Goal: Transaction & Acquisition: Book appointment/travel/reservation

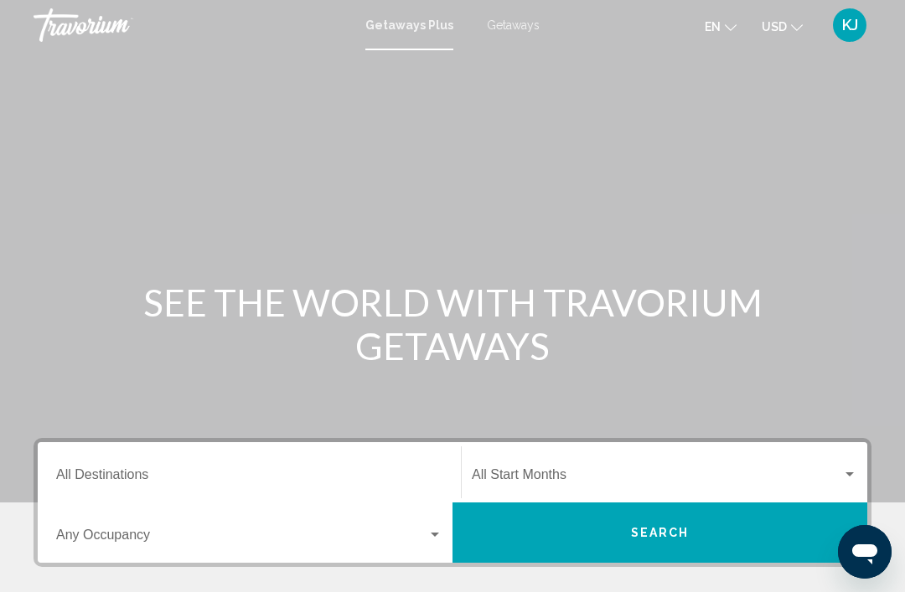
click at [107, 476] on input "Destination All Destinations" at bounding box center [249, 478] width 386 height 15
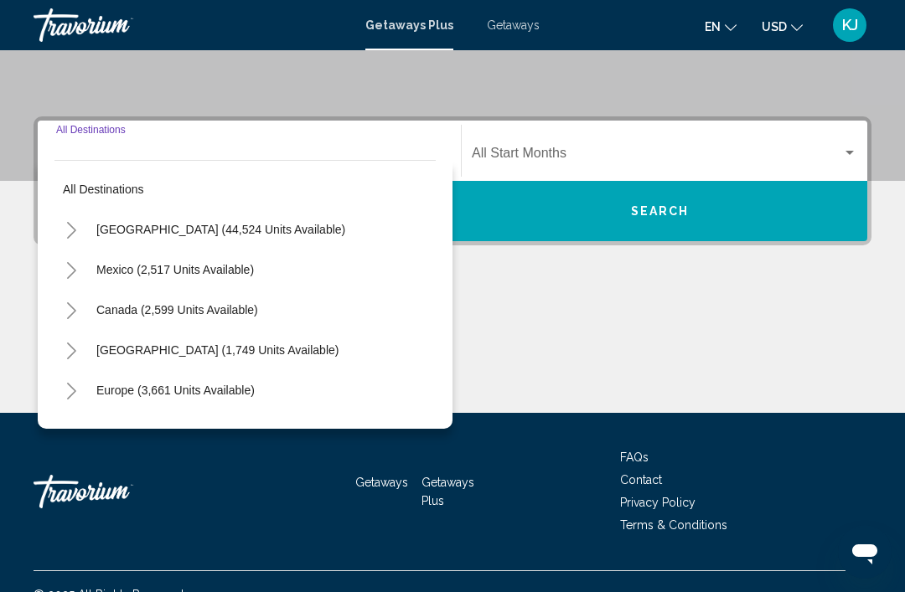
scroll to position [348, 0]
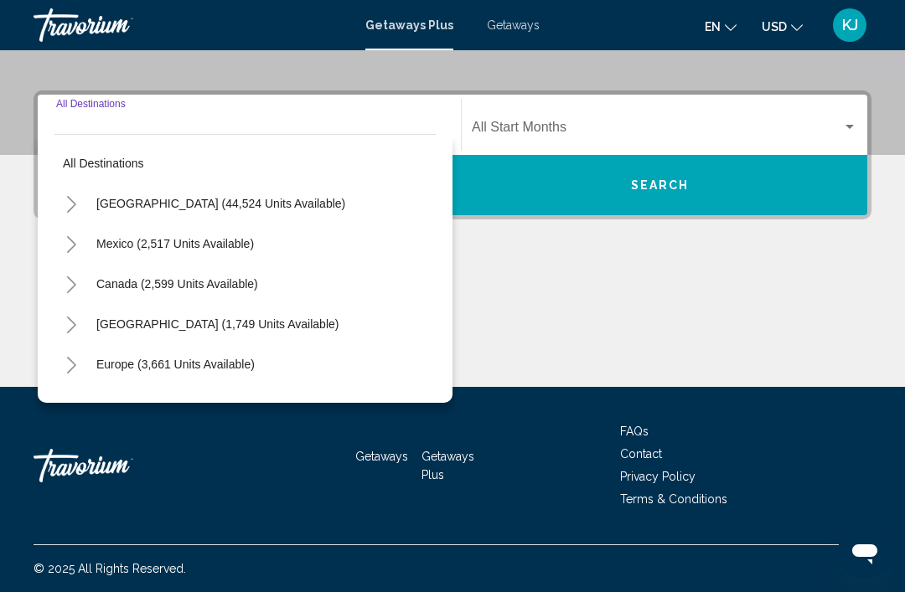
click at [273, 204] on span "[GEOGRAPHIC_DATA] (44,524 units available)" at bounding box center [220, 203] width 249 height 13
type input "**********"
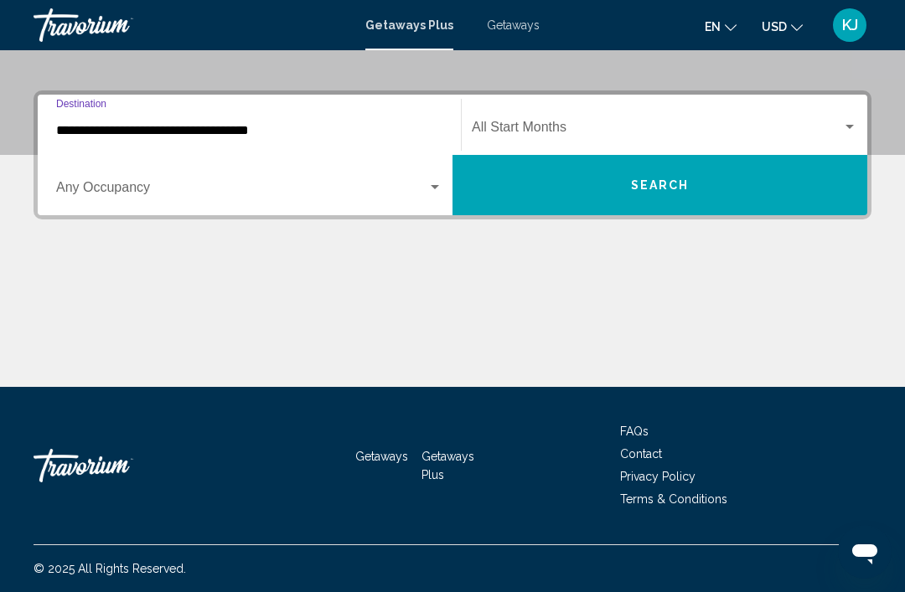
click at [514, 127] on span "Search widget" at bounding box center [657, 130] width 370 height 15
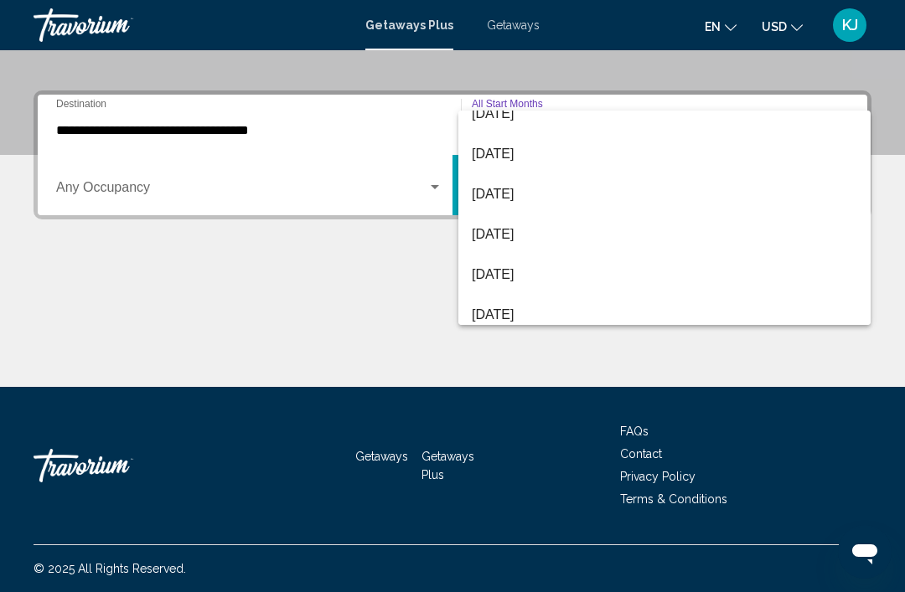
scroll to position [137, 0]
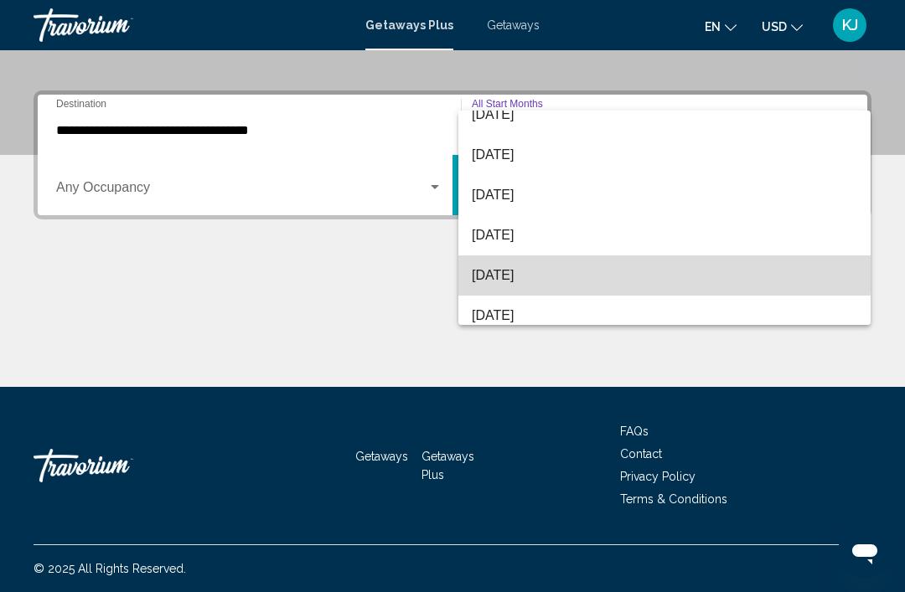
click at [536, 268] on span "[DATE]" at bounding box center [664, 276] width 385 height 40
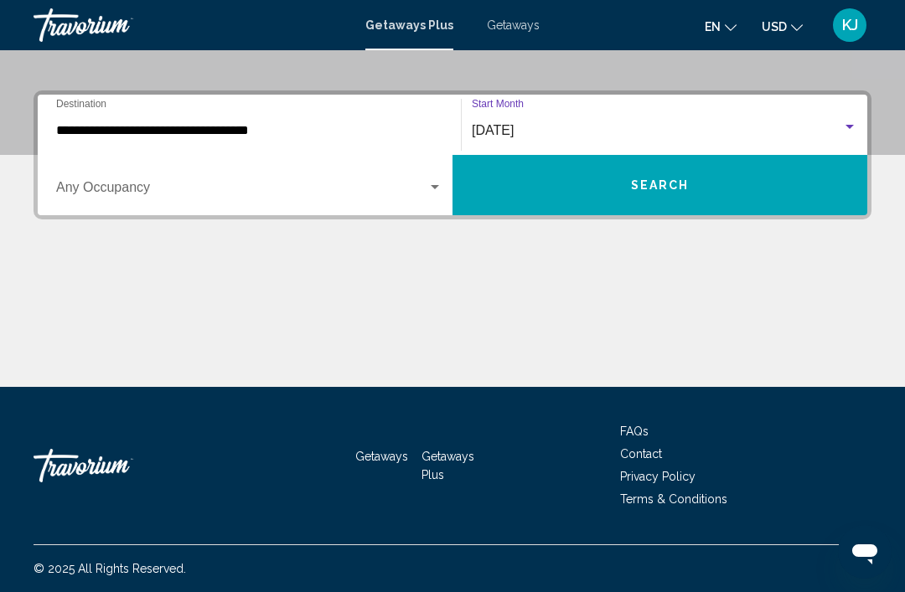
click at [442, 186] on div "Search widget" at bounding box center [434, 187] width 15 height 13
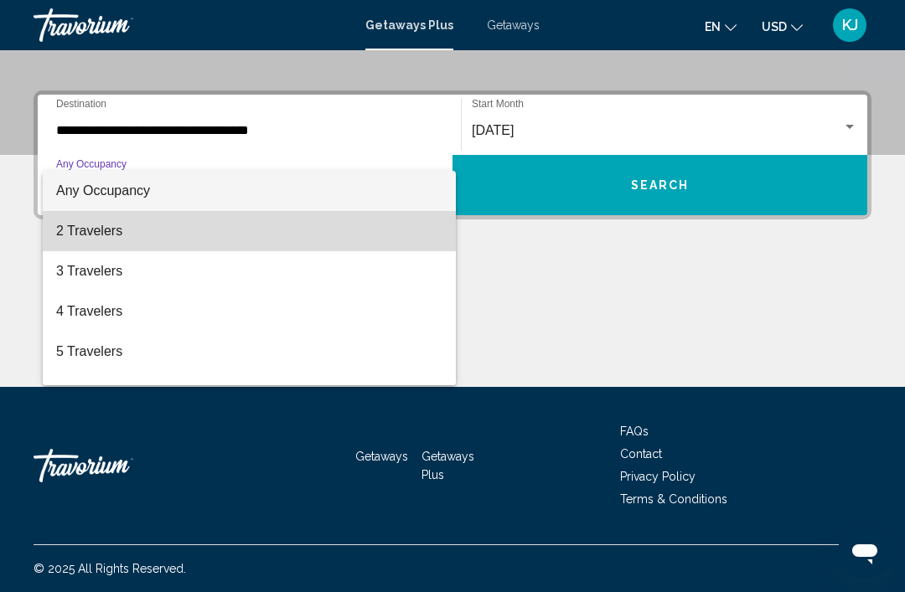
click at [131, 231] on span "2 Travelers" at bounding box center [249, 231] width 386 height 40
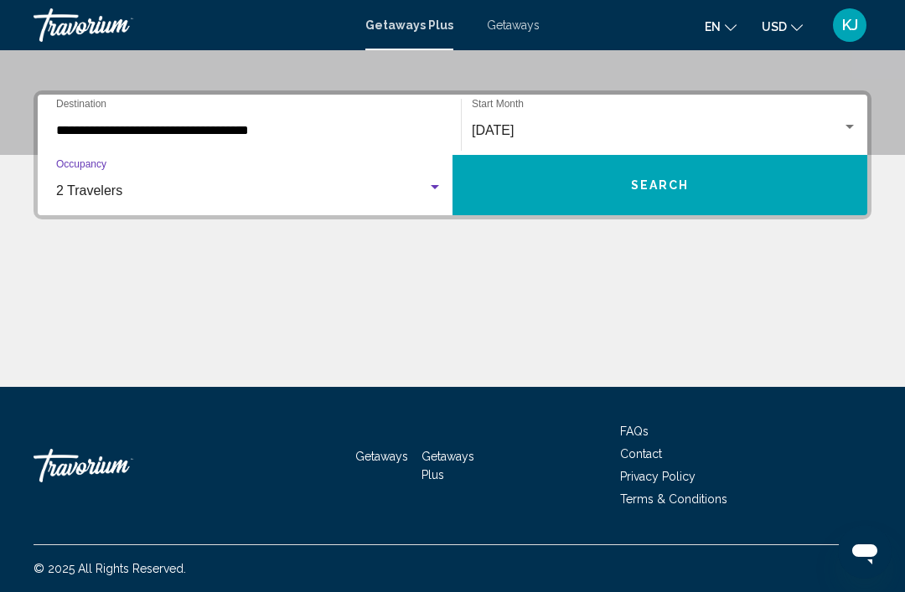
click at [727, 184] on button "Search" at bounding box center [659, 185] width 415 height 60
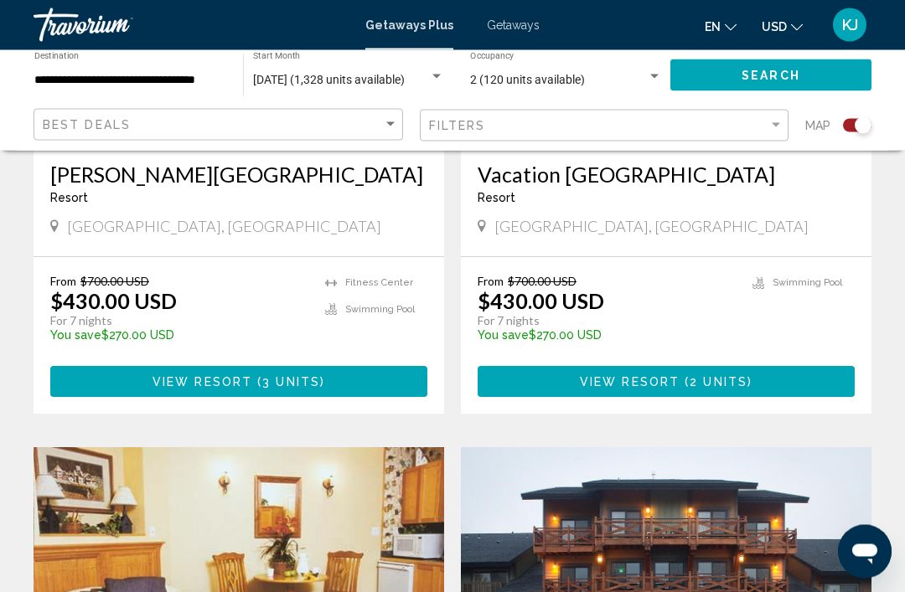
scroll to position [869, 0]
click at [433, 76] on div "Search widget" at bounding box center [436, 77] width 8 height 4
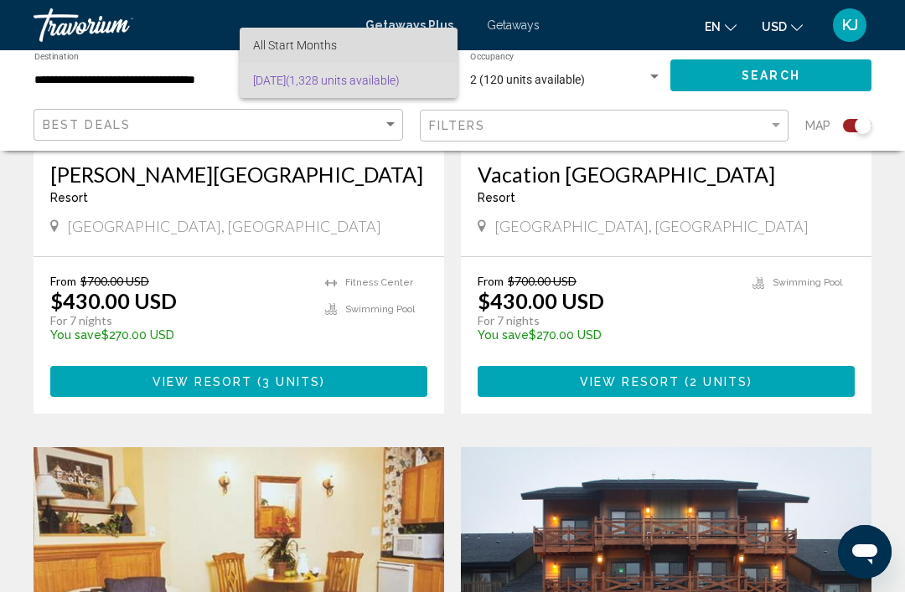
click at [367, 44] on span "All Start Months" at bounding box center [348, 45] width 191 height 35
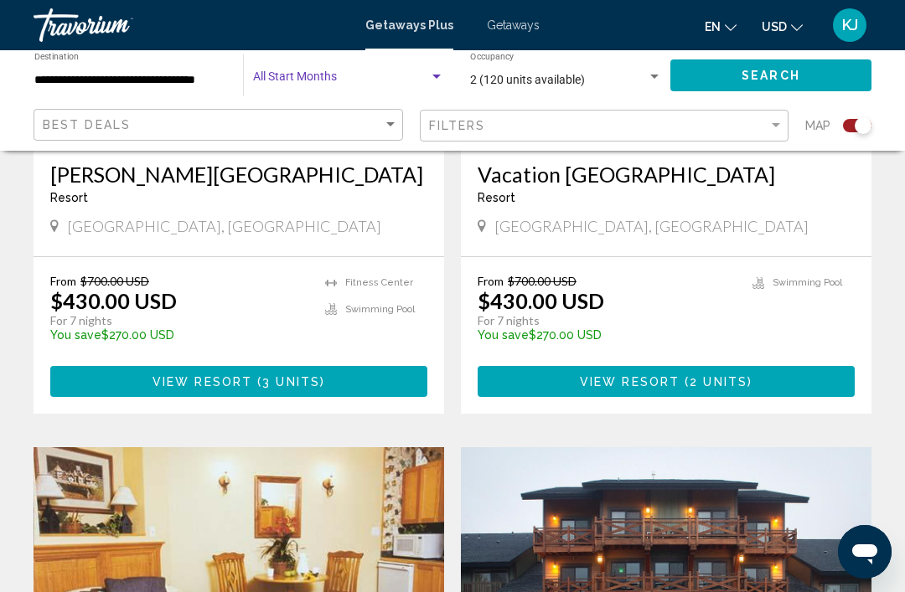
click at [439, 79] on div "Search widget" at bounding box center [436, 77] width 8 height 4
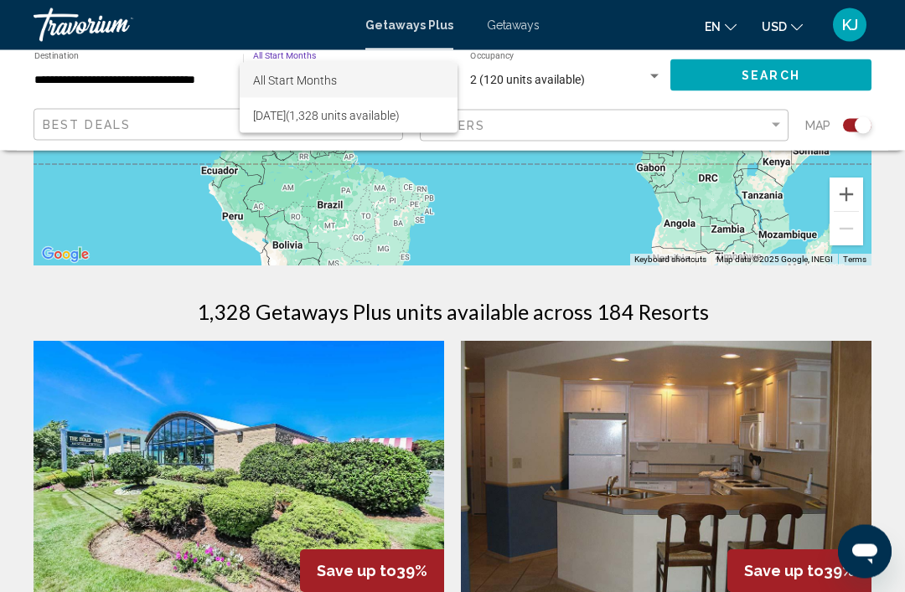
scroll to position [396, 0]
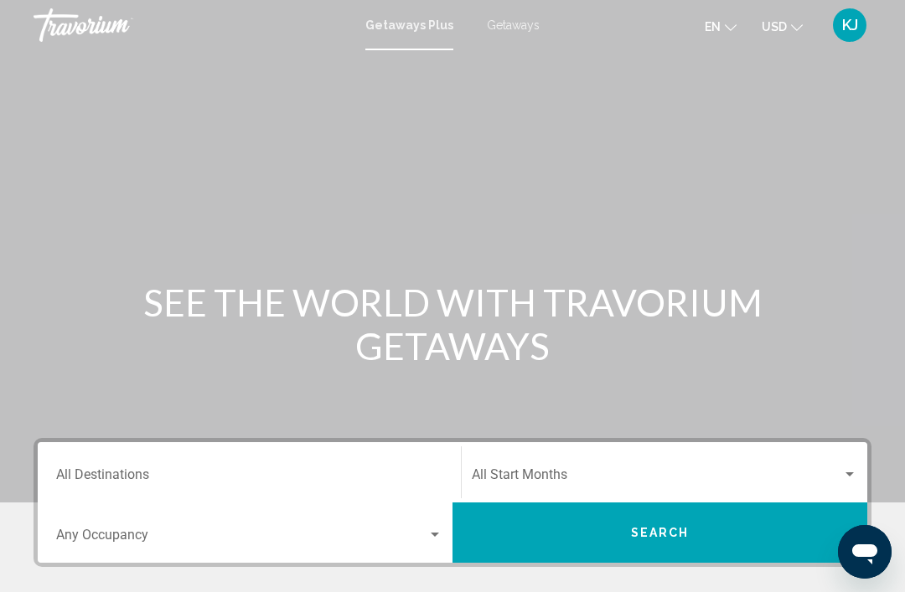
click at [109, 478] on input "Destination All Destinations" at bounding box center [249, 478] width 386 height 15
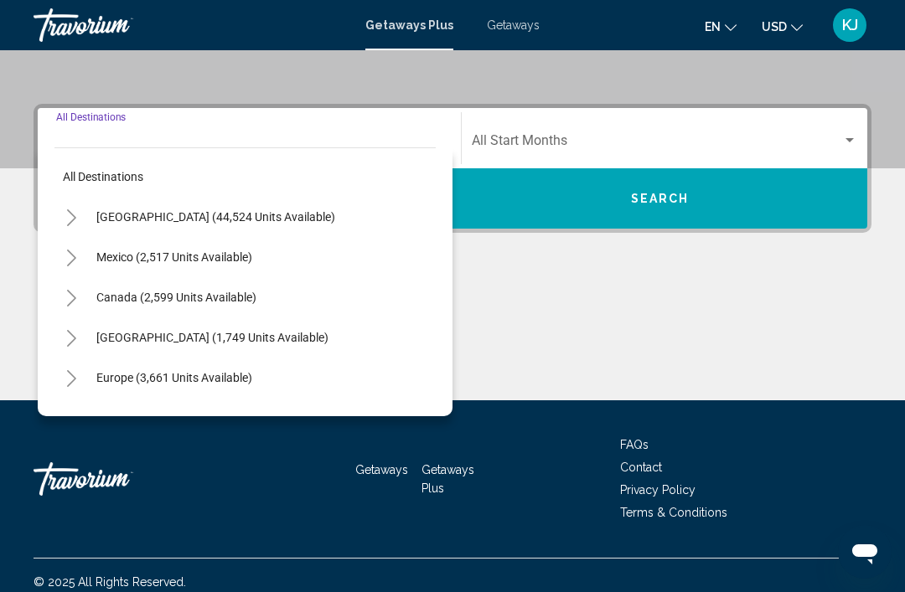
scroll to position [348, 0]
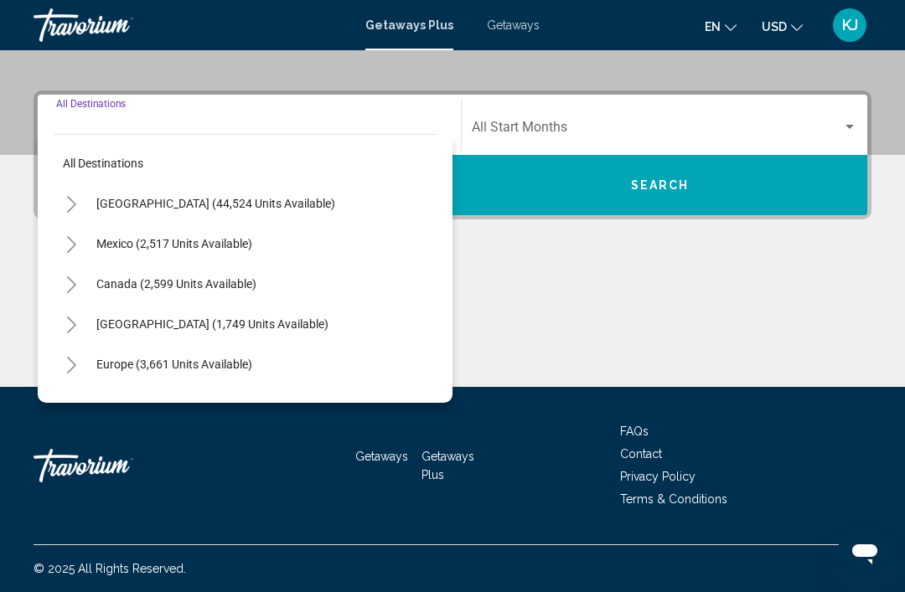
click at [284, 194] on button "[GEOGRAPHIC_DATA] (44,524 units available)" at bounding box center [216, 203] width 256 height 39
type input "**********"
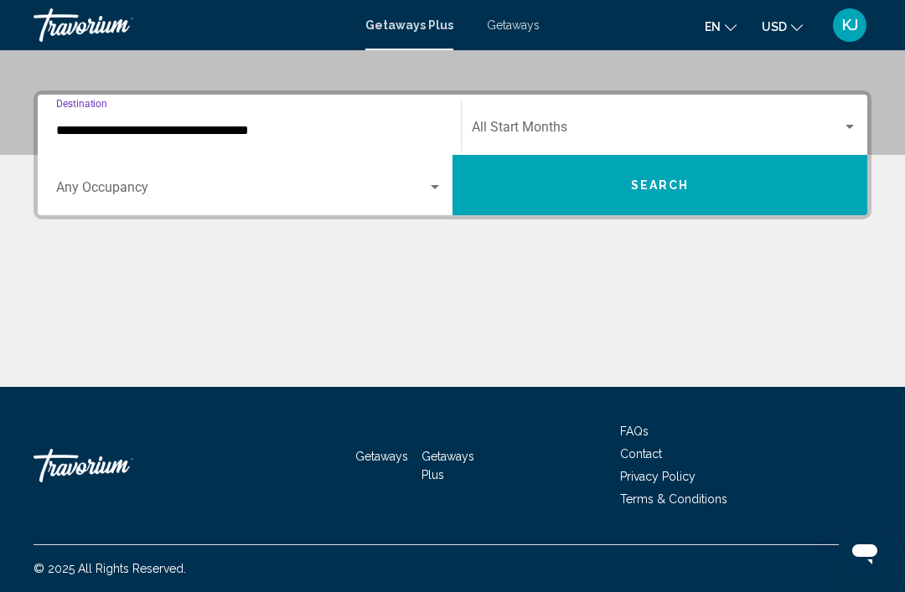
click at [274, 132] on input "**********" at bounding box center [249, 130] width 386 height 15
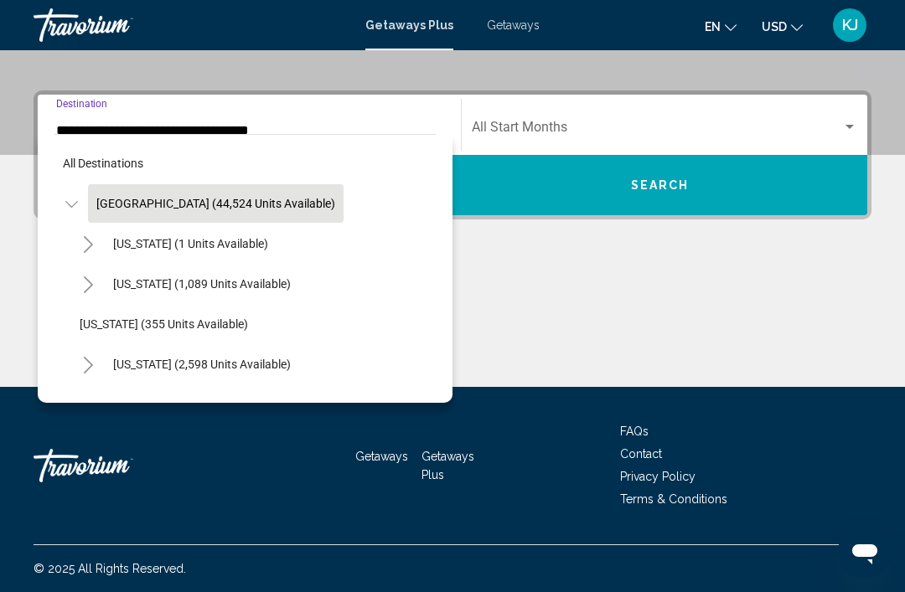
scroll to position [256, 0]
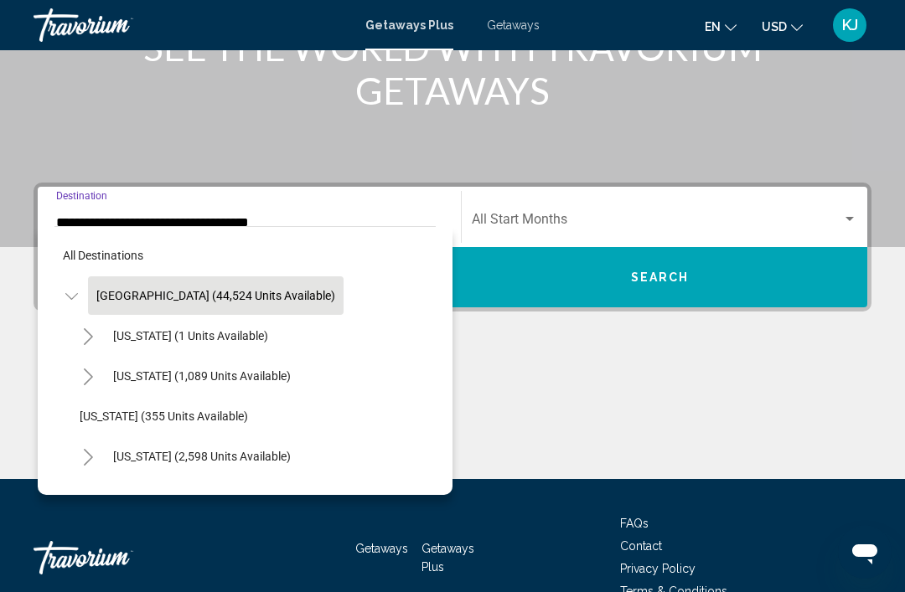
click at [274, 308] on button "[GEOGRAPHIC_DATA] (44,524 units available)" at bounding box center [216, 296] width 256 height 39
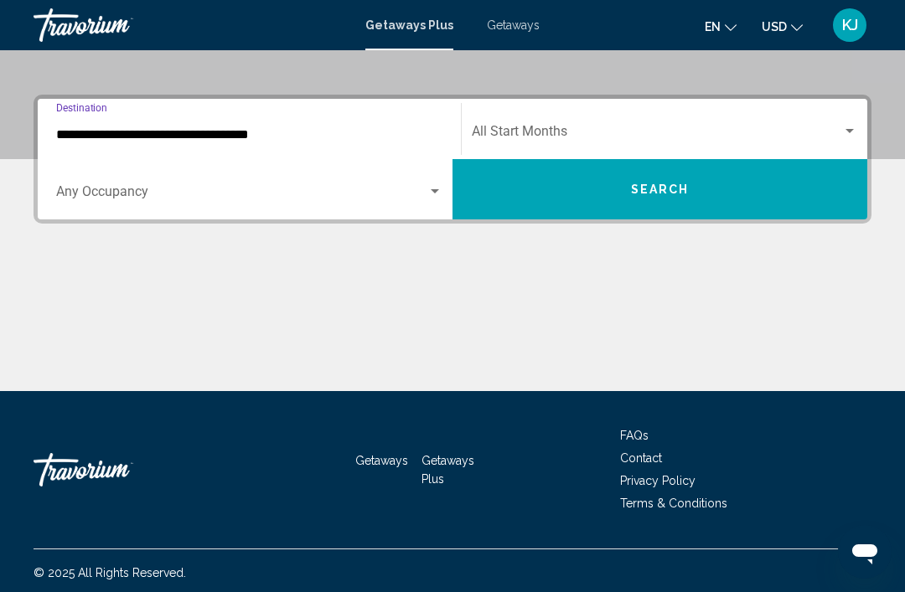
scroll to position [348, 0]
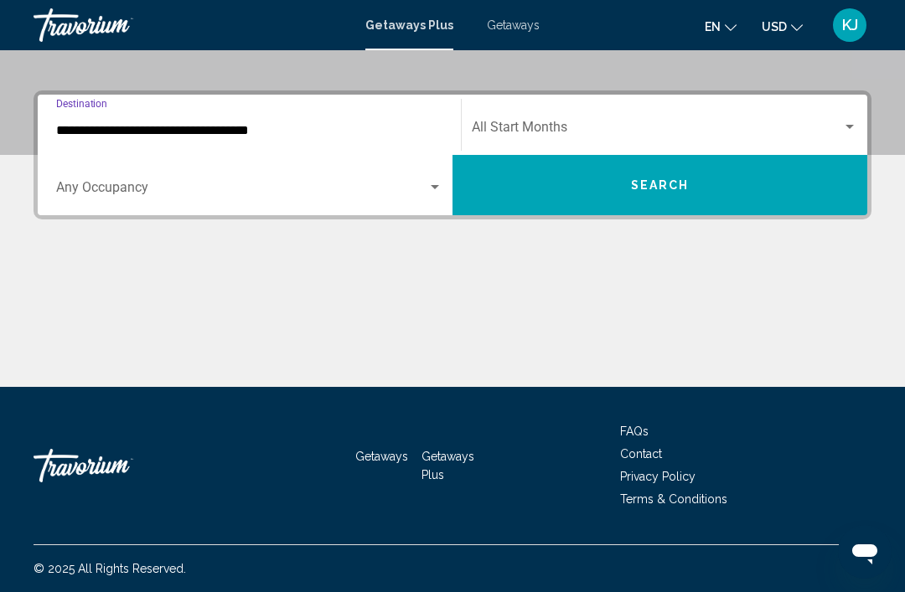
click at [427, 195] on div "Search widget" at bounding box center [249, 191] width 386 height 15
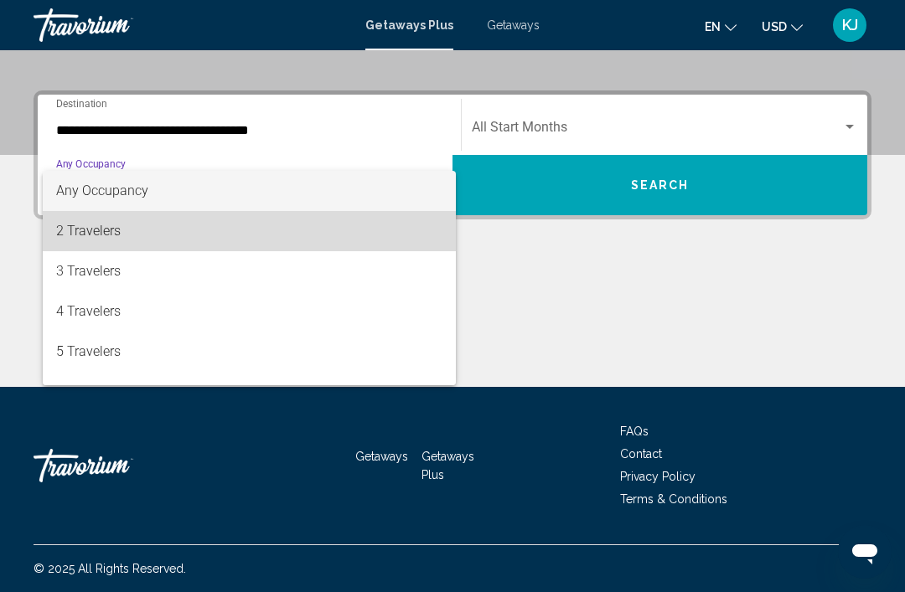
click at [226, 248] on span "2 Travelers" at bounding box center [249, 231] width 386 height 40
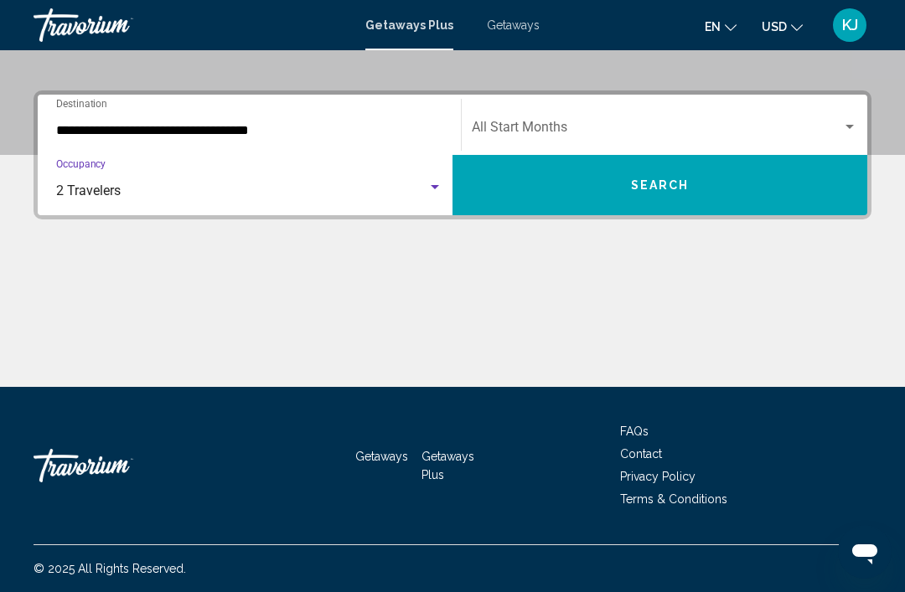
click at [572, 119] on div "Start Month All Start Months" at bounding box center [664, 125] width 385 height 53
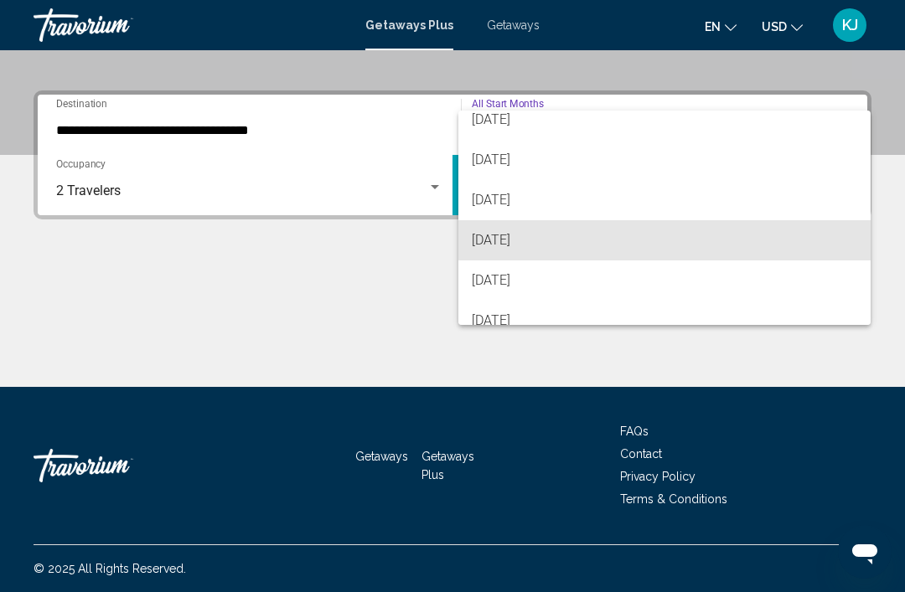
scroll to position [217, 0]
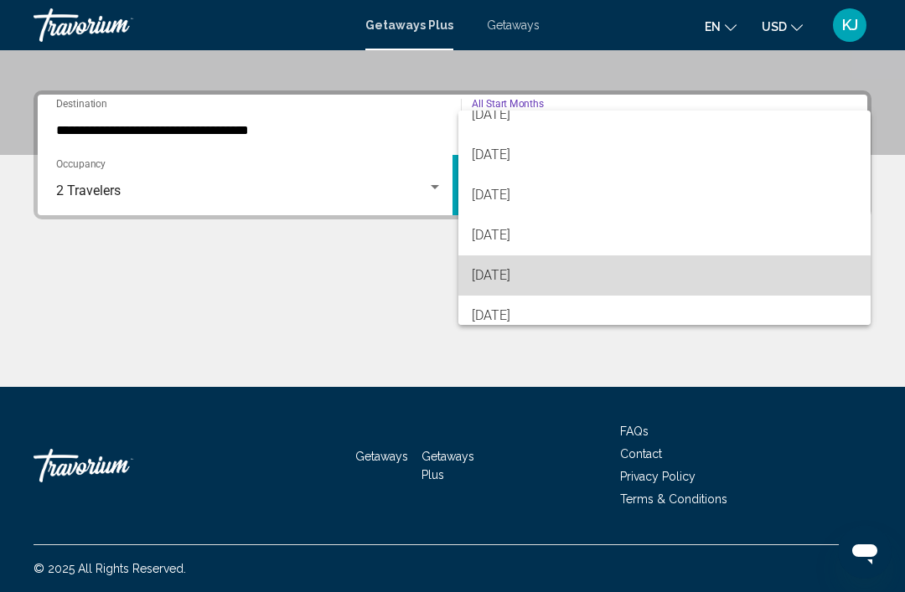
click at [528, 281] on span "April 2026" at bounding box center [664, 276] width 385 height 40
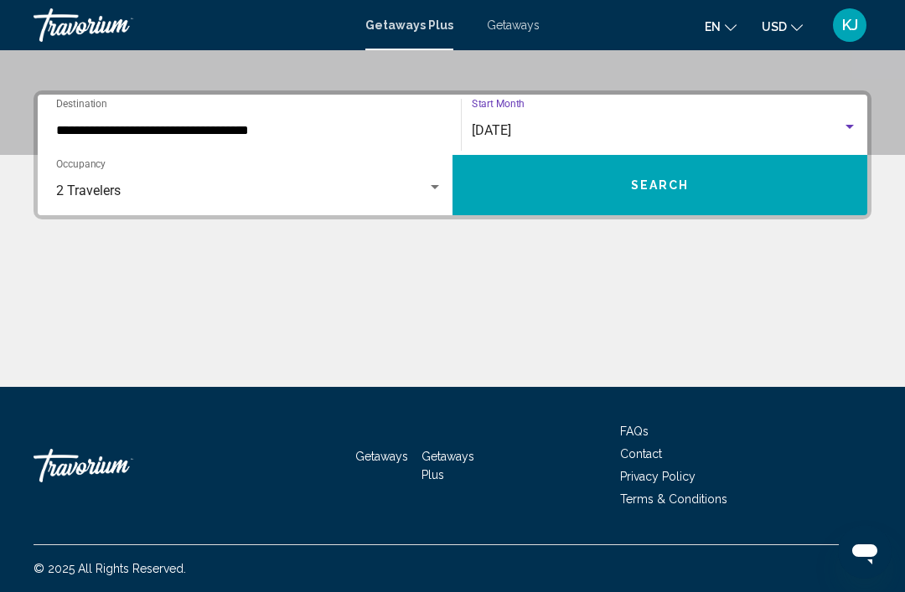
click at [685, 191] on span "Search" at bounding box center [660, 185] width 59 height 13
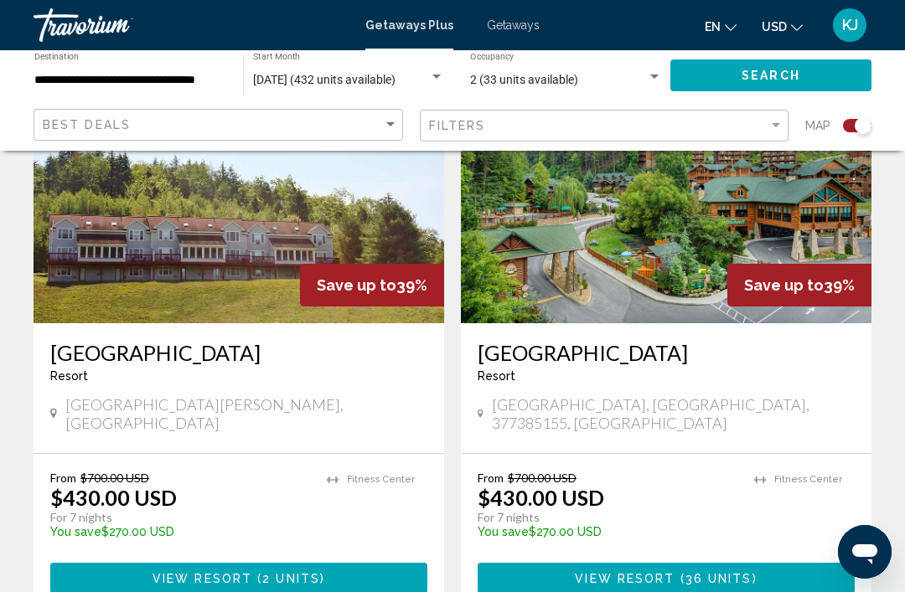
scroll to position [1877, 0]
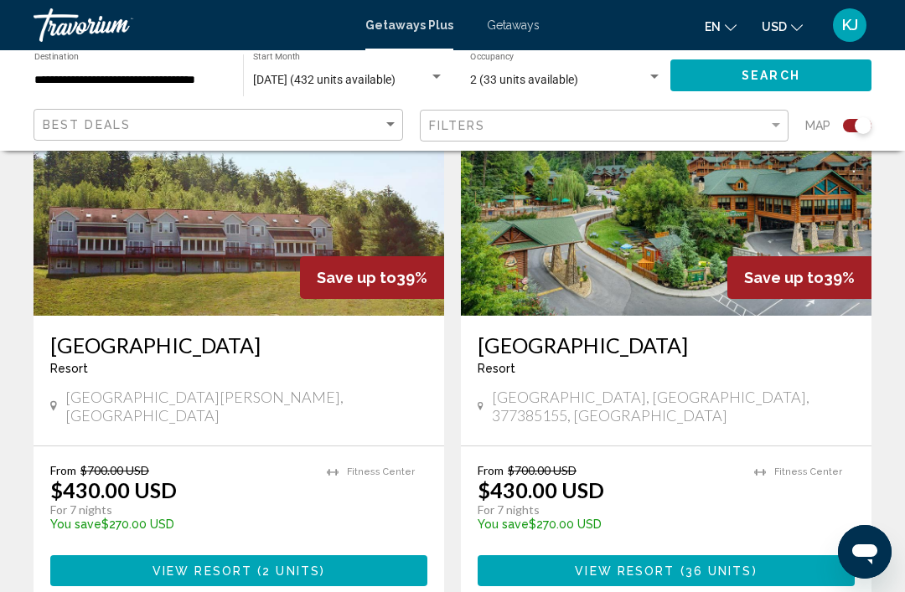
click at [602, 556] on button "View Resort ( 36 units )" at bounding box center [666, 571] width 377 height 31
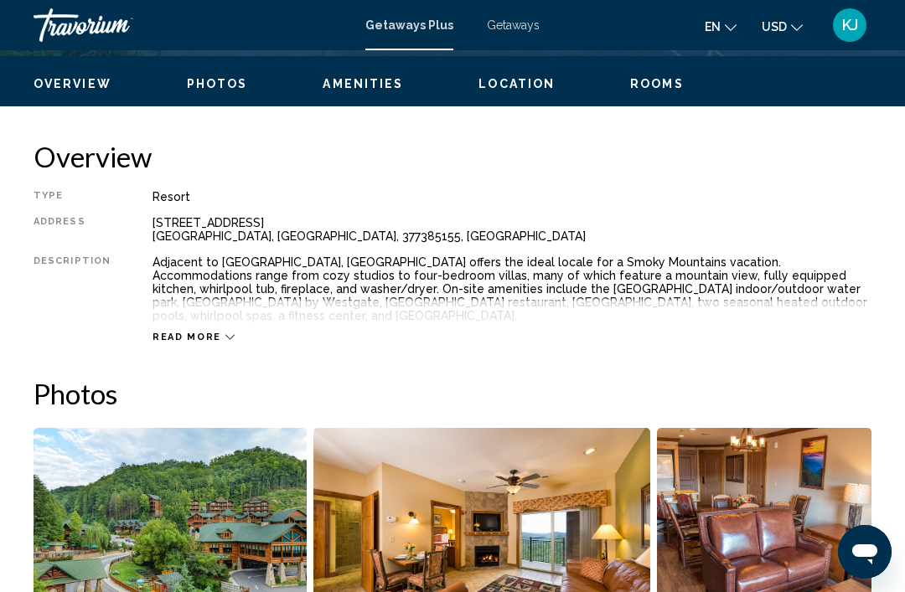
scroll to position [791, 0]
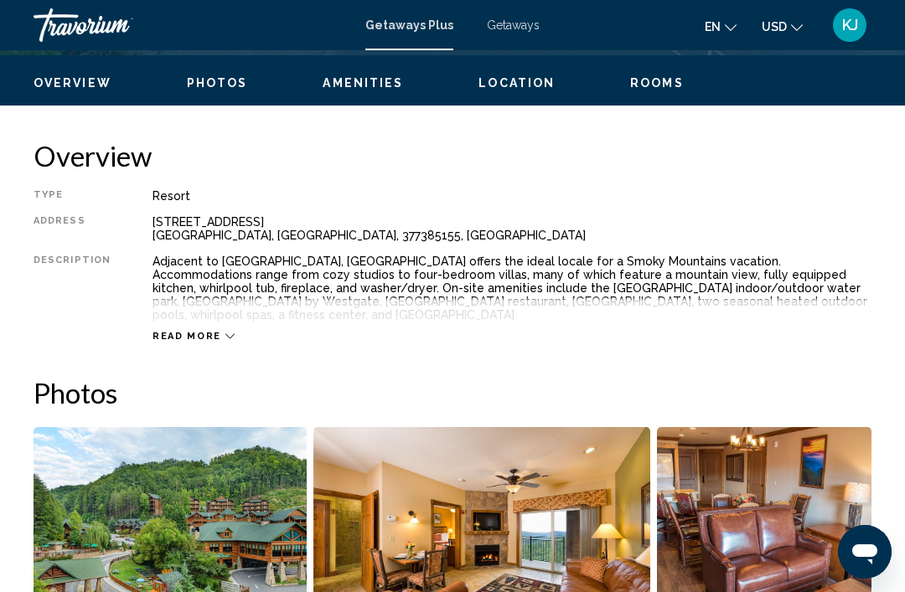
click at [225, 340] on icon "Main content" at bounding box center [229, 336] width 9 height 9
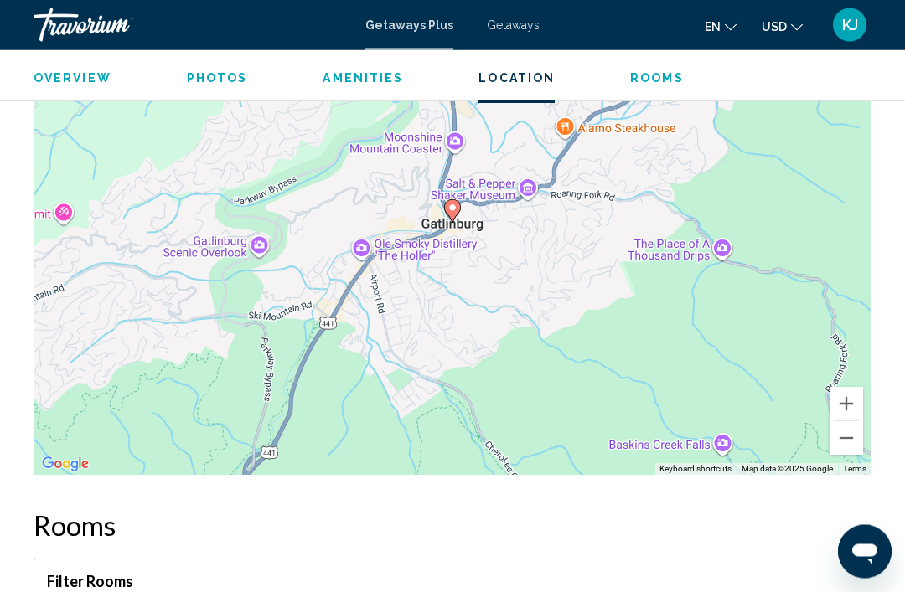
scroll to position [2663, 0]
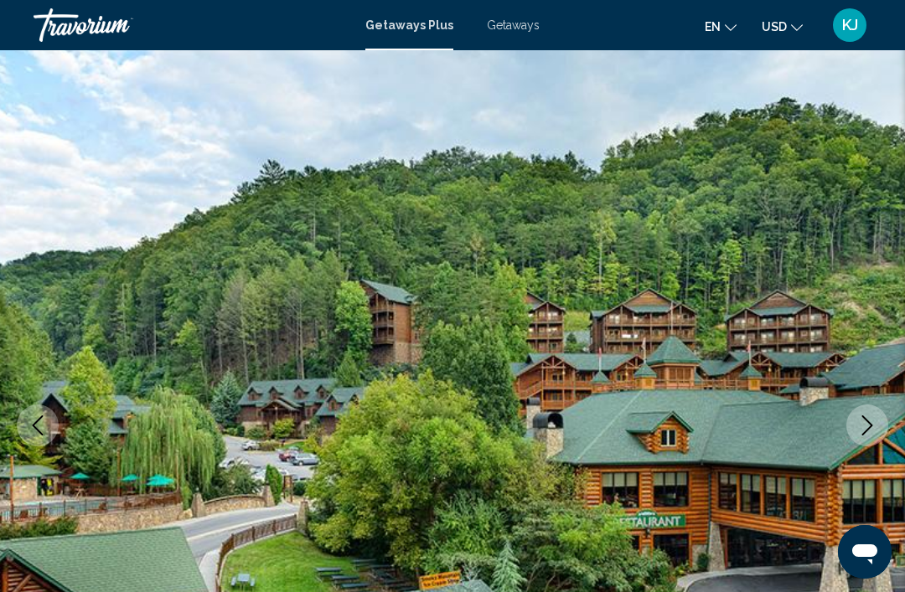
scroll to position [0, 0]
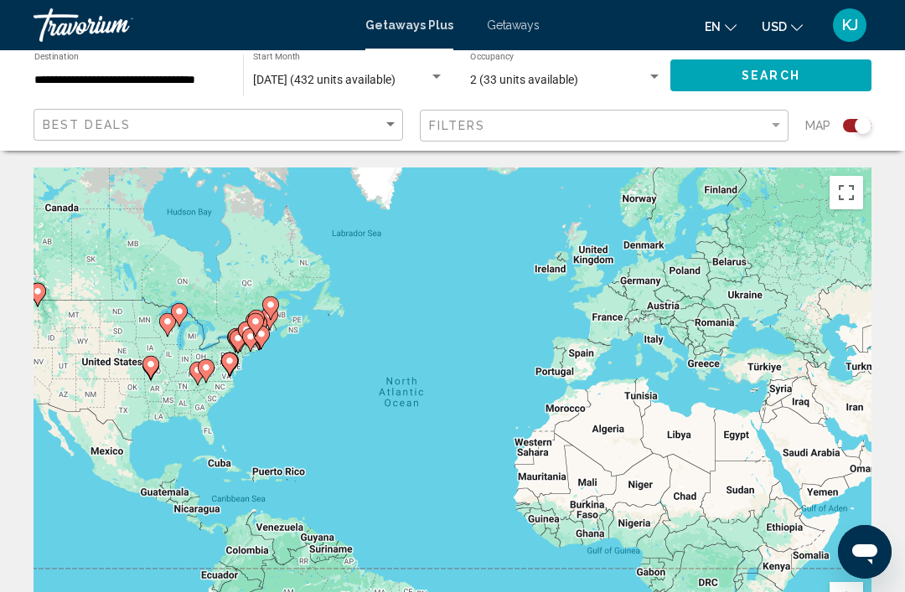
click at [137, 75] on input "**********" at bounding box center [130, 80] width 192 height 13
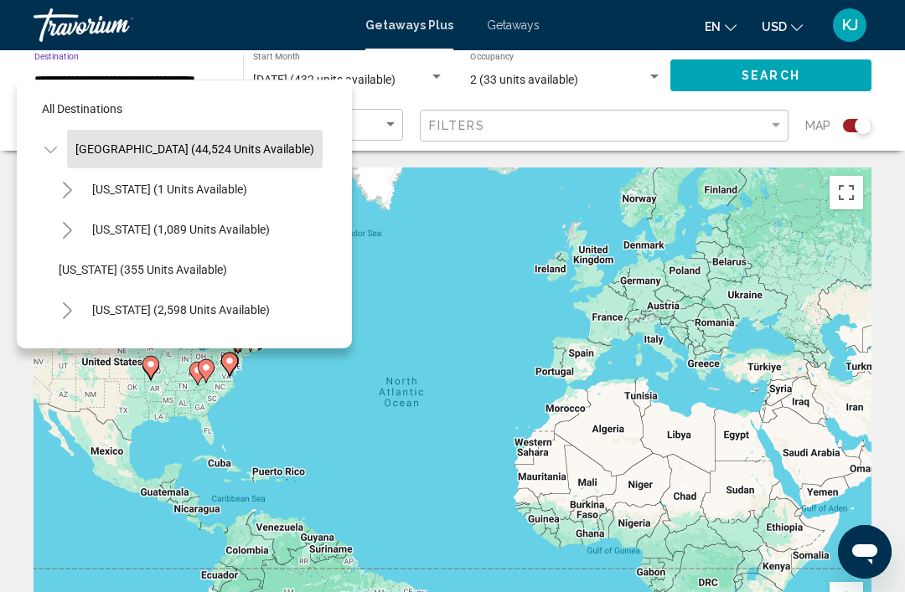
click at [288, 162] on div "[GEOGRAPHIC_DATA] (44,524 units available)" at bounding box center [185, 149] width 302 height 40
click at [278, 130] on button "[GEOGRAPHIC_DATA] (44,524 units available)" at bounding box center [195, 149] width 256 height 39
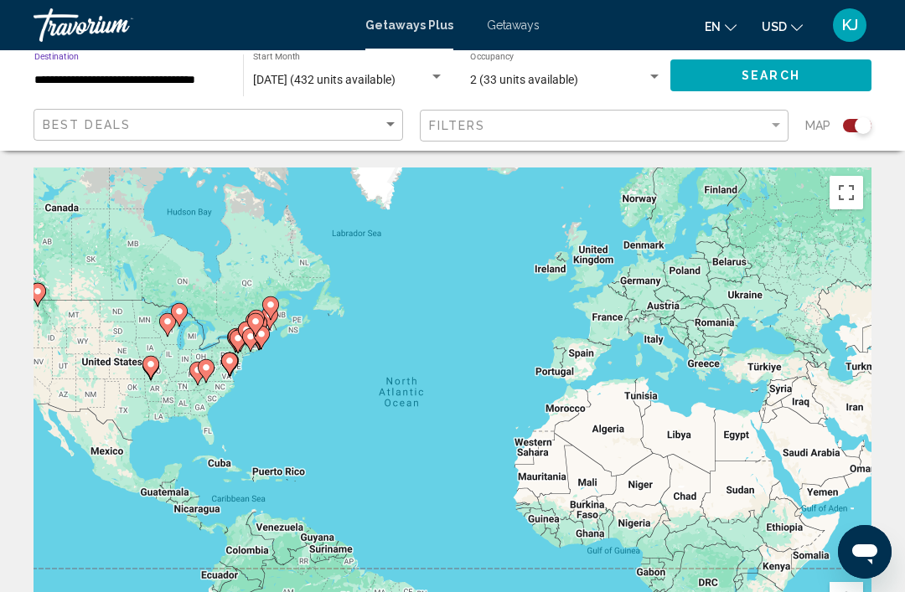
click at [430, 73] on div "Search widget" at bounding box center [436, 76] width 15 height 13
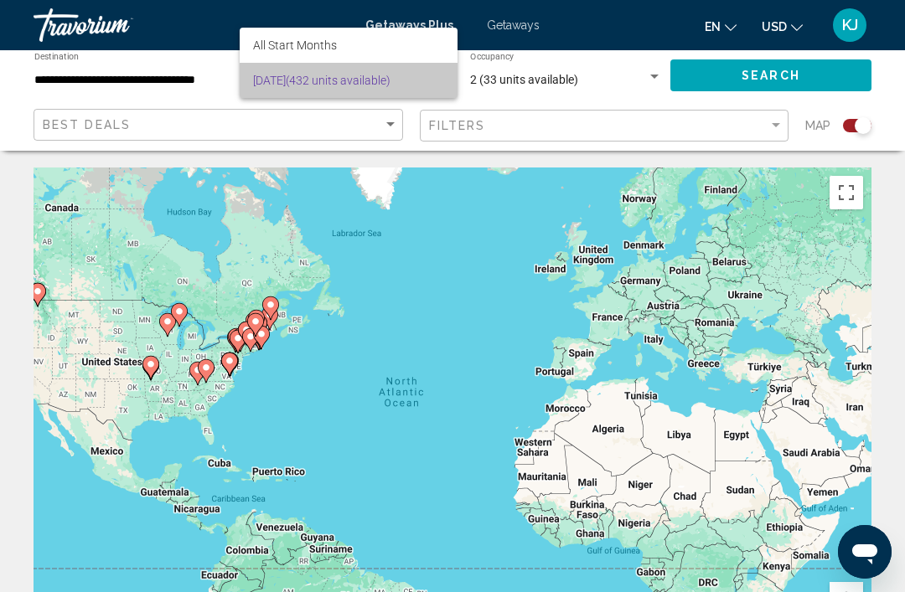
click at [377, 85] on span "April 2026 (432 units available)" at bounding box center [348, 80] width 191 height 35
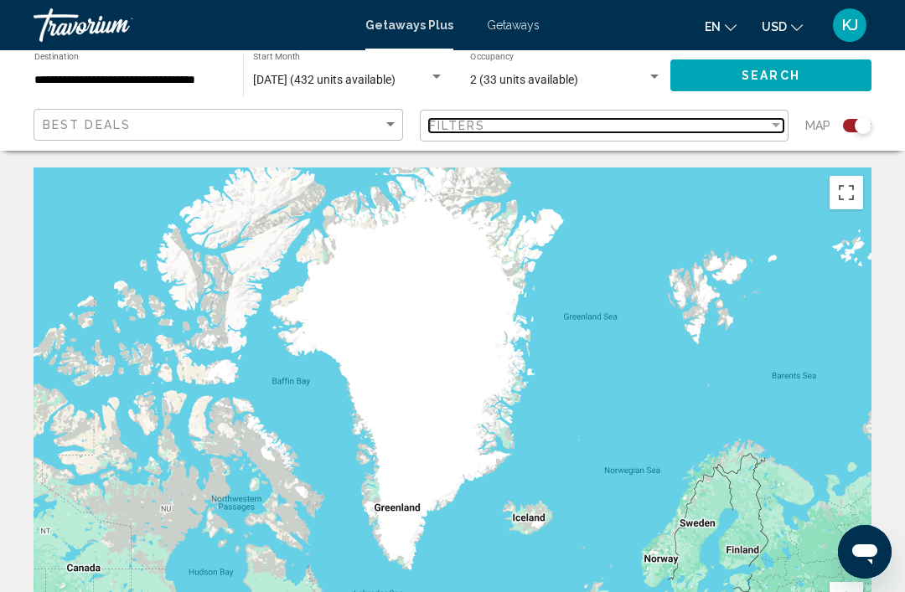
click at [776, 126] on div "Filter" at bounding box center [776, 125] width 8 height 4
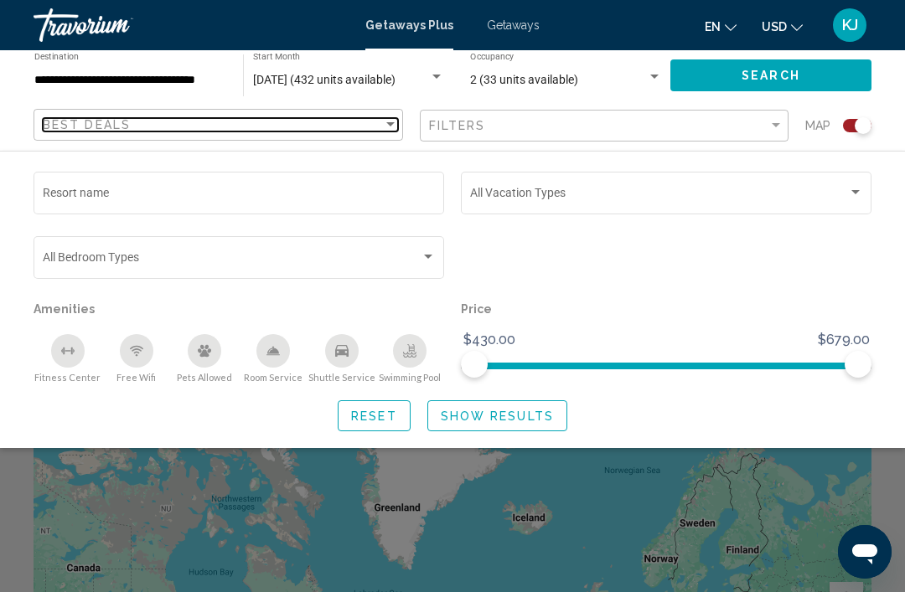
click at [378, 131] on div "Best Deals" at bounding box center [213, 124] width 340 height 13
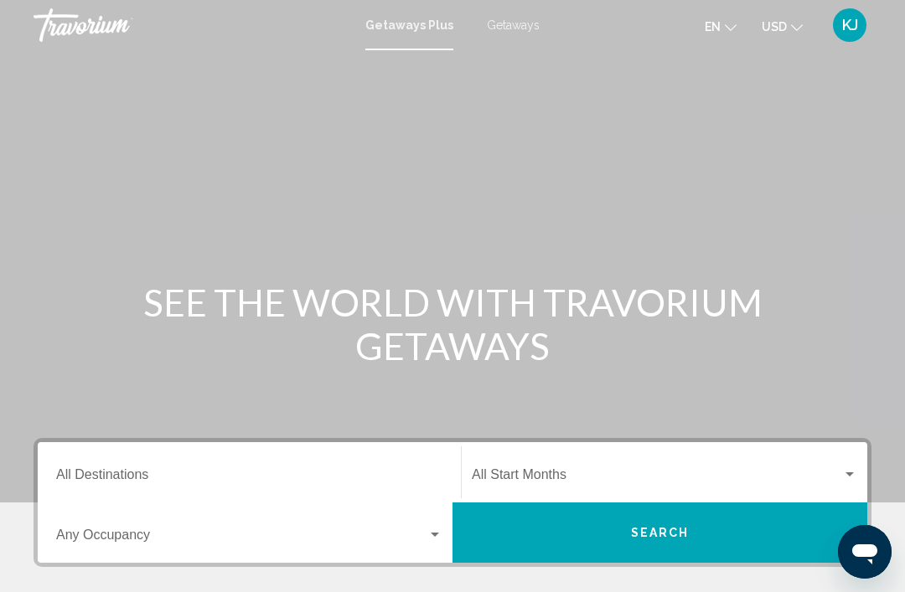
click at [169, 464] on div "Destination All Destinations" at bounding box center [249, 473] width 386 height 53
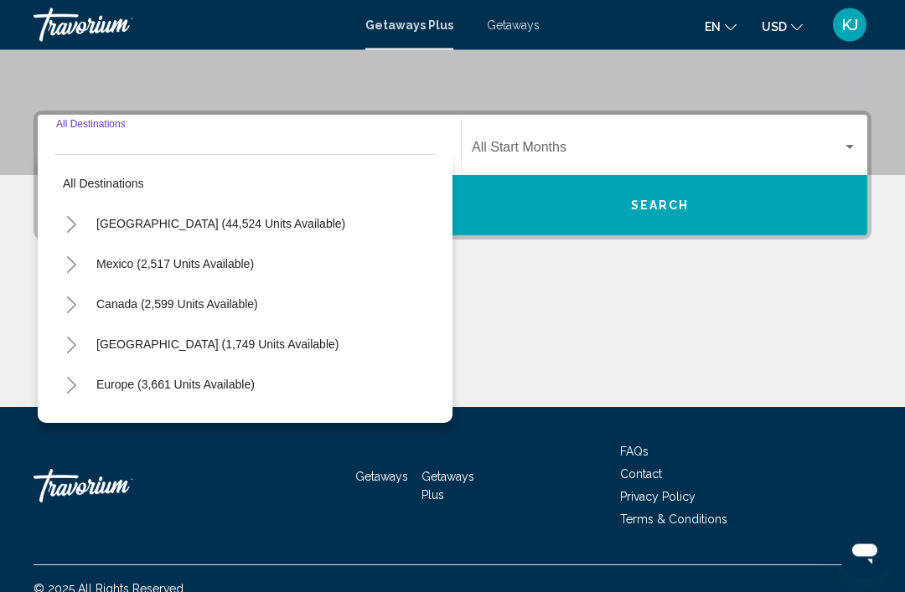
scroll to position [348, 0]
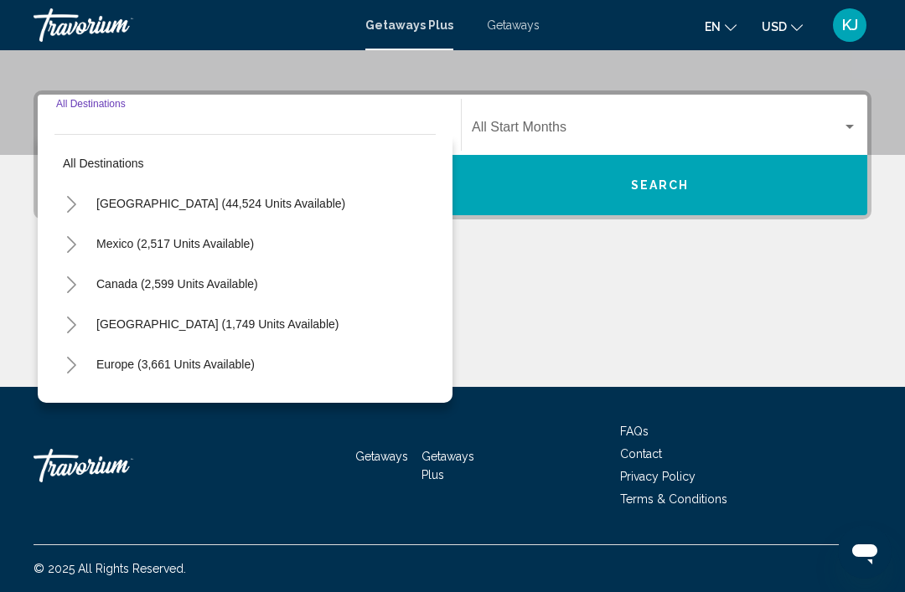
click at [261, 208] on span "[GEOGRAPHIC_DATA] (44,524 units available)" at bounding box center [220, 203] width 249 height 13
type input "**********"
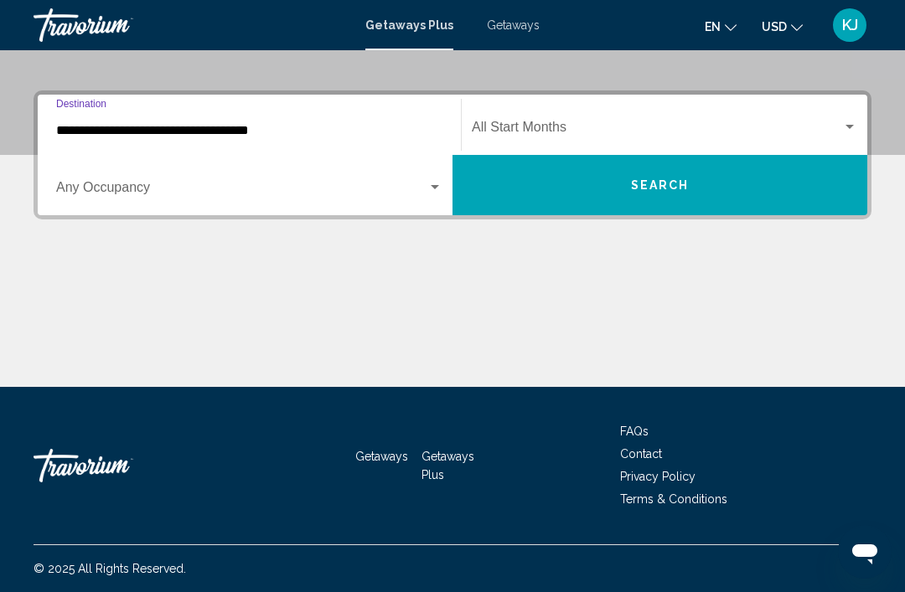
click at [552, 126] on span "Search widget" at bounding box center [657, 130] width 370 height 15
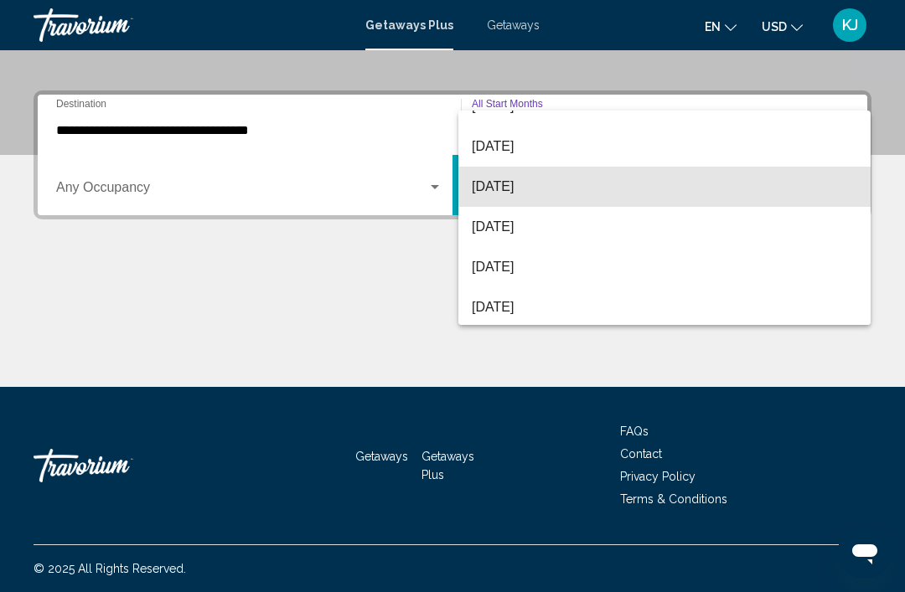
scroll to position [232, 0]
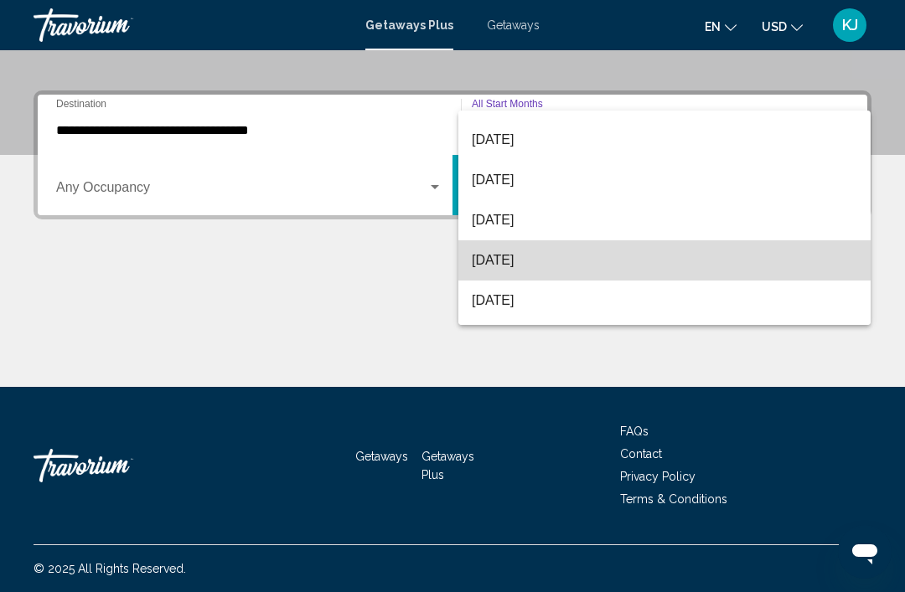
click at [523, 258] on span "[DATE]" at bounding box center [664, 260] width 385 height 40
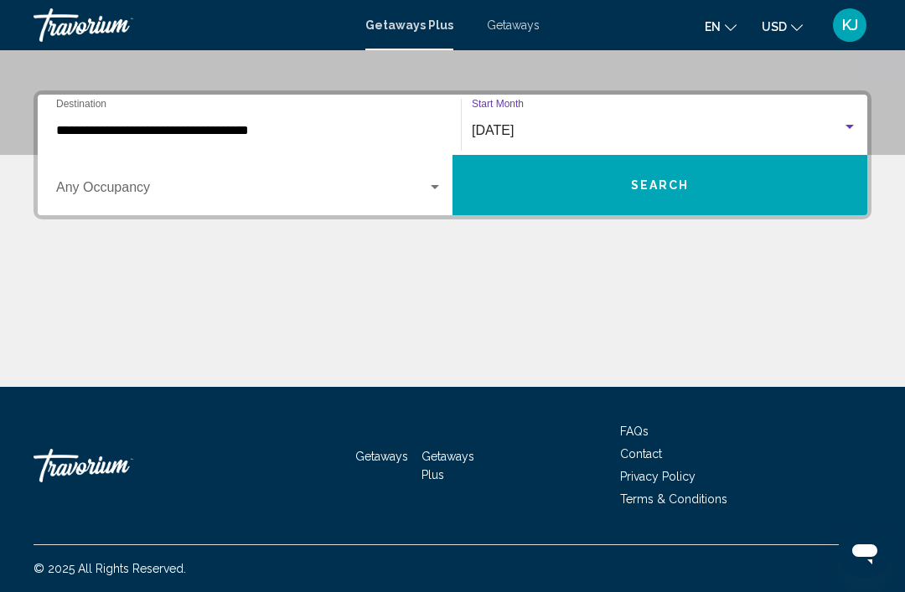
click at [644, 199] on button "Search" at bounding box center [659, 185] width 415 height 60
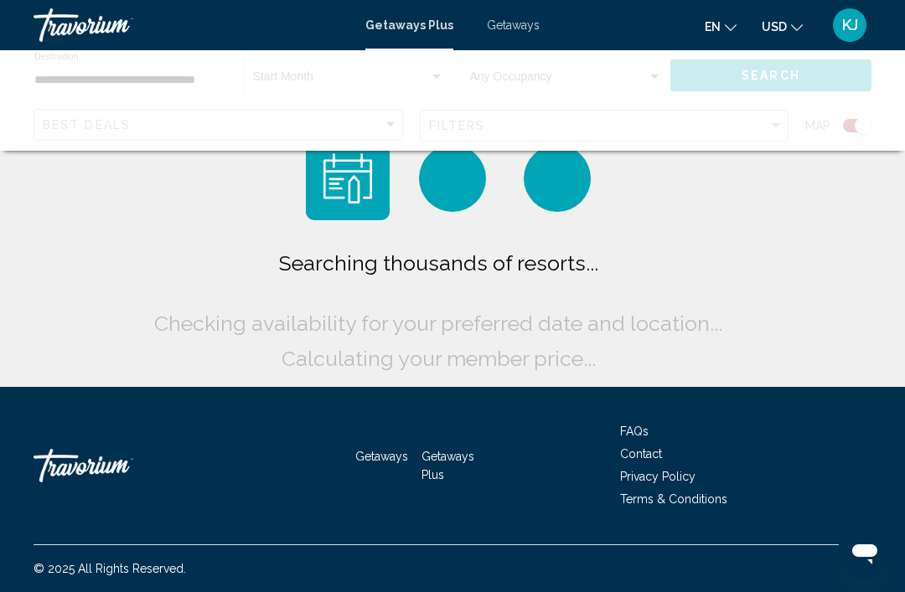
scroll to position [54, 0]
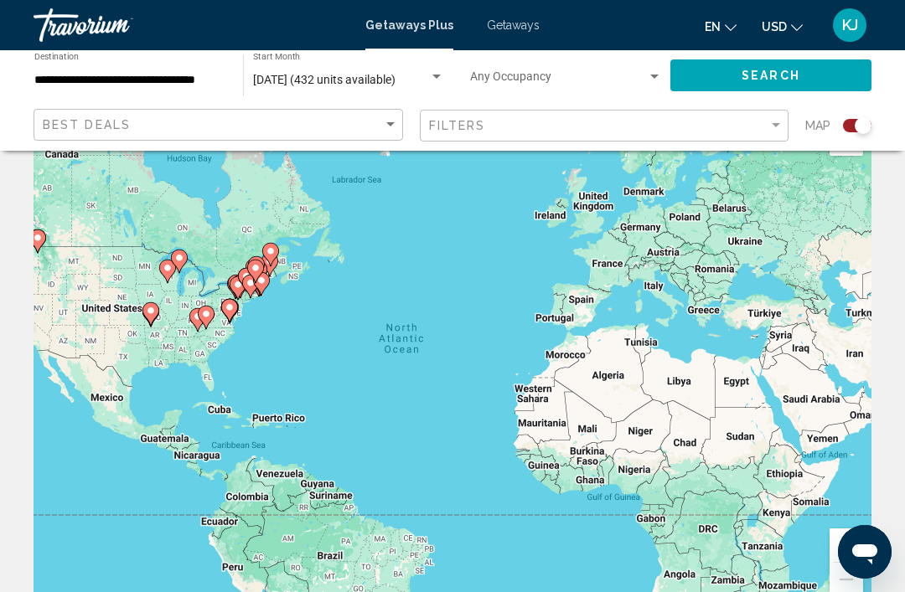
click at [656, 80] on div "Search widget" at bounding box center [654, 76] width 15 height 13
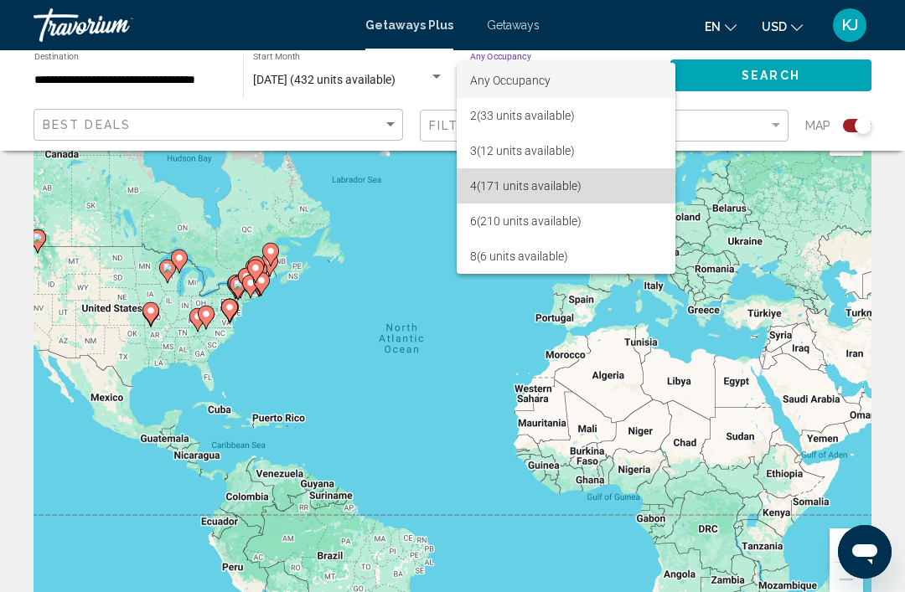
click at [512, 182] on span "4 (171 units available)" at bounding box center [566, 185] width 192 height 35
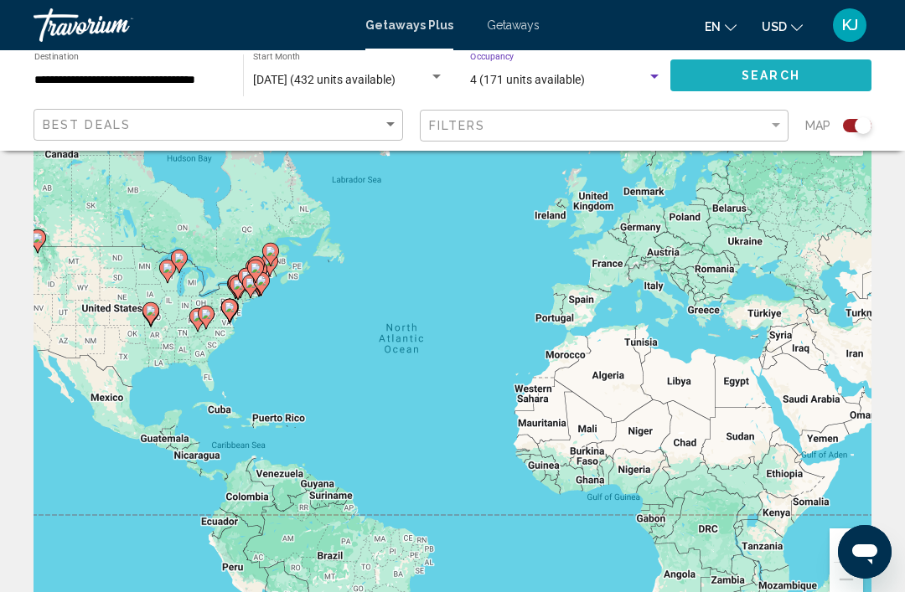
click at [743, 78] on span "Search" at bounding box center [771, 76] width 59 height 13
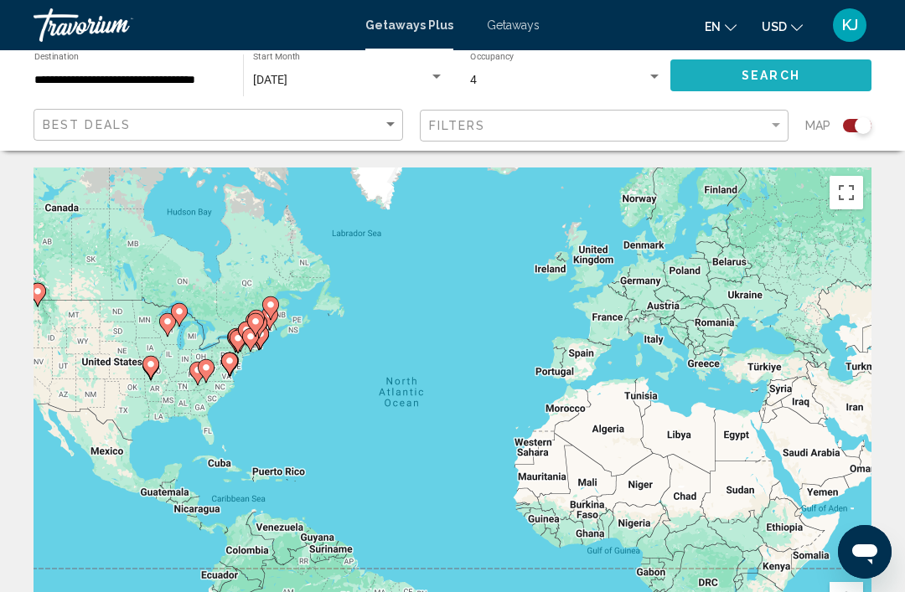
click at [787, 116] on mat-form-field "Filters" at bounding box center [605, 126] width 370 height 33
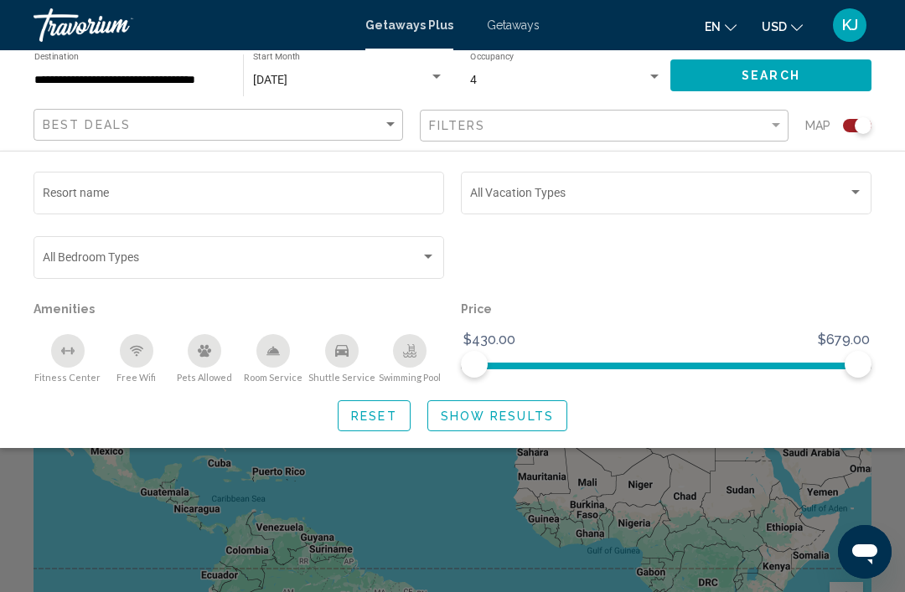
click at [442, 303] on p "Amenities" at bounding box center [239, 308] width 411 height 23
click at [429, 305] on p "Amenities" at bounding box center [239, 308] width 411 height 23
click at [421, 312] on p "Amenities" at bounding box center [239, 308] width 411 height 23
click at [430, 321] on p "Amenities" at bounding box center [239, 308] width 411 height 23
click at [143, 359] on div "Free Wifi" at bounding box center [137, 351] width 34 height 34
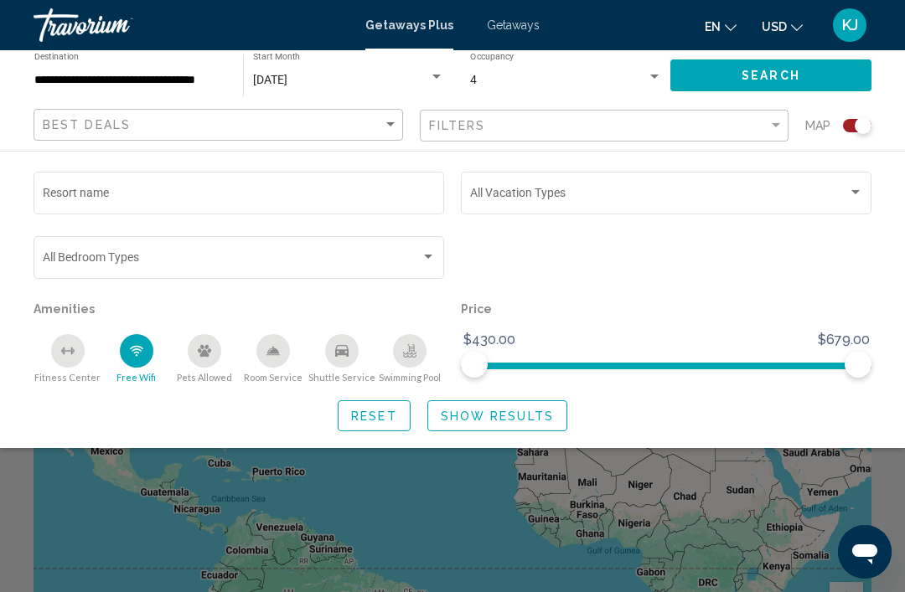
click at [409, 372] on span "Swimming Pool" at bounding box center [410, 377] width 62 height 11
click at [80, 360] on div "Fitness Center" at bounding box center [68, 351] width 34 height 34
click at [349, 360] on div "Shuttle Service" at bounding box center [342, 351] width 34 height 34
click at [490, 423] on span "Show Results" at bounding box center [497, 416] width 113 height 13
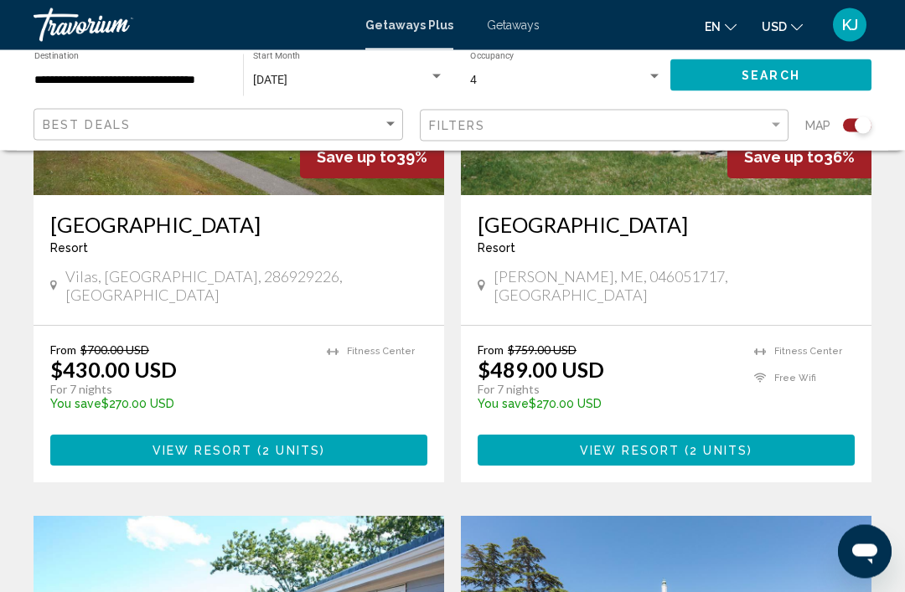
scroll to position [2015, 0]
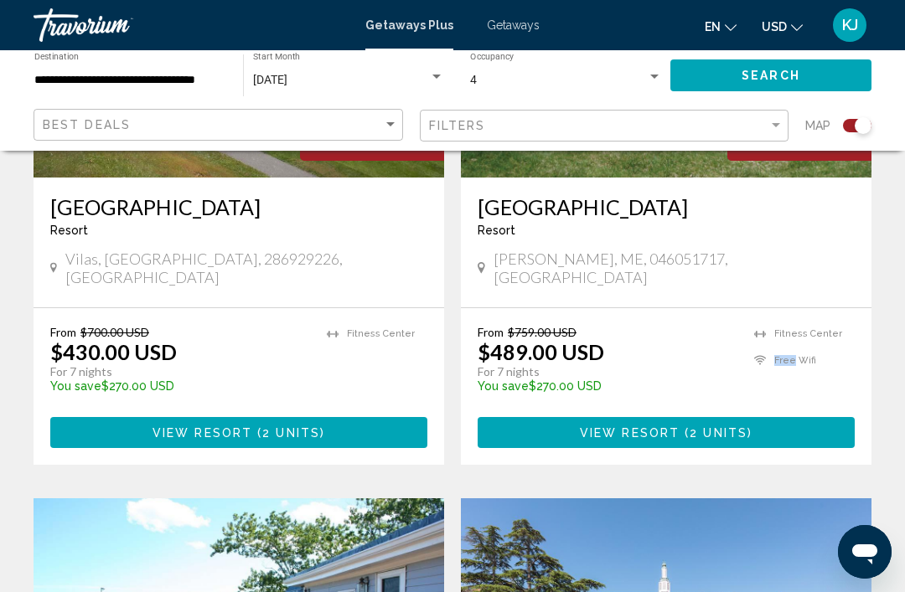
click at [830, 204] on h3 "Acadia Village Resort" at bounding box center [666, 206] width 377 height 25
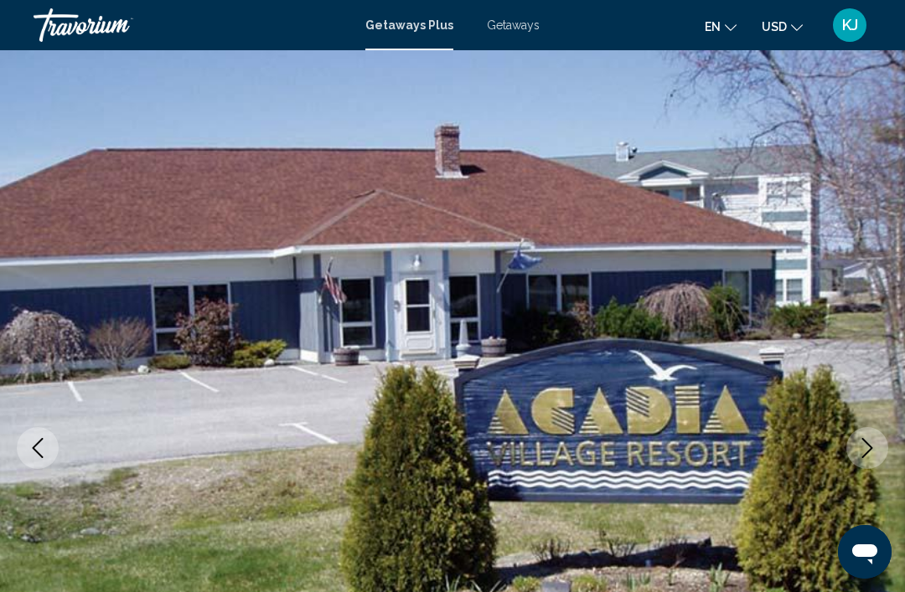
click at [742, 316] on img "Main content" at bounding box center [452, 448] width 905 height 796
click at [628, 527] on img "Main content" at bounding box center [452, 448] width 905 height 796
click at [61, 442] on img "Main content" at bounding box center [452, 448] width 905 height 796
click at [203, 385] on img "Main content" at bounding box center [452, 448] width 905 height 796
click at [52, 443] on button "Previous image" at bounding box center [38, 448] width 42 height 42
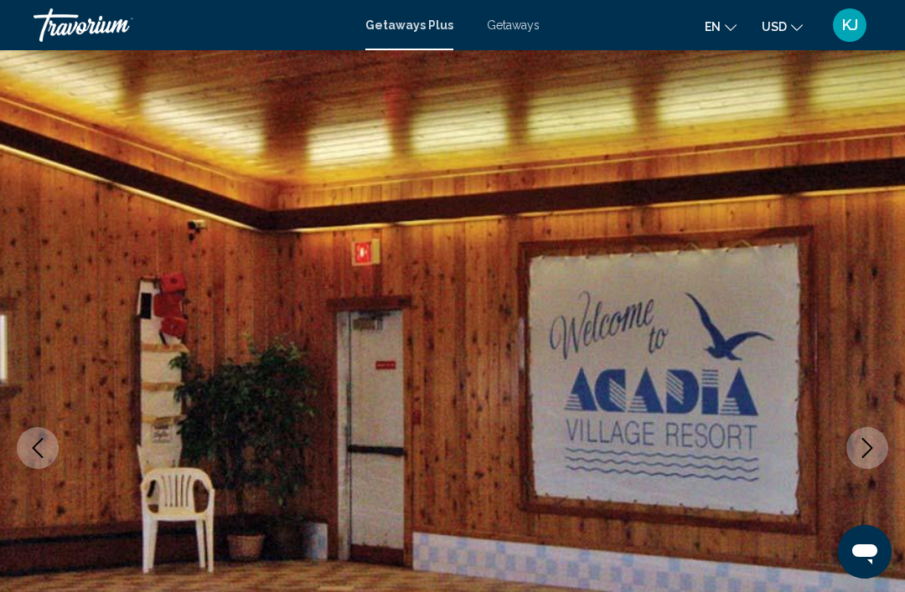
click at [870, 447] on icon "Next image" at bounding box center [867, 448] width 11 height 20
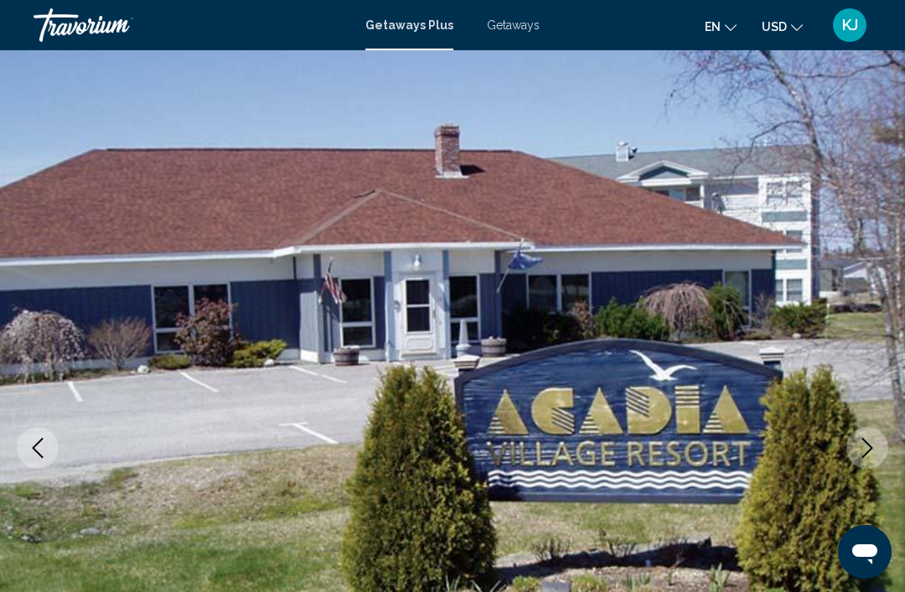
click at [422, 26] on span "Getaways Plus" at bounding box center [409, 24] width 88 height 13
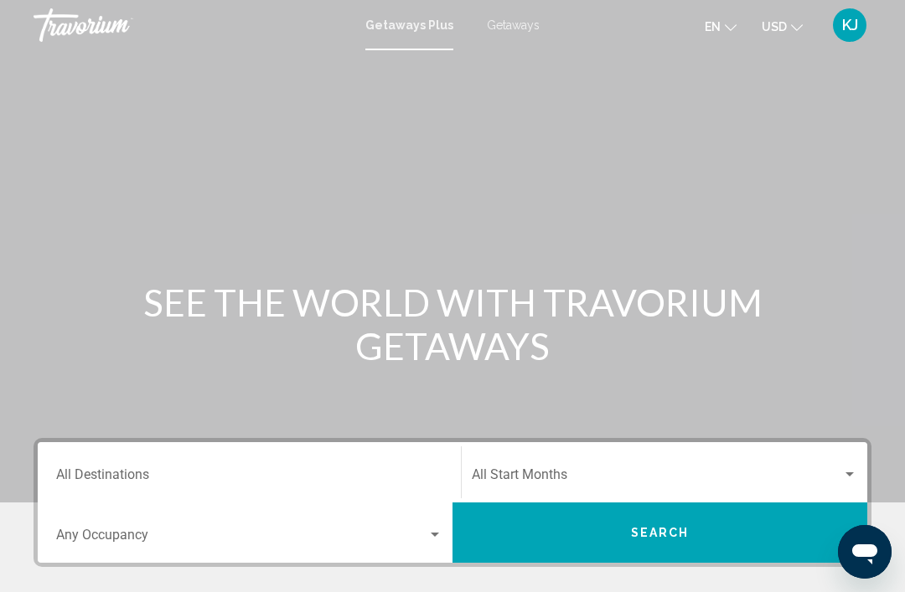
click at [148, 458] on div "Destination All Destinations" at bounding box center [249, 473] width 386 height 53
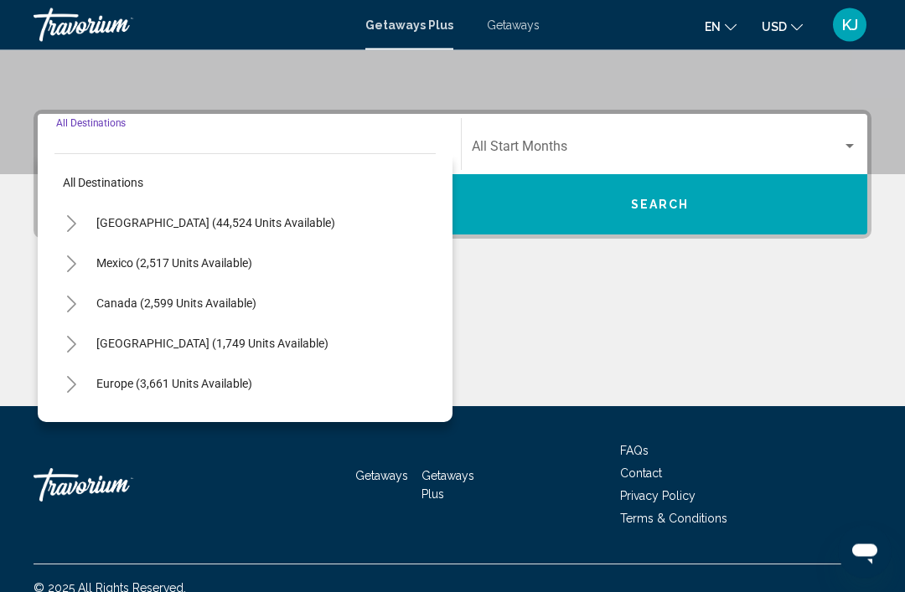
scroll to position [348, 0]
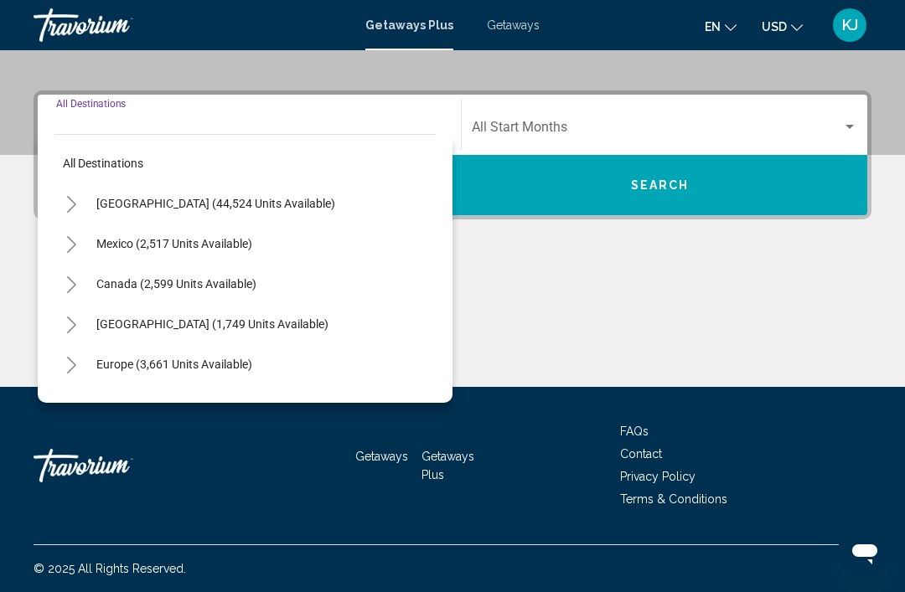
click at [278, 199] on span "[GEOGRAPHIC_DATA] (44,524 units available)" at bounding box center [215, 203] width 239 height 13
type input "**********"
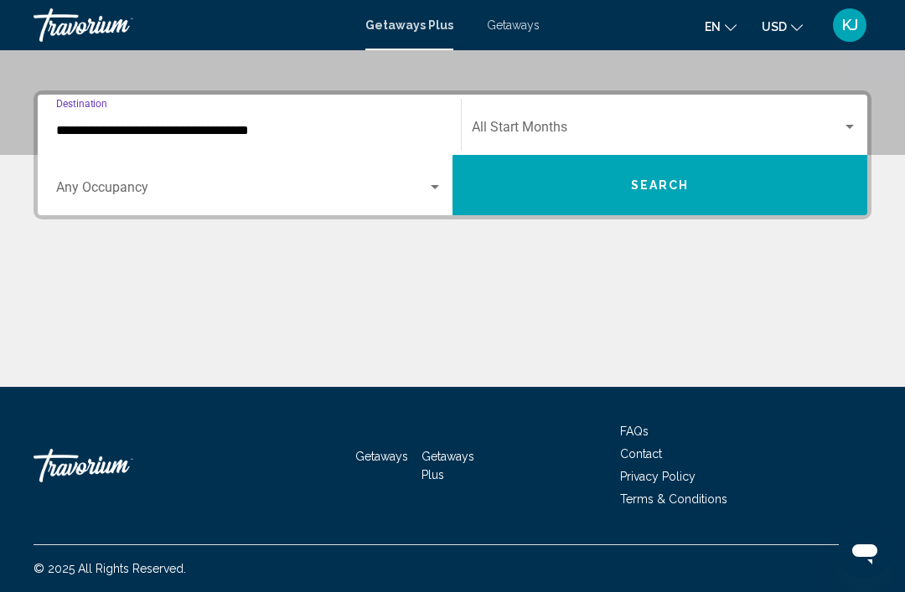
click at [846, 122] on div "Search widget" at bounding box center [849, 127] width 15 height 13
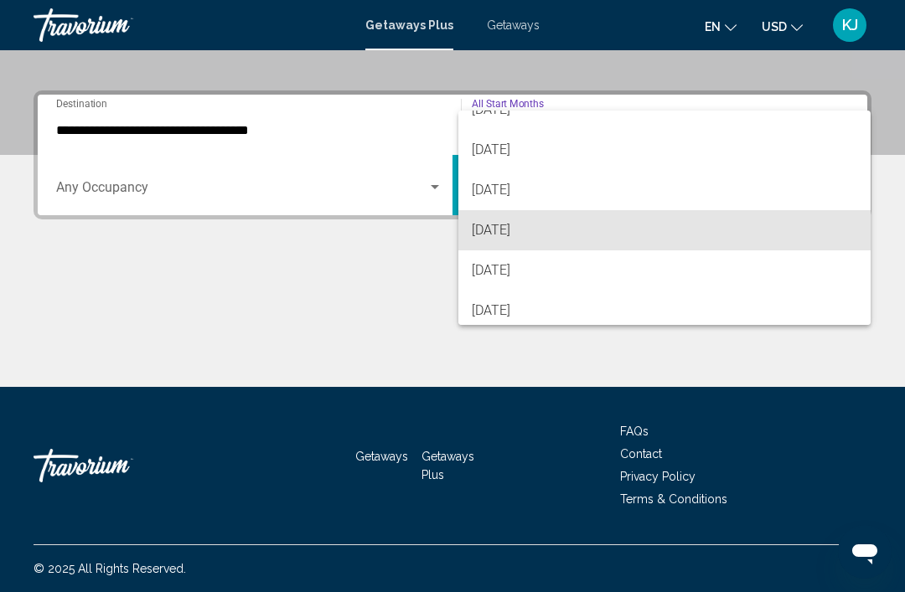
scroll to position [263, 0]
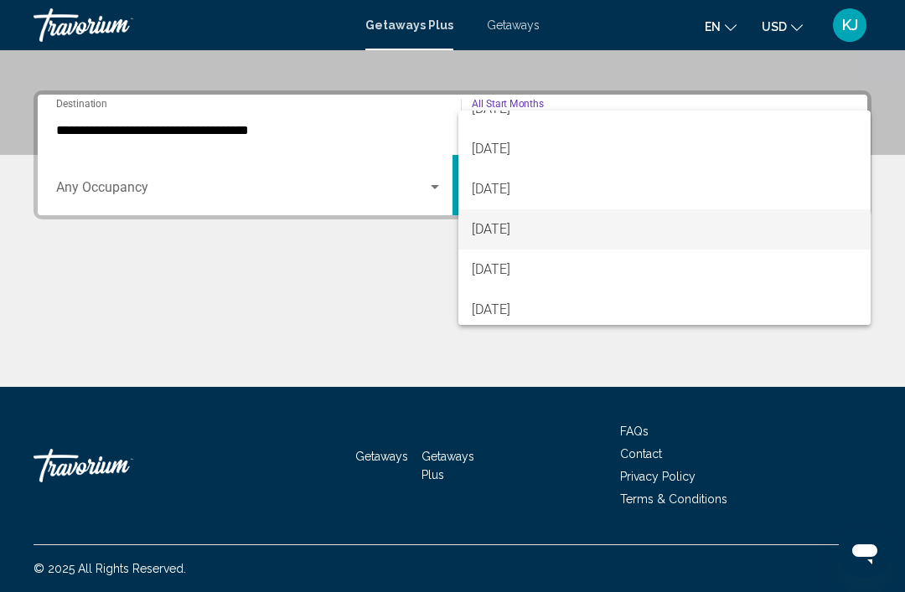
click at [547, 231] on span "April 2026" at bounding box center [664, 229] width 385 height 40
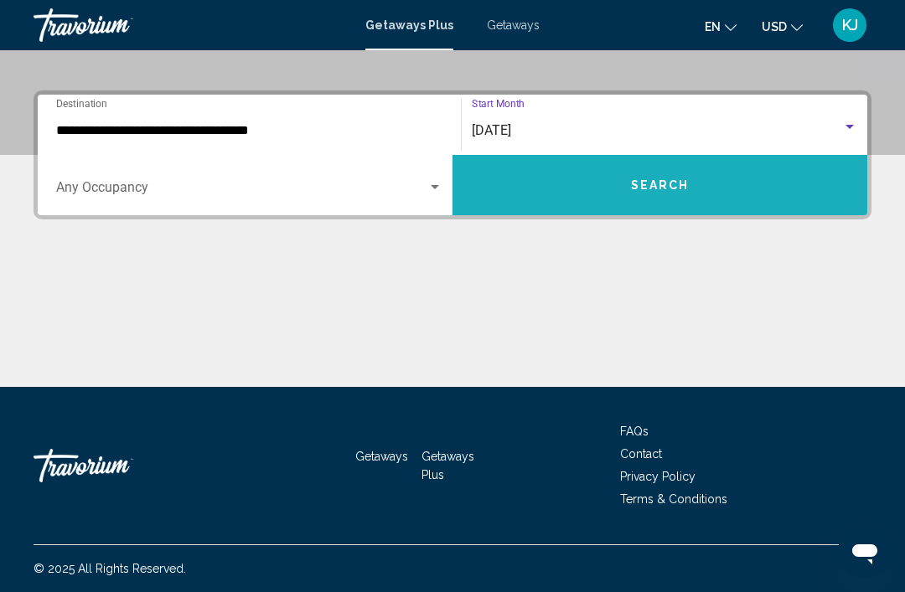
click at [633, 199] on button "Search" at bounding box center [659, 185] width 415 height 60
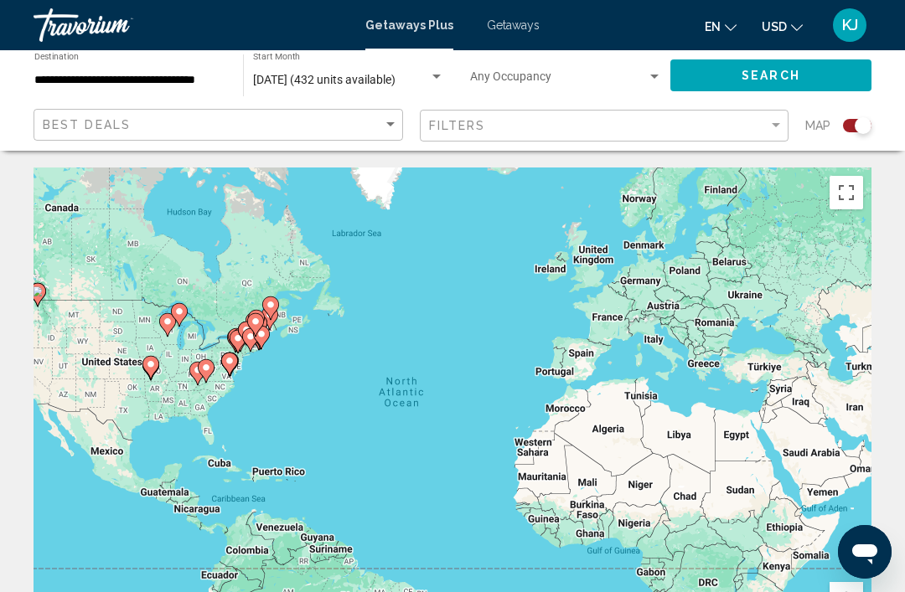
click at [652, 78] on div "Search widget" at bounding box center [654, 77] width 8 height 4
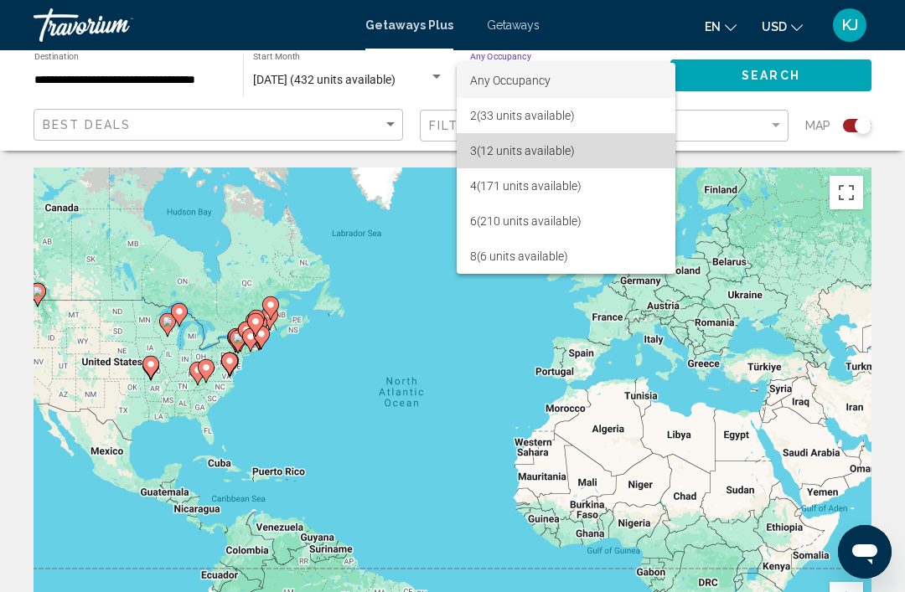
click at [591, 150] on span "3 (12 units available)" at bounding box center [566, 150] width 192 height 35
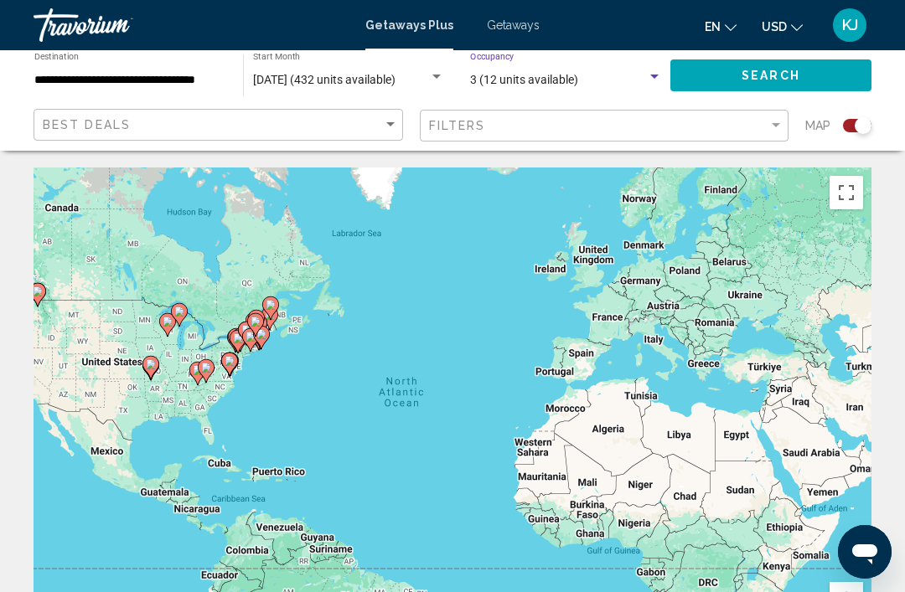
click at [768, 90] on button "Search" at bounding box center [770, 74] width 201 height 31
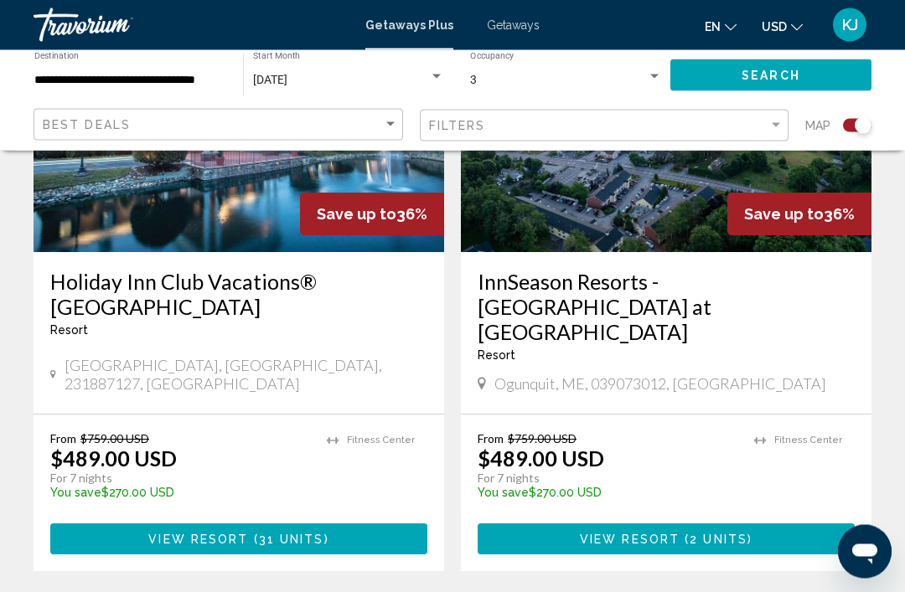
scroll to position [3899, 0]
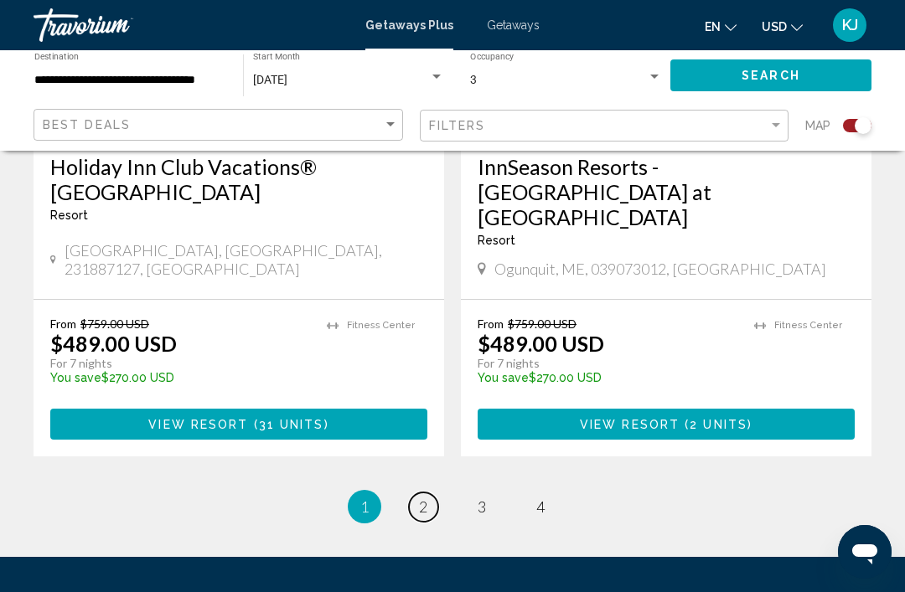
click at [430, 493] on link "page 2" at bounding box center [423, 507] width 29 height 29
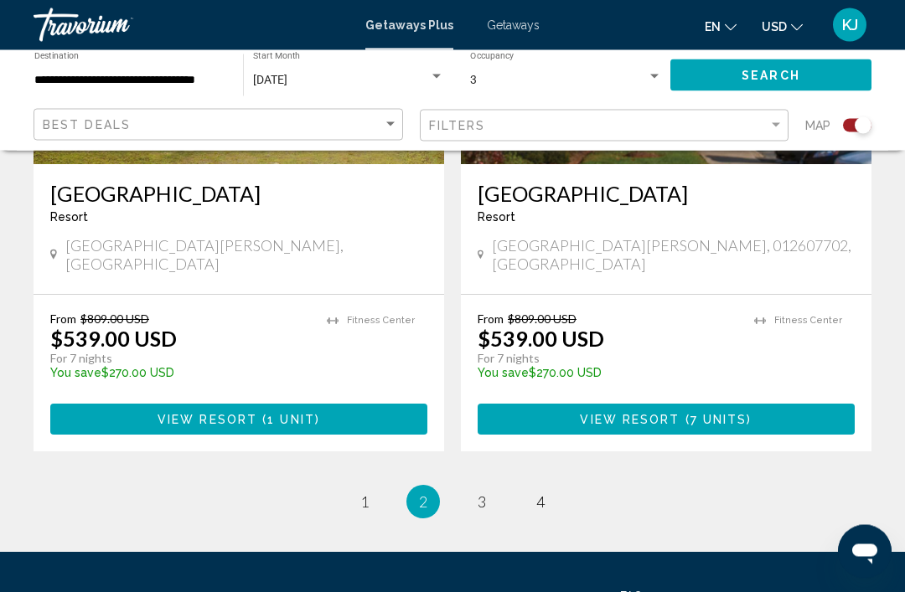
scroll to position [3849, 0]
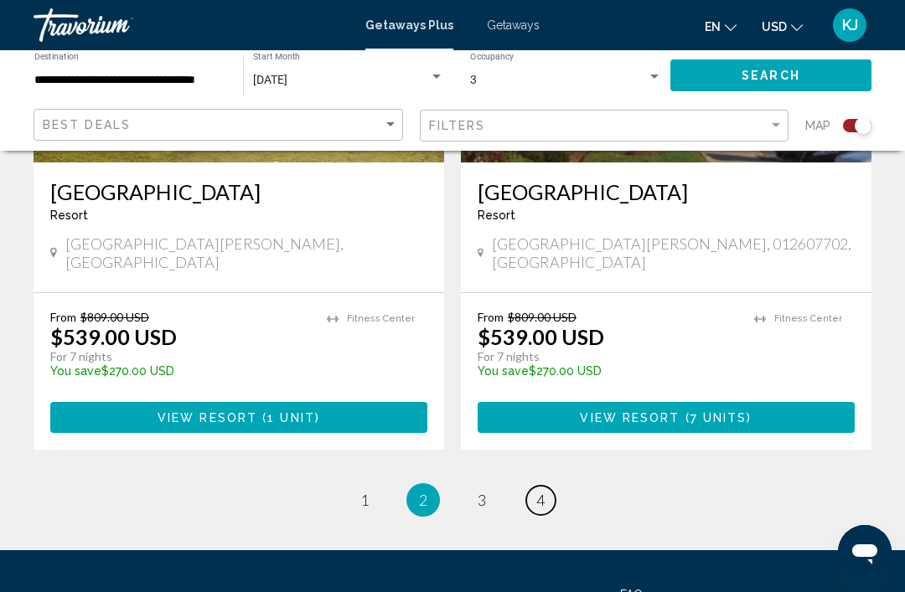
click at [551, 486] on link "page 4" at bounding box center [540, 500] width 29 height 29
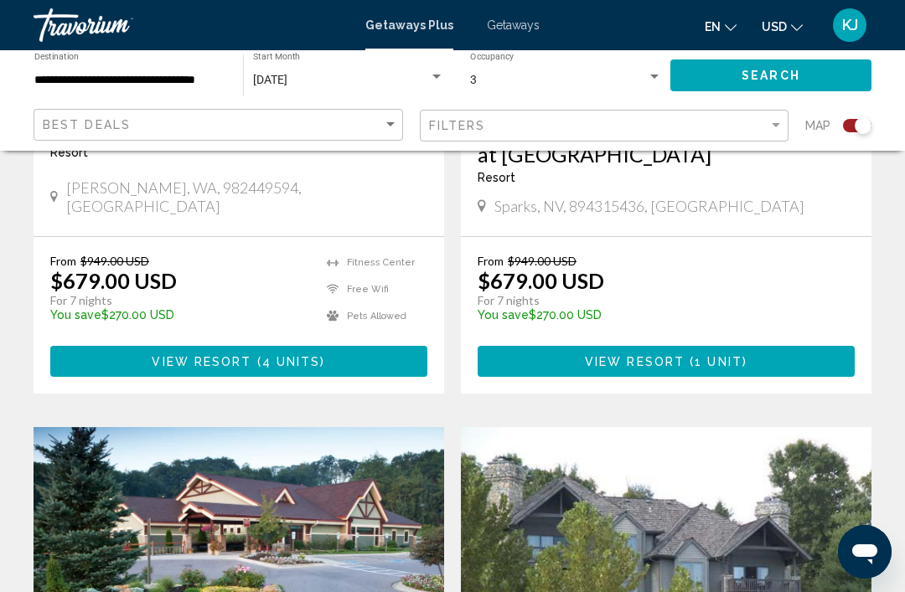
scroll to position [933, 0]
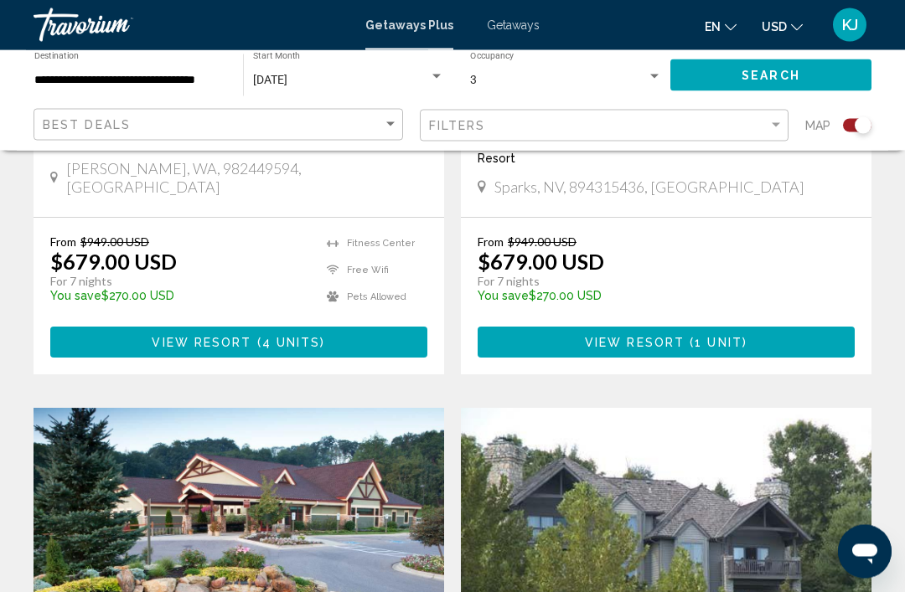
click at [686, 541] on img "Main content" at bounding box center [666, 543] width 411 height 268
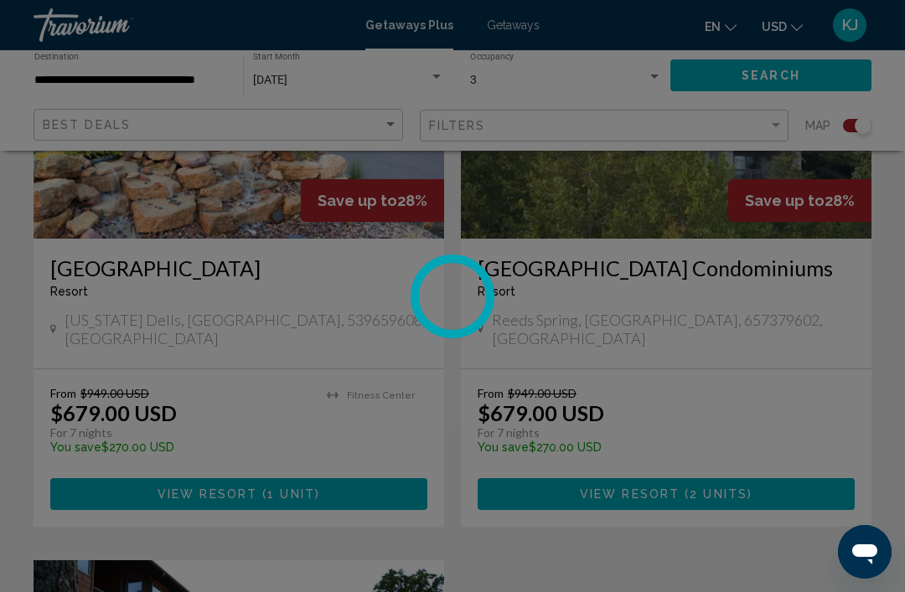
scroll to position [1417, 0]
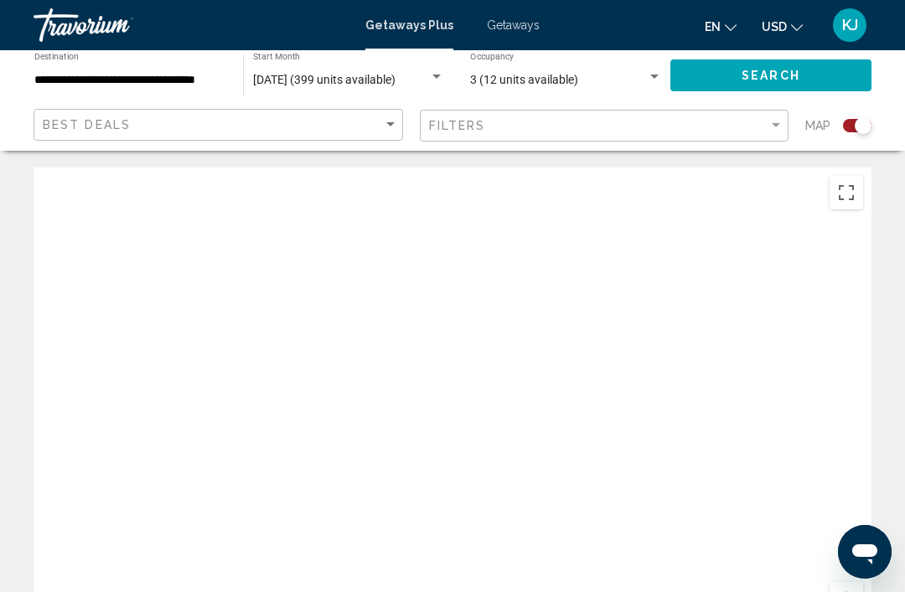
click at [438, 65] on div "April 2026 (399 units available) Start Month All Start Months" at bounding box center [348, 76] width 191 height 46
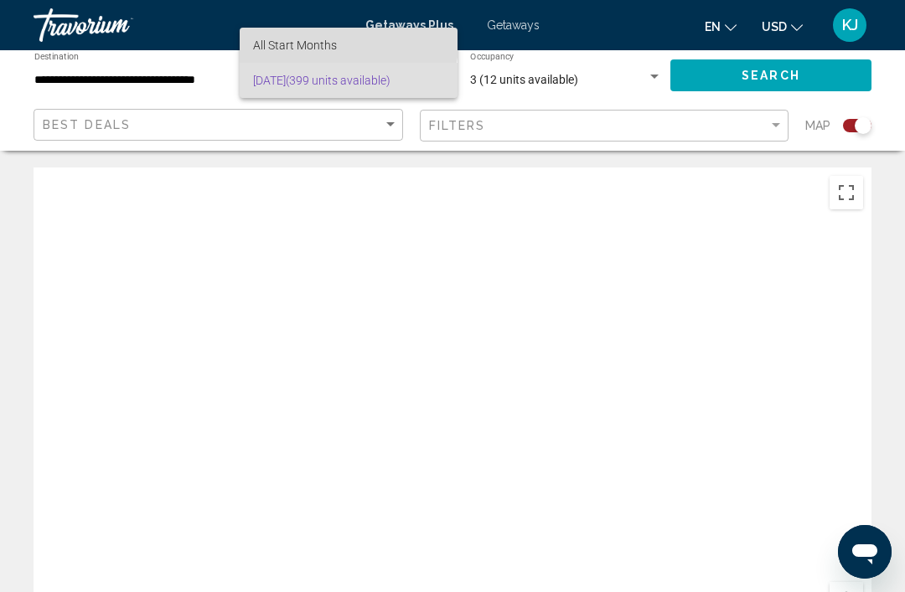
click at [332, 39] on span "All Start Months" at bounding box center [295, 45] width 84 height 13
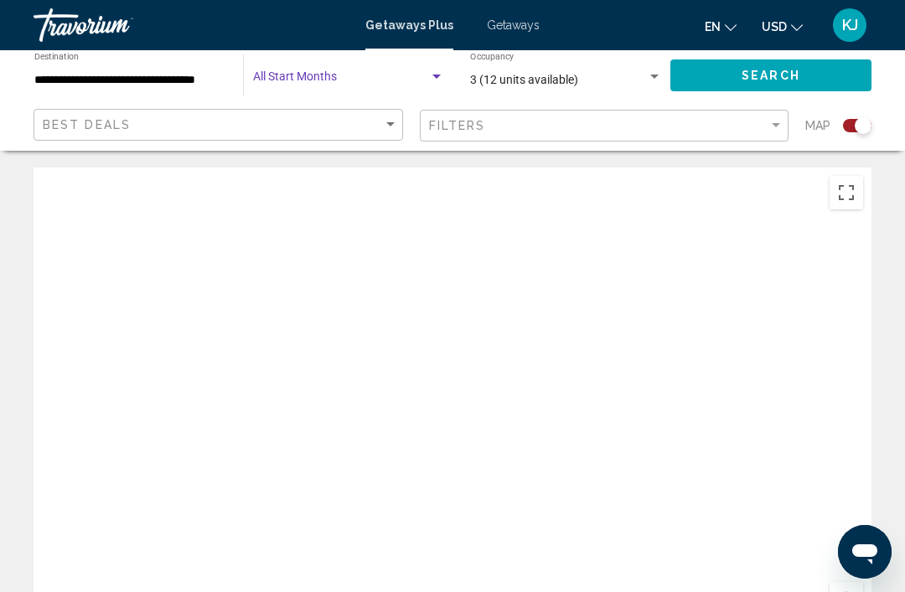
click at [195, 74] on input "**********" at bounding box center [130, 80] width 192 height 13
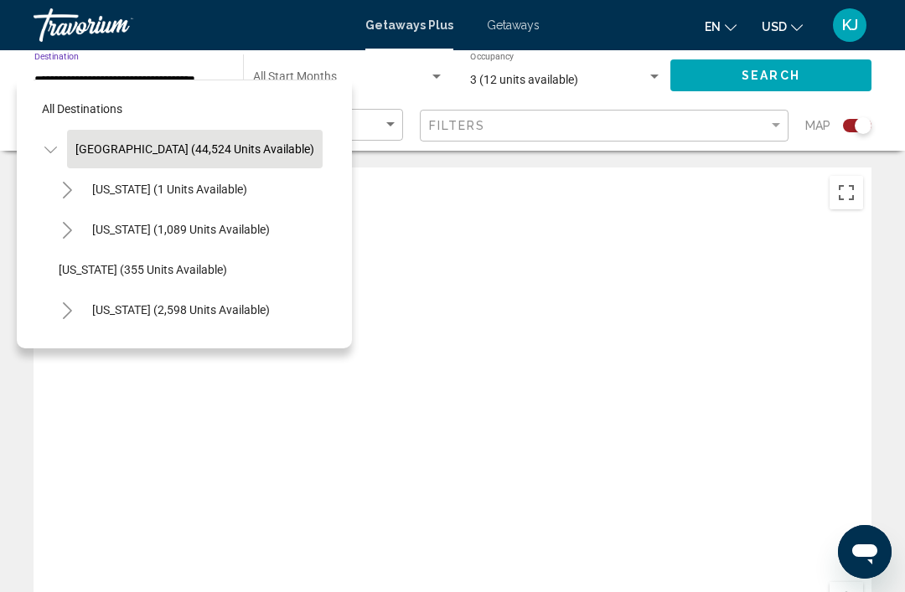
click at [149, 272] on span "[US_STATE] (355 units available)" at bounding box center [143, 269] width 168 height 13
type input "**********"
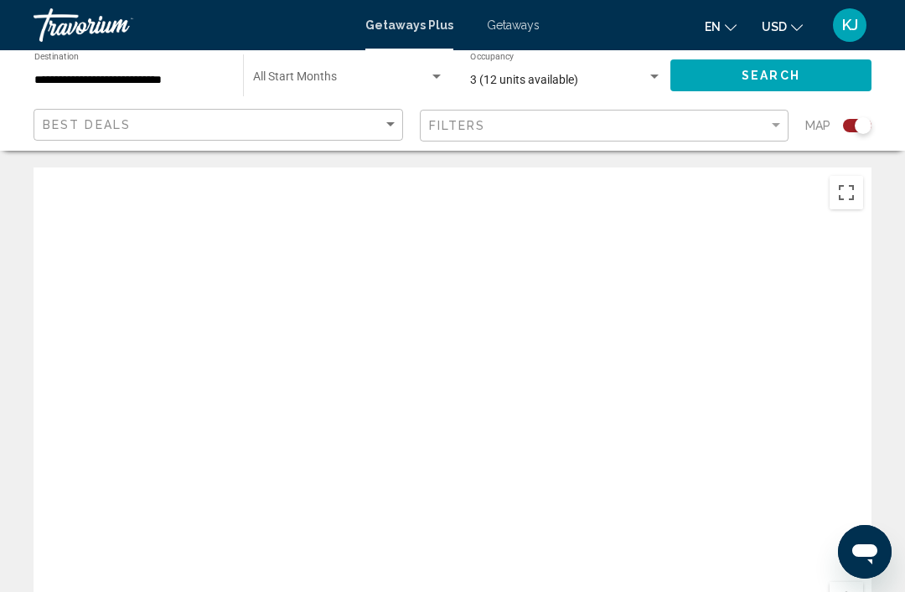
click at [815, 7] on mat-toolbar "Getaways Plus Getaways en English Español Français Italiano Português русский U…" at bounding box center [452, 25] width 905 height 50
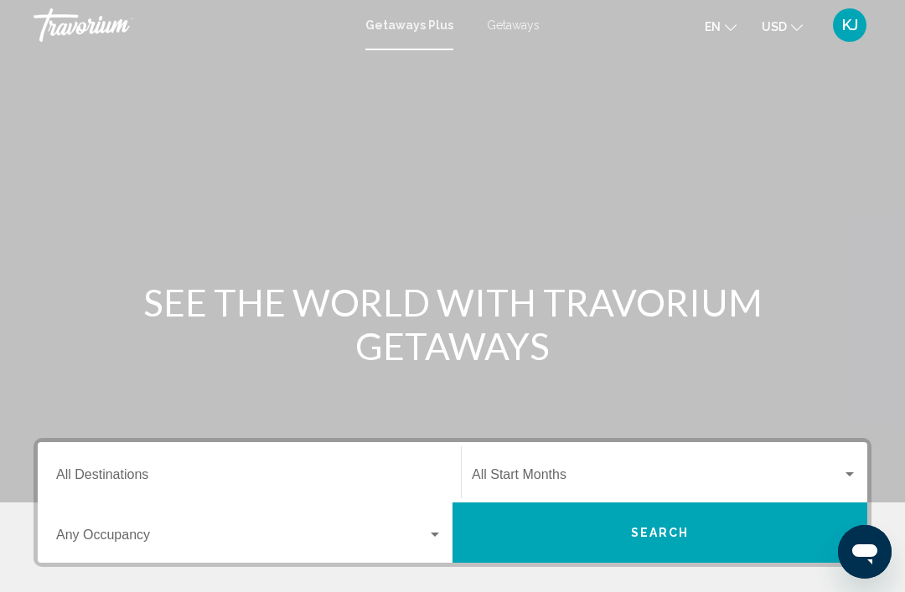
click at [108, 473] on input "Destination All Destinations" at bounding box center [249, 478] width 386 height 15
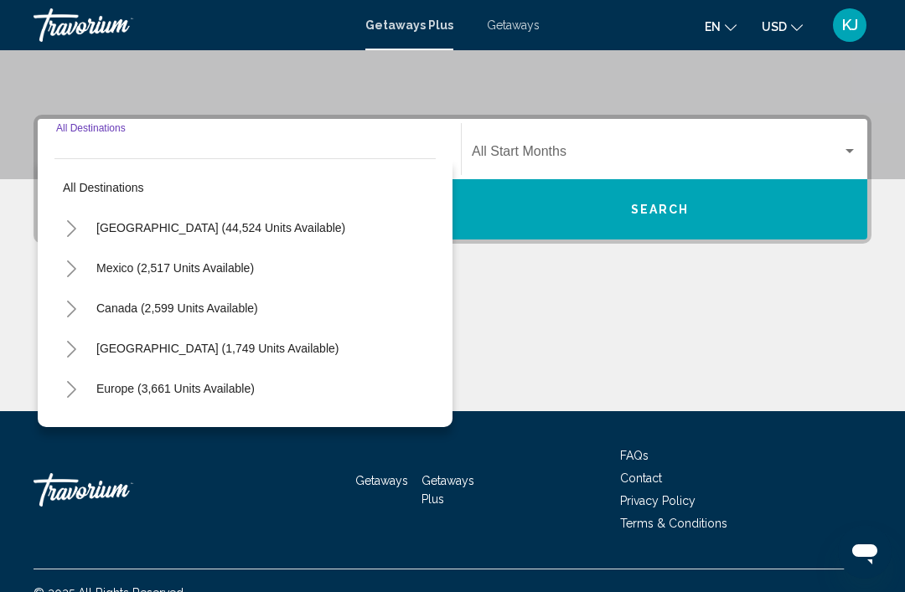
scroll to position [348, 0]
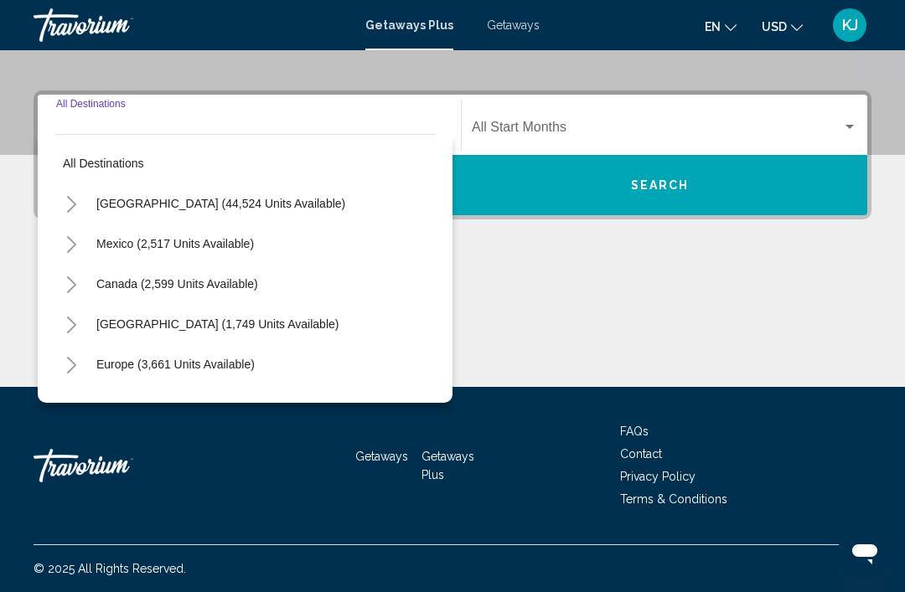
click at [219, 201] on span "[GEOGRAPHIC_DATA] (44,524 units available)" at bounding box center [220, 203] width 249 height 13
type input "**********"
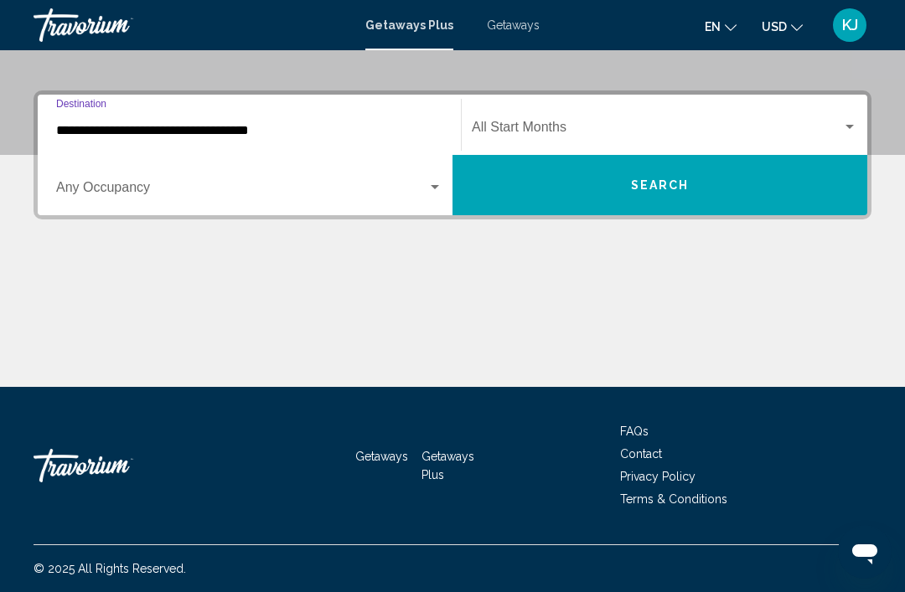
click at [835, 125] on span "Search widget" at bounding box center [657, 130] width 370 height 15
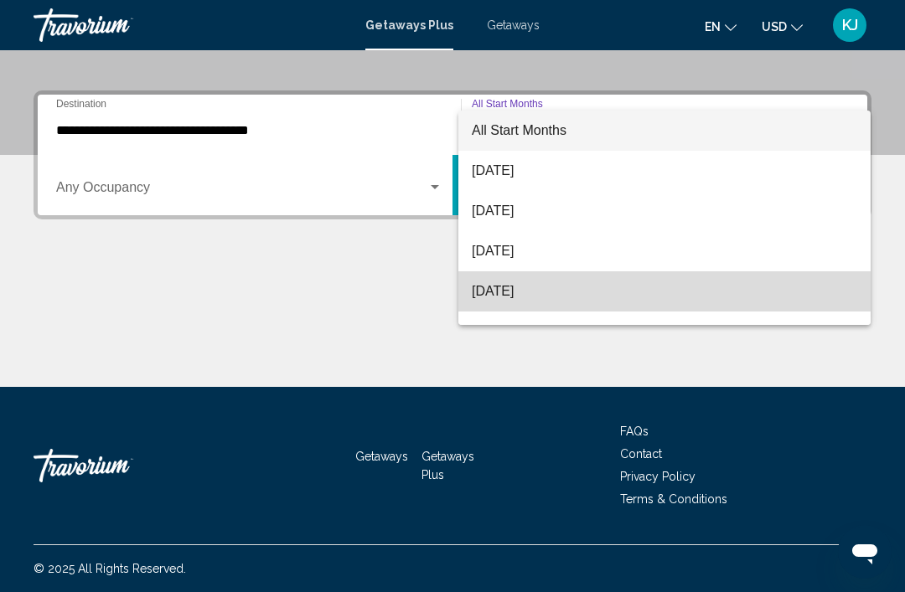
click at [551, 289] on span "[DATE]" at bounding box center [664, 291] width 385 height 40
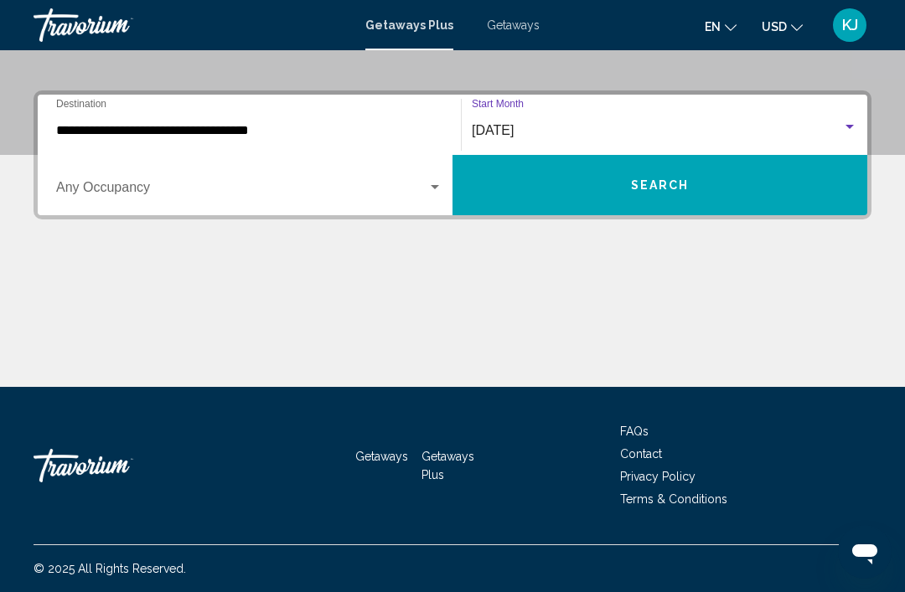
click at [436, 187] on div "Search widget" at bounding box center [435, 187] width 8 height 4
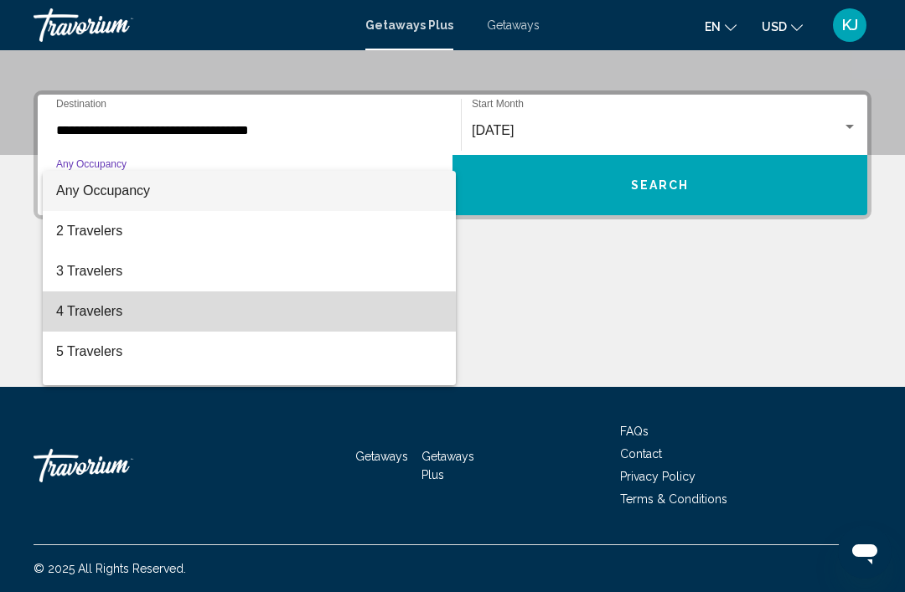
click at [112, 318] on span "4 Travelers" at bounding box center [249, 312] width 386 height 40
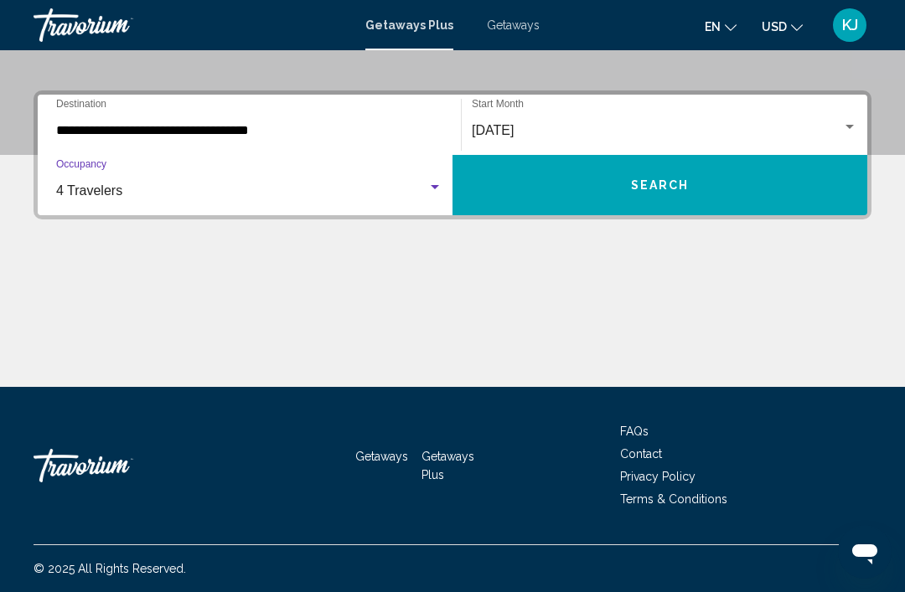
click at [709, 176] on button "Search" at bounding box center [659, 185] width 415 height 60
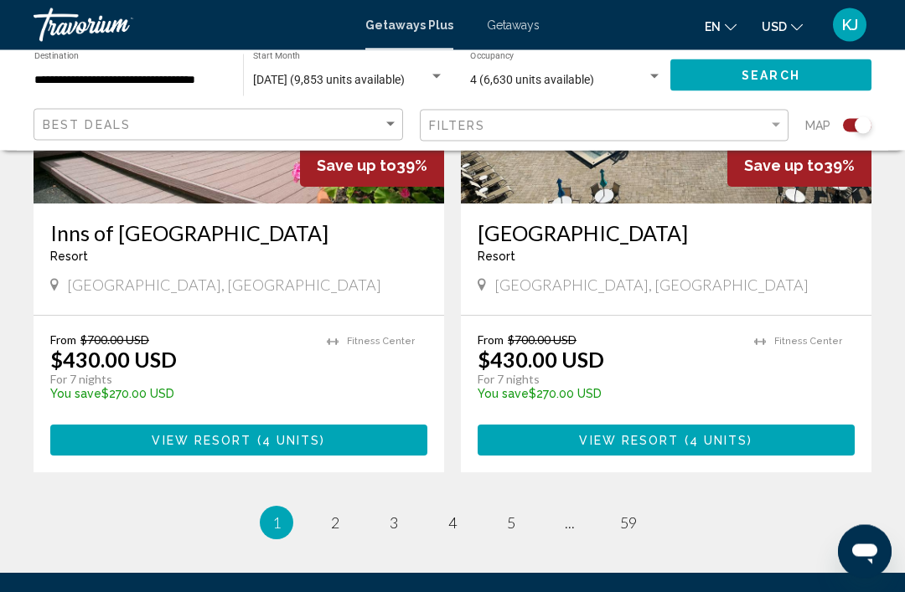
scroll to position [3698, 0]
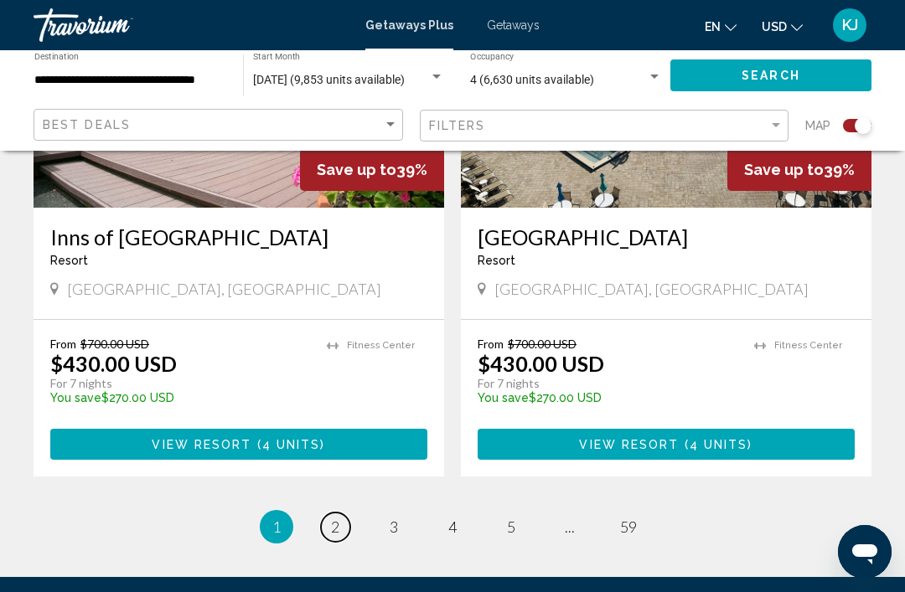
click at [336, 518] on span "2" at bounding box center [335, 527] width 8 height 18
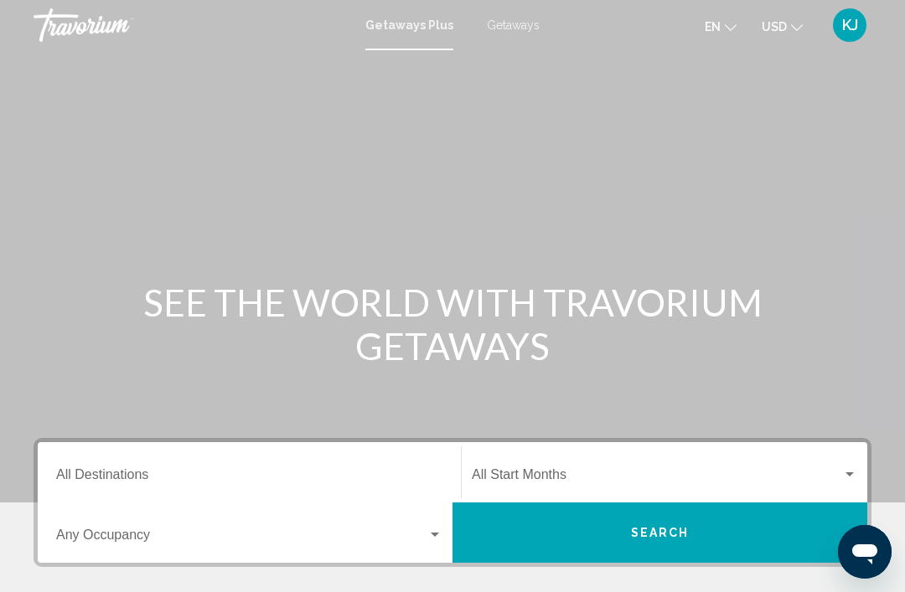
click at [111, 479] on input "Destination All Destinations" at bounding box center [249, 478] width 386 height 15
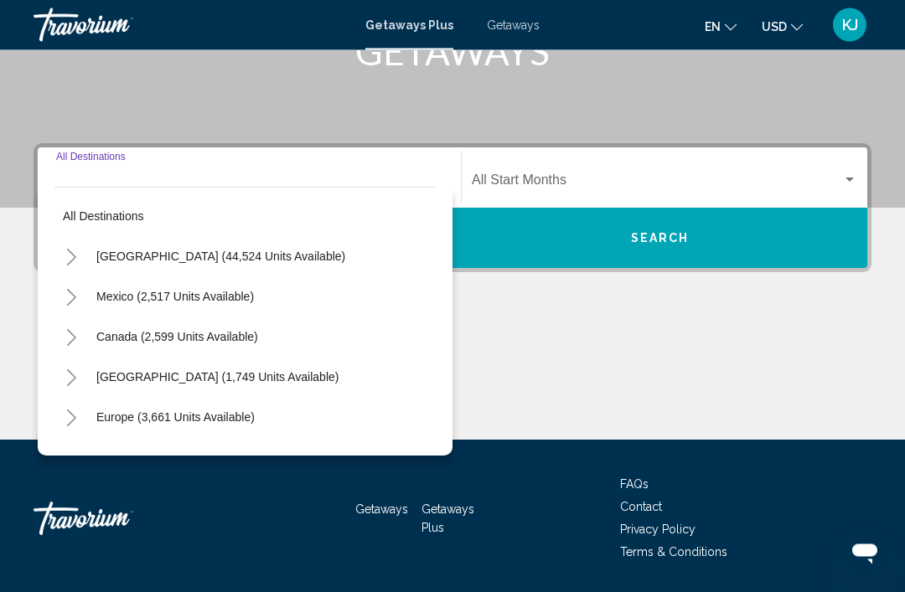
scroll to position [348, 0]
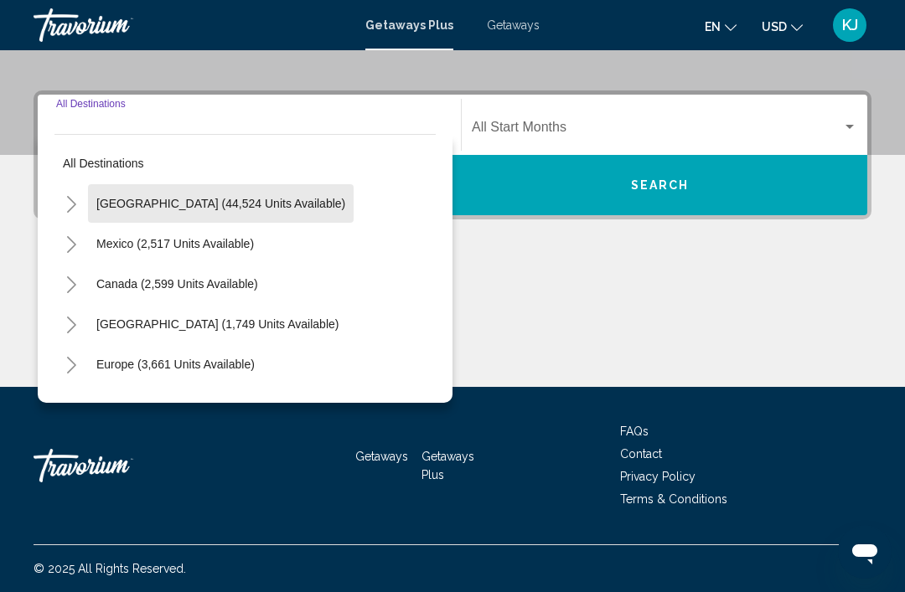
click at [297, 210] on button "[GEOGRAPHIC_DATA] (44,524 units available)" at bounding box center [221, 203] width 266 height 39
type input "**********"
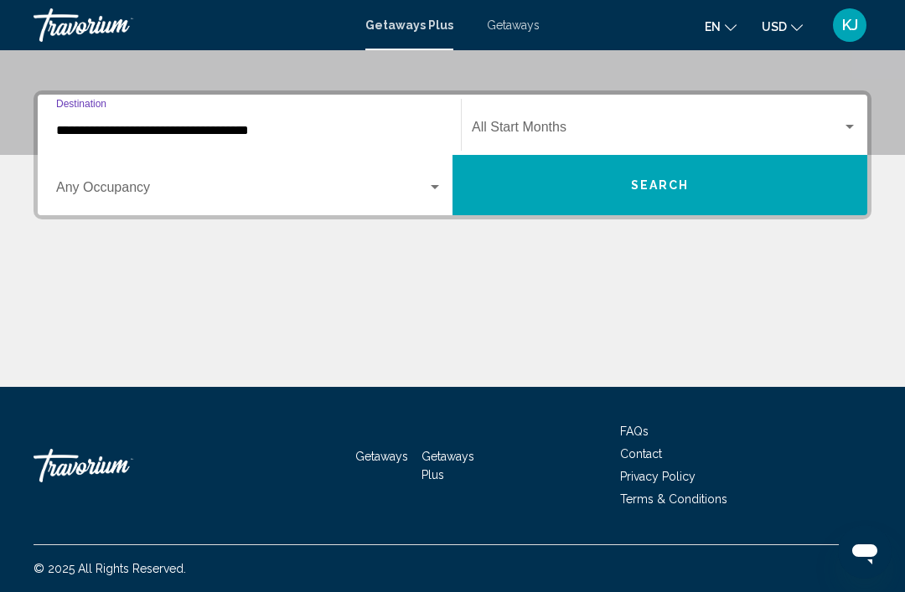
click at [436, 192] on div "Search widget" at bounding box center [434, 187] width 15 height 13
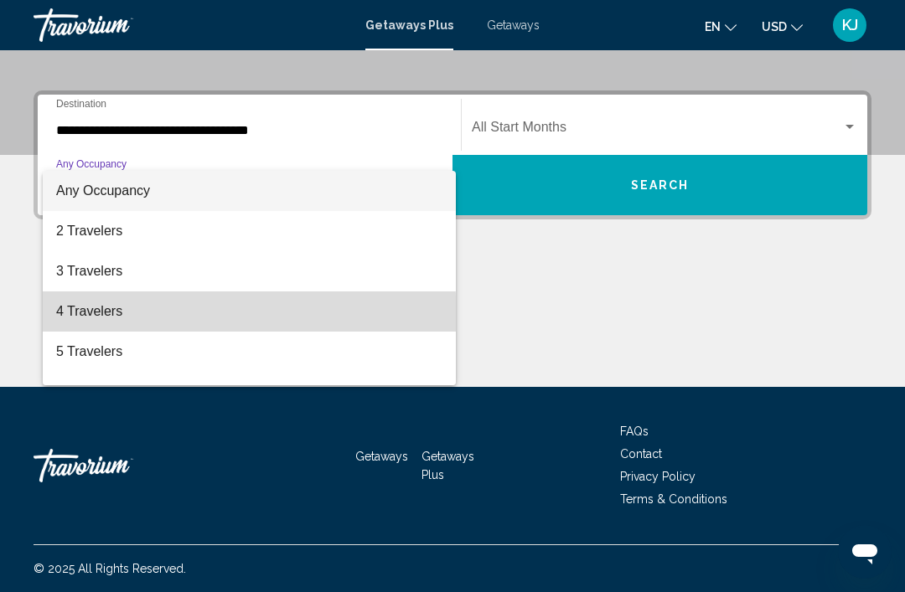
click at [122, 318] on span "4 Travelers" at bounding box center [249, 312] width 386 height 40
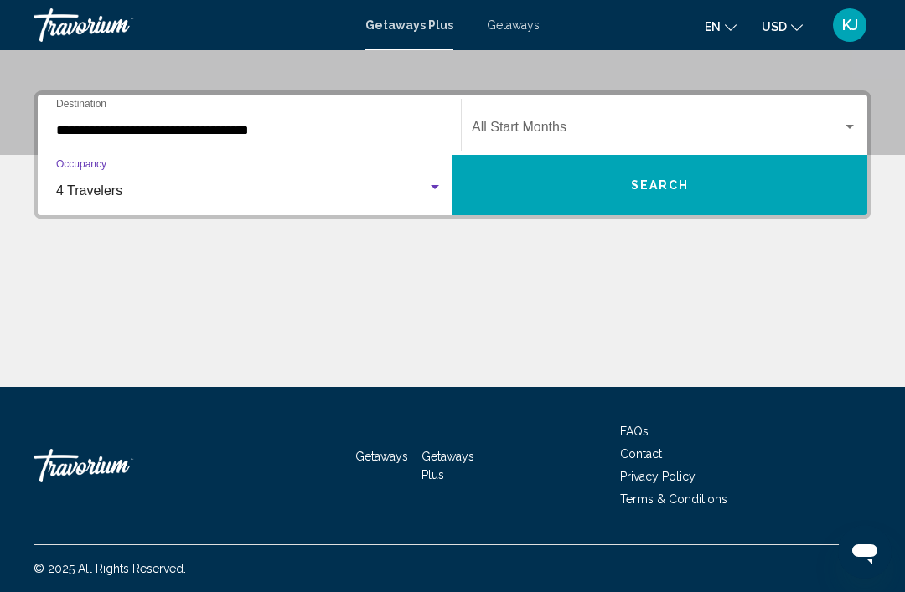
click at [551, 126] on span "Search widget" at bounding box center [657, 130] width 370 height 15
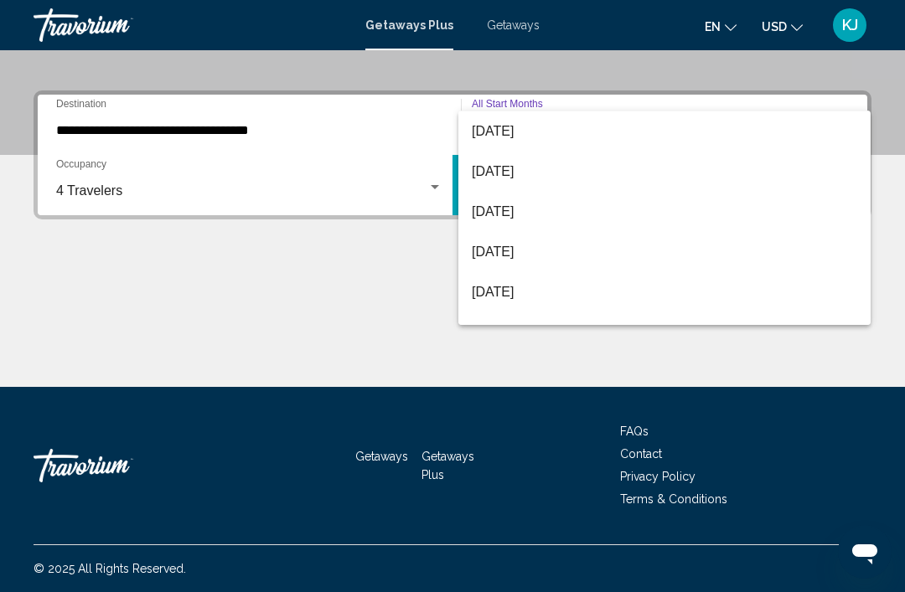
scroll to position [42, 0]
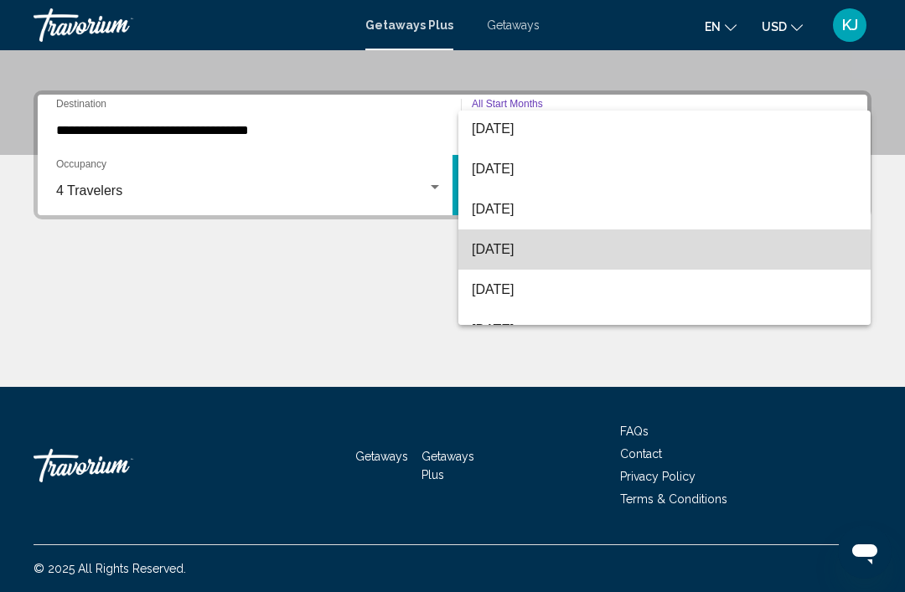
click at [556, 256] on span "[DATE]" at bounding box center [664, 250] width 385 height 40
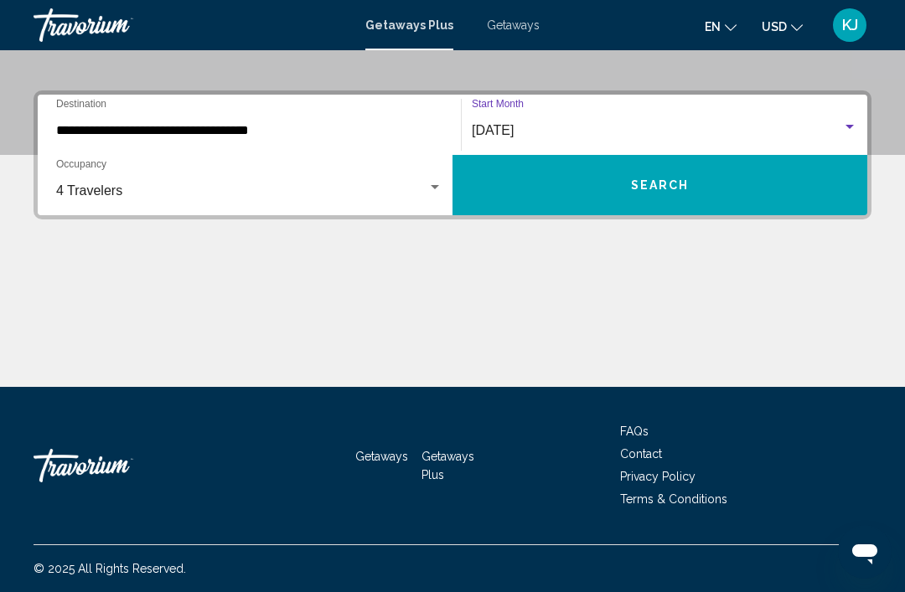
click at [692, 168] on button "Search" at bounding box center [659, 185] width 415 height 60
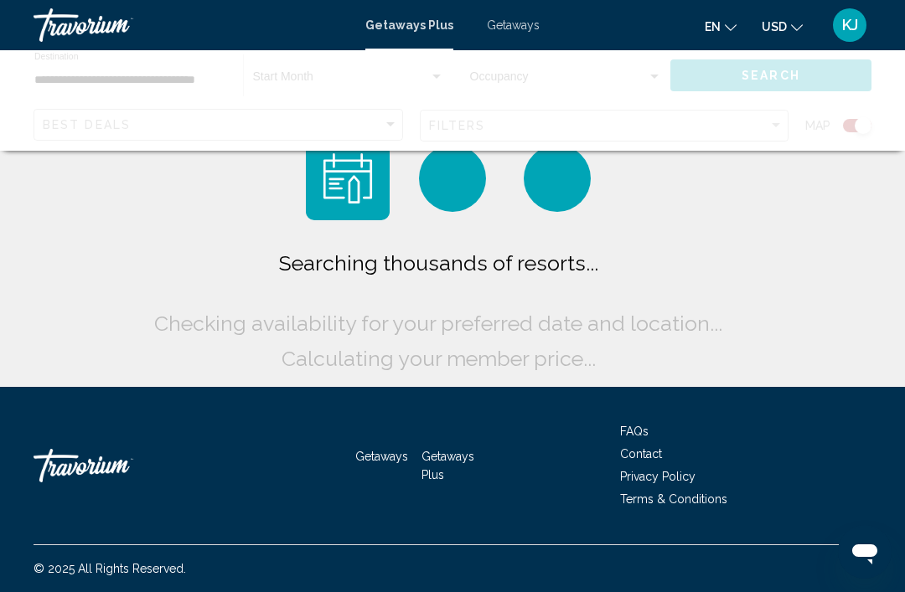
scroll to position [54, 0]
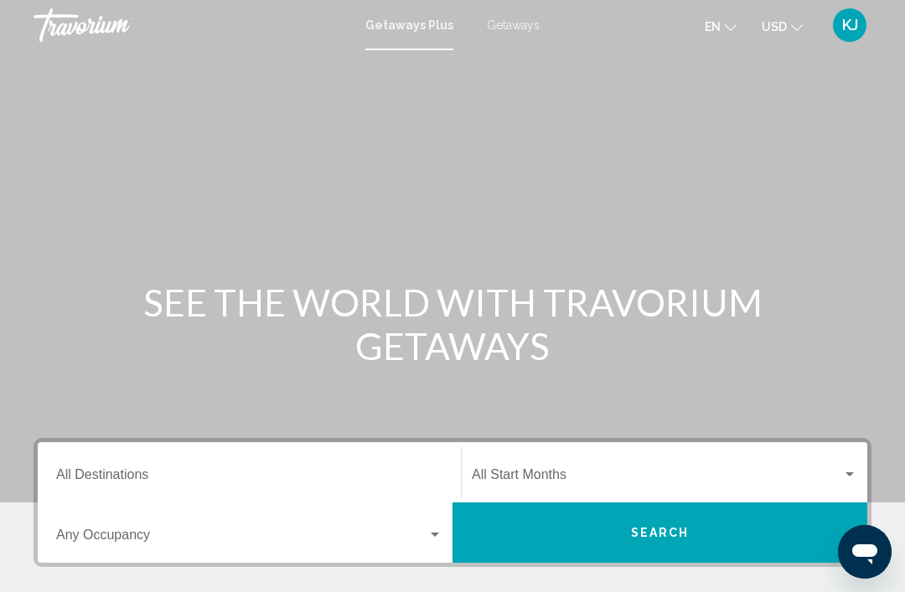
click at [173, 471] on input "Destination All Destinations" at bounding box center [249, 478] width 386 height 15
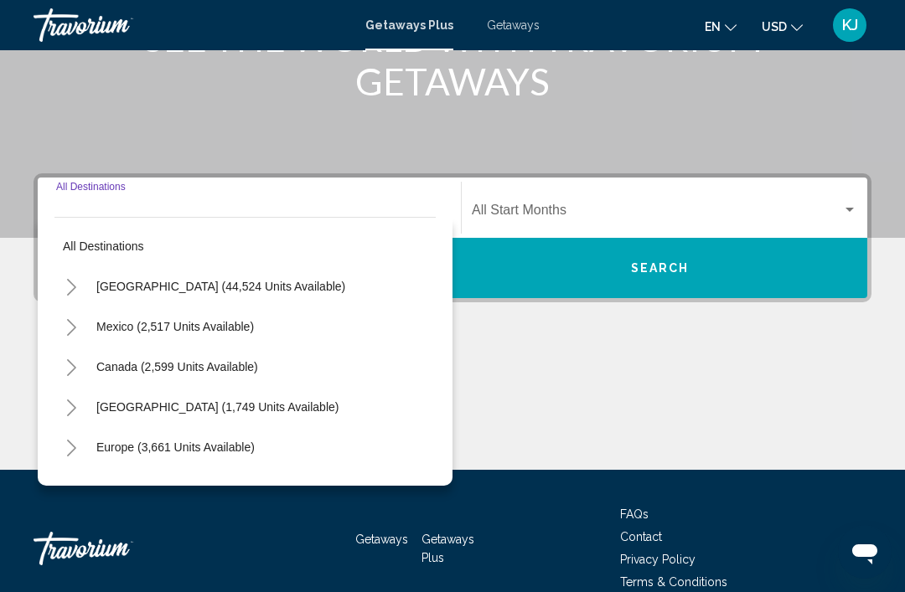
scroll to position [348, 0]
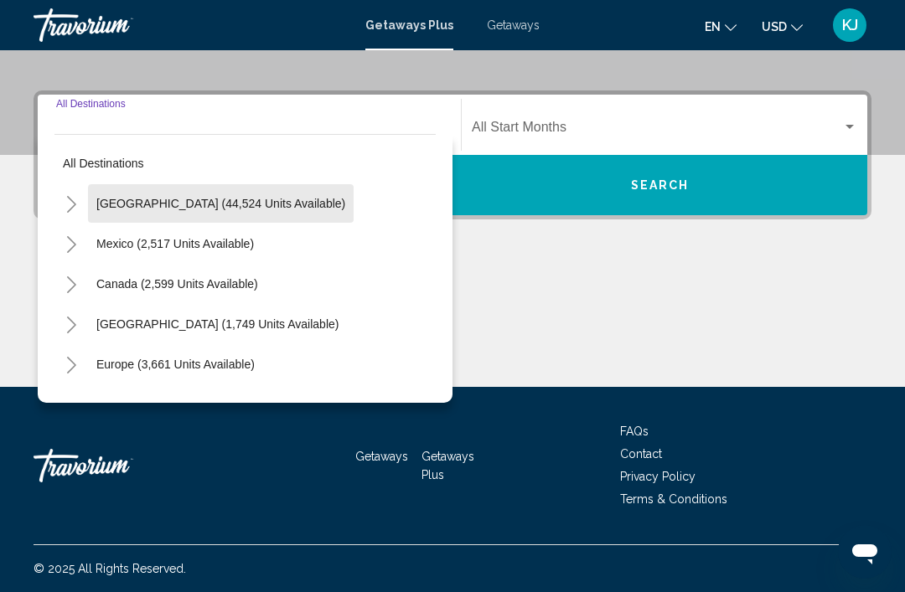
click at [261, 205] on span "[GEOGRAPHIC_DATA] (44,524 units available)" at bounding box center [220, 203] width 249 height 13
type input "**********"
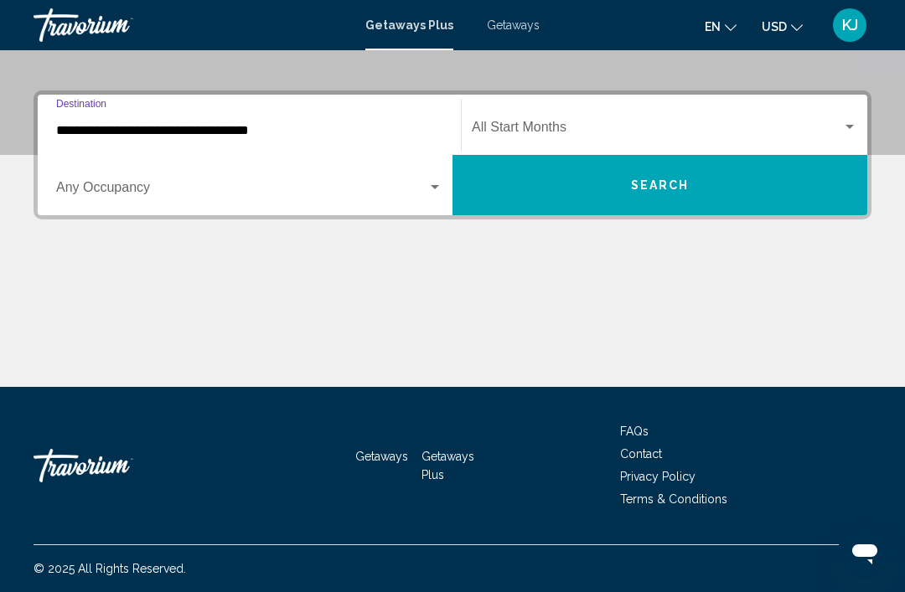
click at [189, 184] on span "Search widget" at bounding box center [241, 191] width 371 height 15
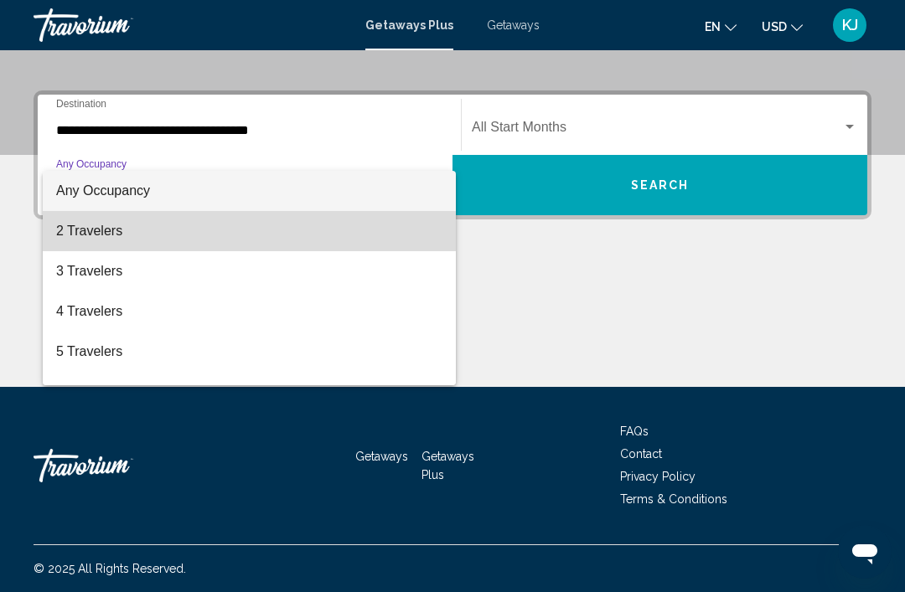
click at [124, 236] on span "2 Travelers" at bounding box center [249, 231] width 386 height 40
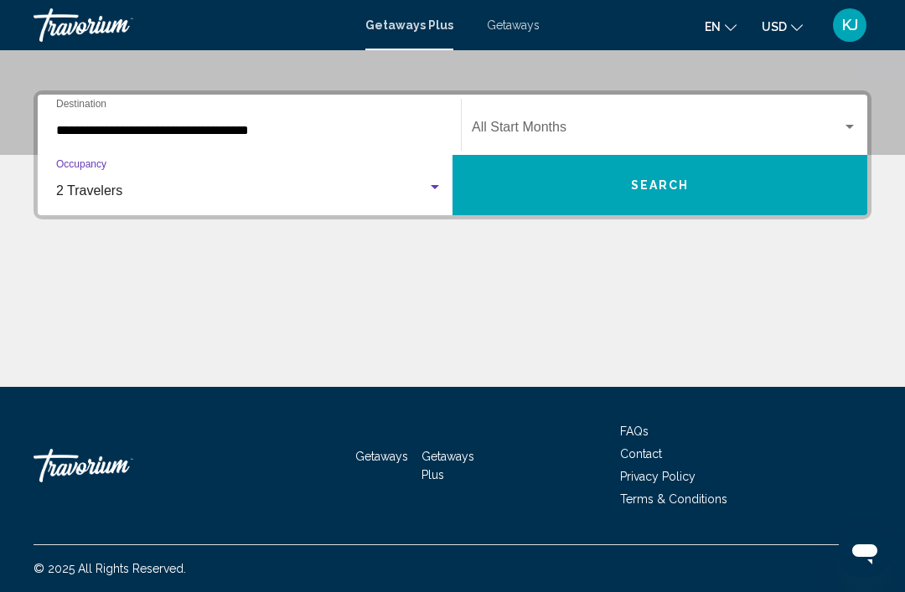
click at [559, 123] on span "Search widget" at bounding box center [657, 130] width 370 height 15
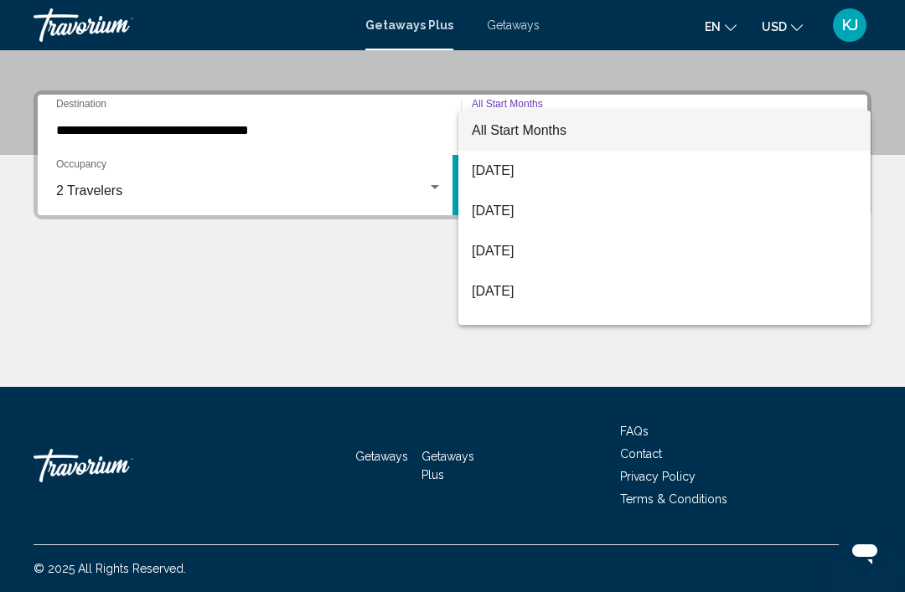
click at [435, 186] on div at bounding box center [452, 296] width 905 height 592
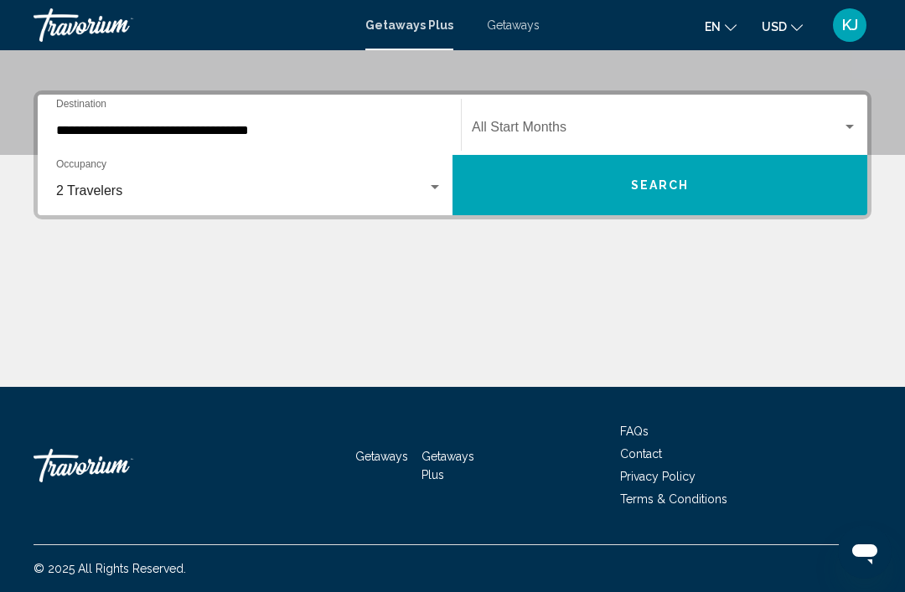
click at [440, 192] on div "Search widget" at bounding box center [434, 187] width 15 height 13
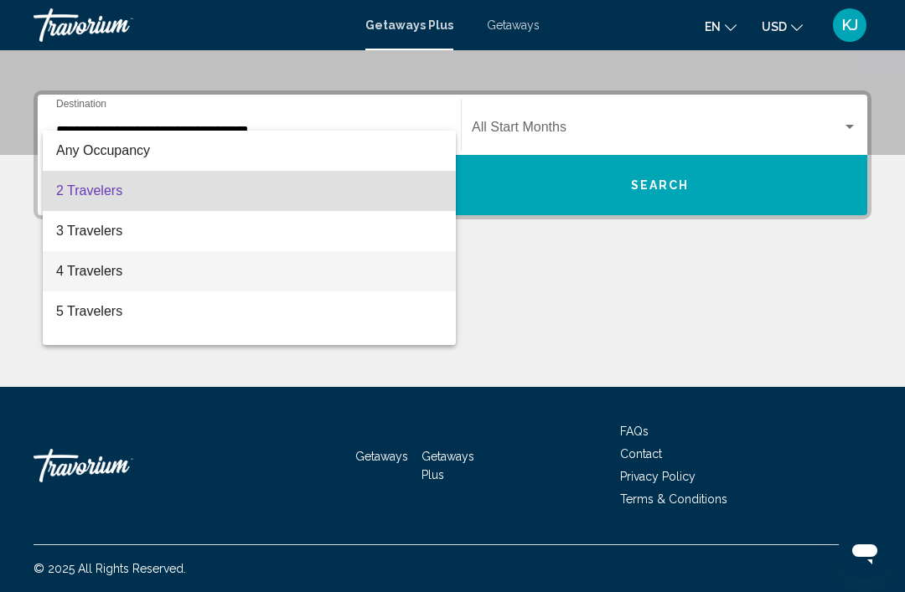
click at [122, 281] on span "4 Travelers" at bounding box center [249, 271] width 386 height 40
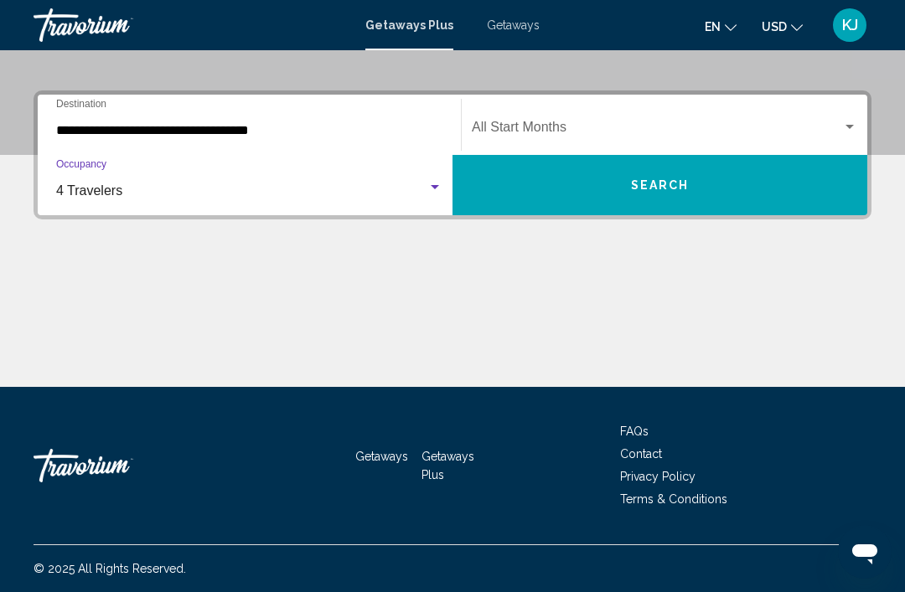
click at [856, 126] on div "Search widget" at bounding box center [849, 127] width 15 height 13
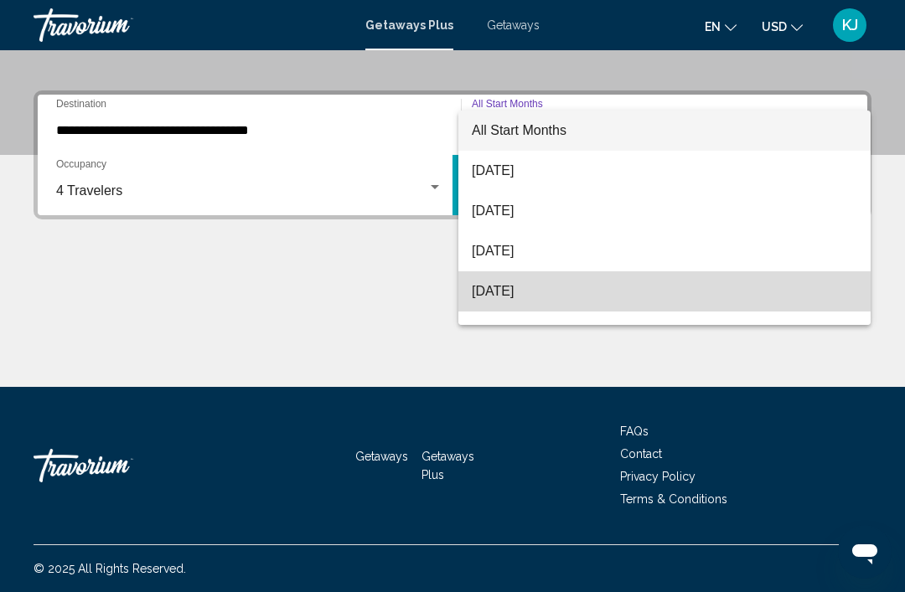
click at [540, 295] on span "November 2025" at bounding box center [664, 291] width 385 height 40
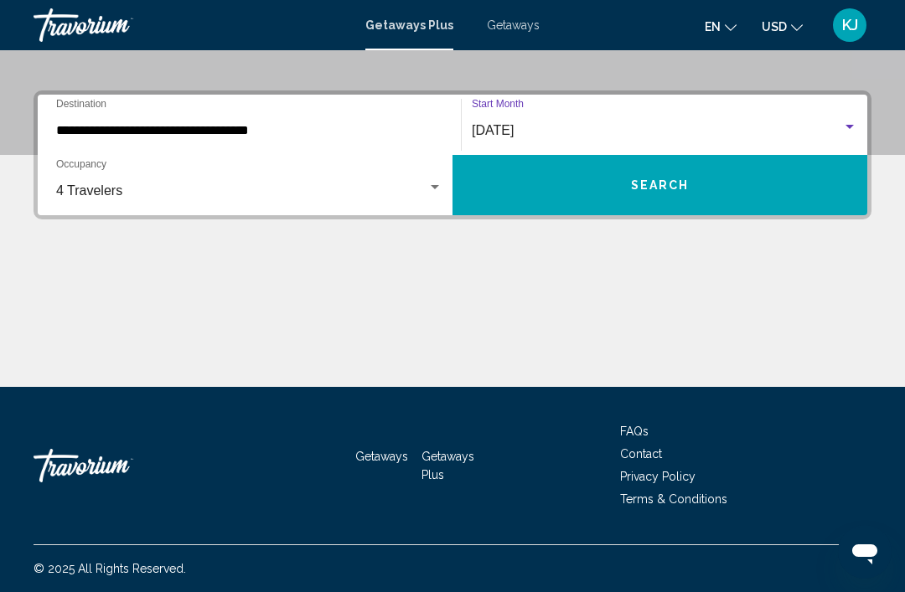
click at [732, 179] on button "Search" at bounding box center [659, 185] width 415 height 60
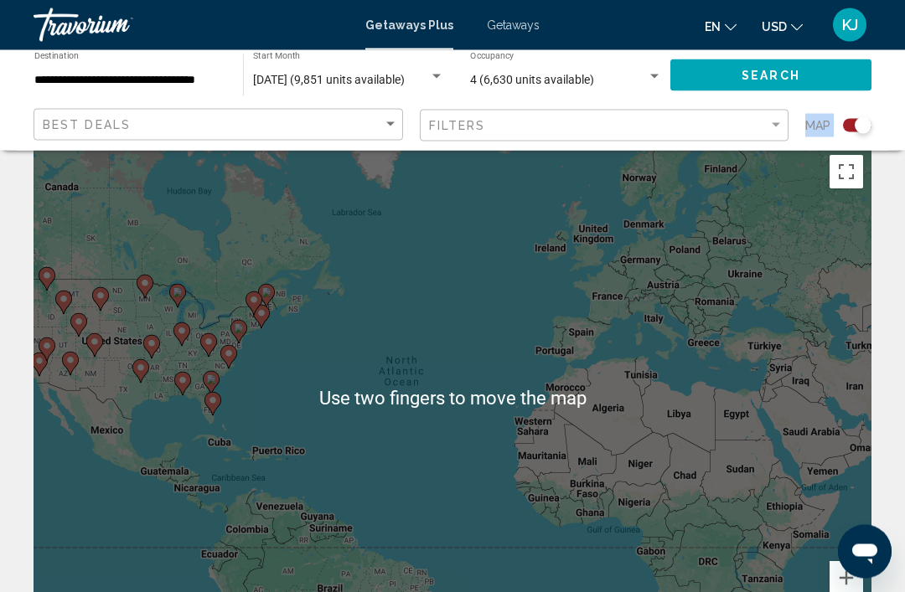
scroll to position [21, 0]
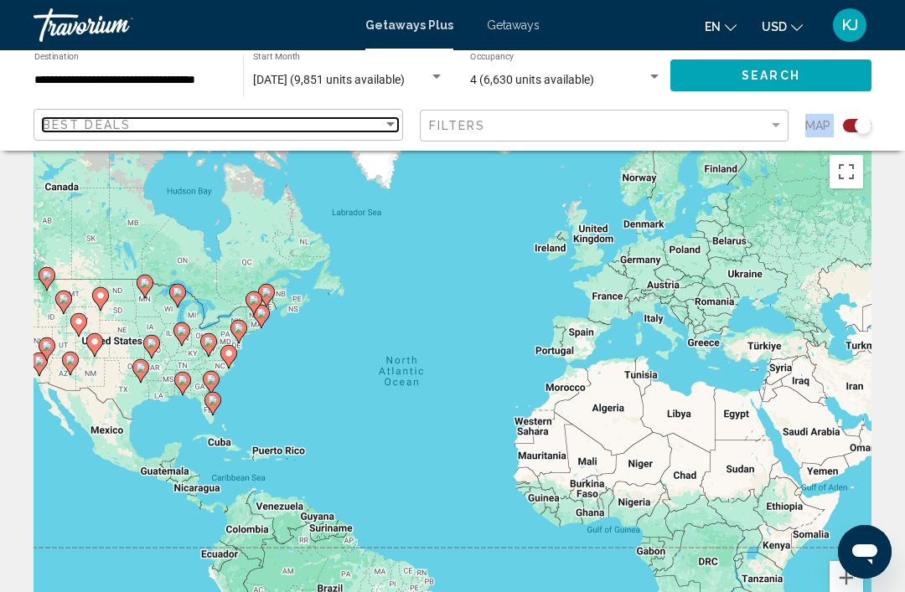
click at [226, 121] on div "Best Deals" at bounding box center [213, 124] width 340 height 13
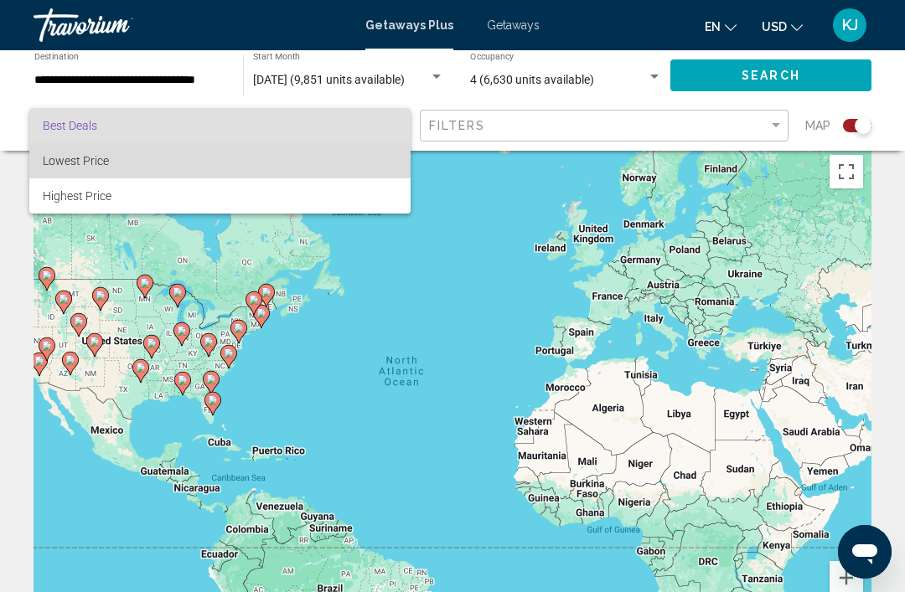
click at [103, 166] on span "Lowest Price" at bounding box center [76, 160] width 66 height 13
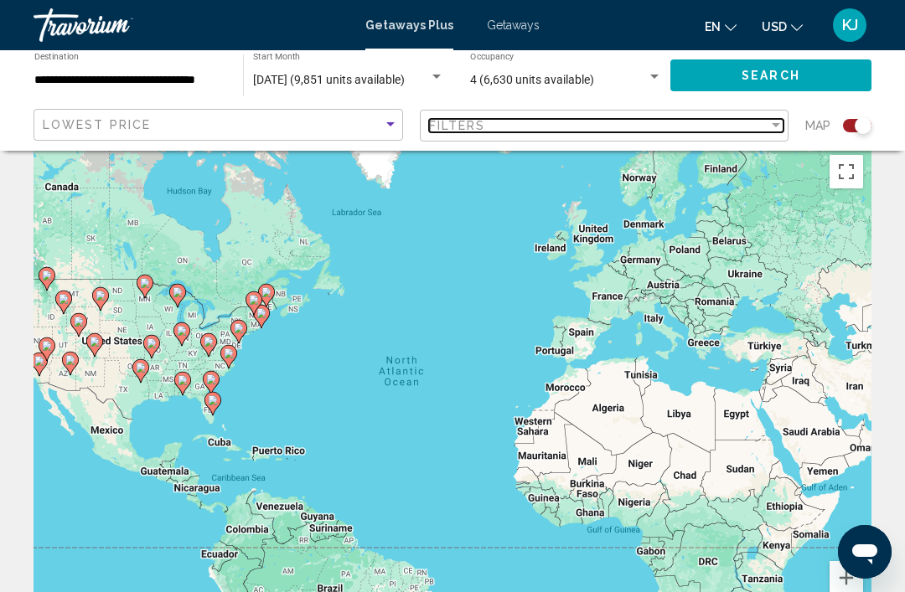
click at [770, 124] on div "Filter" at bounding box center [775, 125] width 15 height 13
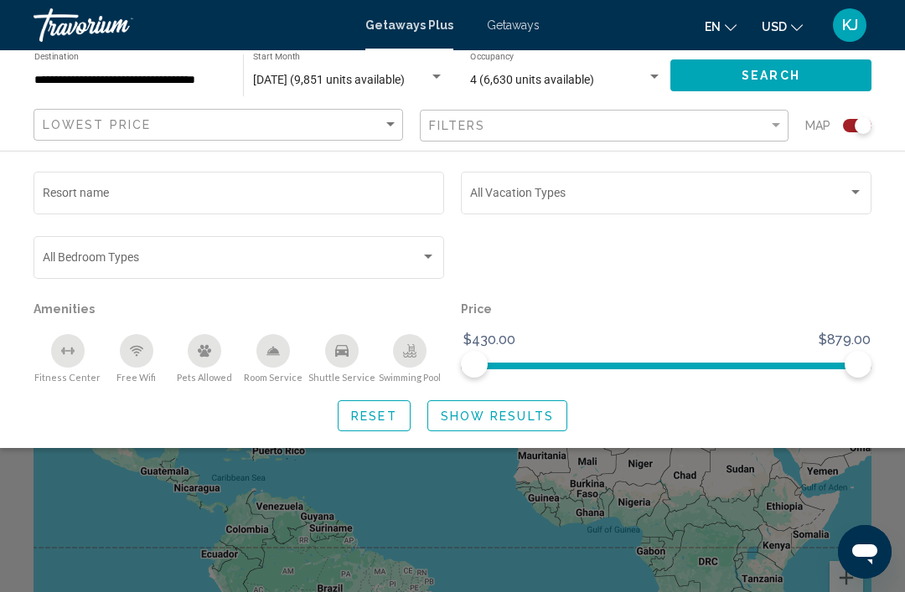
click at [126, 183] on div "Resort name" at bounding box center [239, 191] width 393 height 46
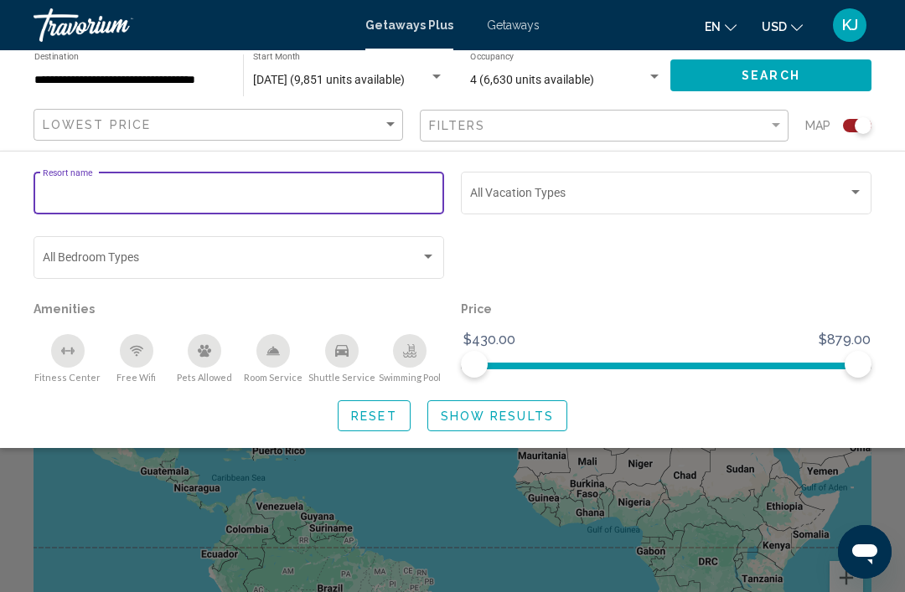
scroll to position [20, 0]
type input "**********"
click at [860, 195] on div "Search widget" at bounding box center [855, 192] width 15 height 13
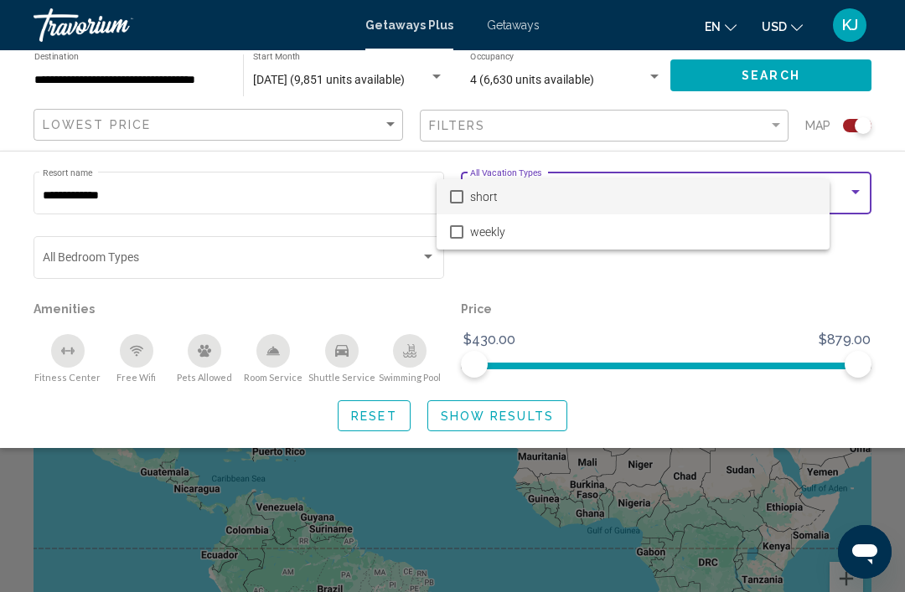
scroll to position [21, 0]
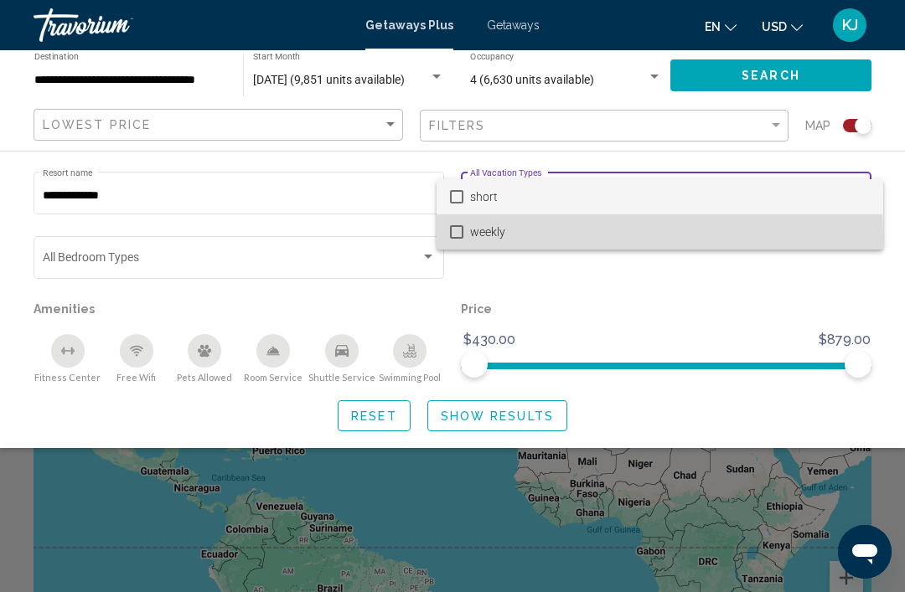
click at [464, 238] on mat-option "weekly" at bounding box center [660, 232] width 447 height 35
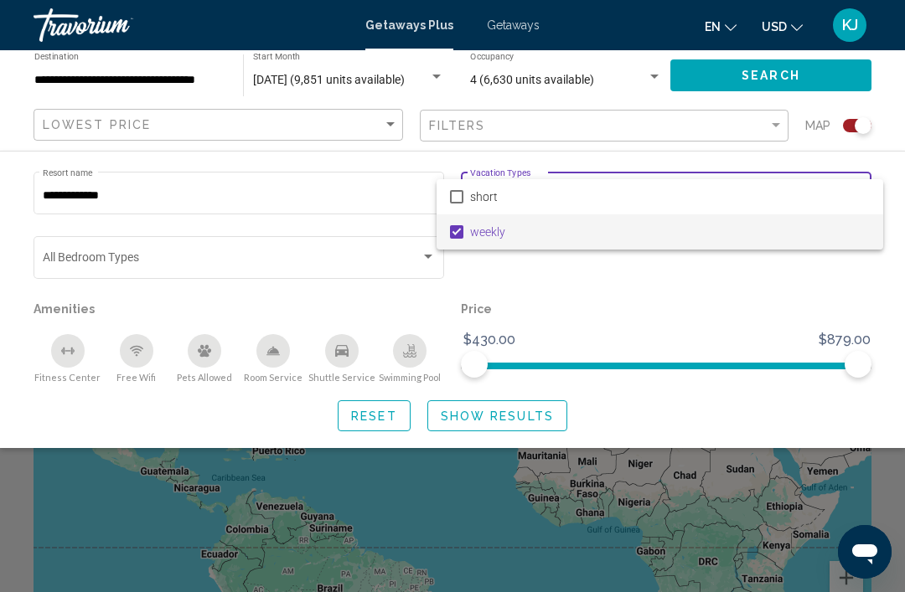
click at [432, 260] on div at bounding box center [452, 296] width 905 height 592
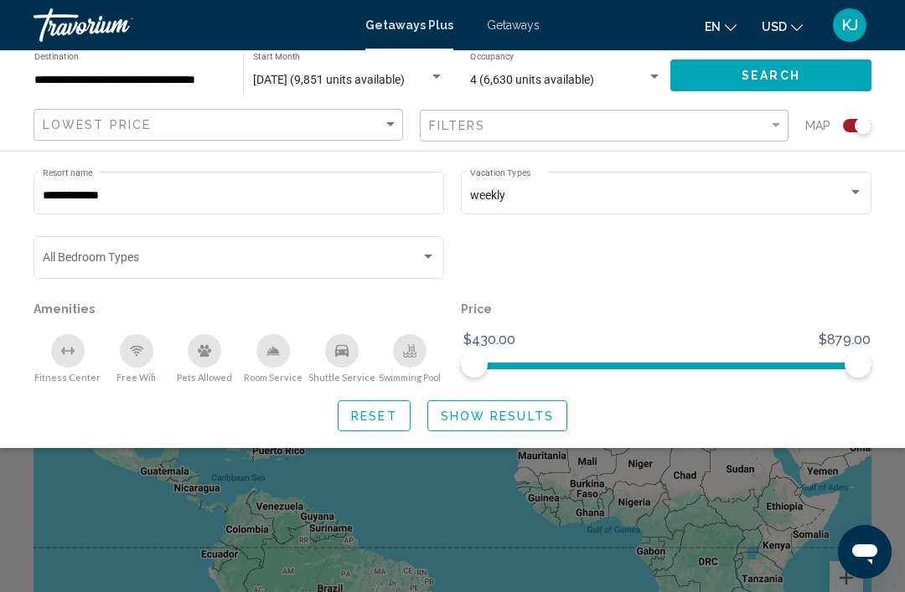
click at [435, 267] on div "Search widget" at bounding box center [239, 260] width 393 height 13
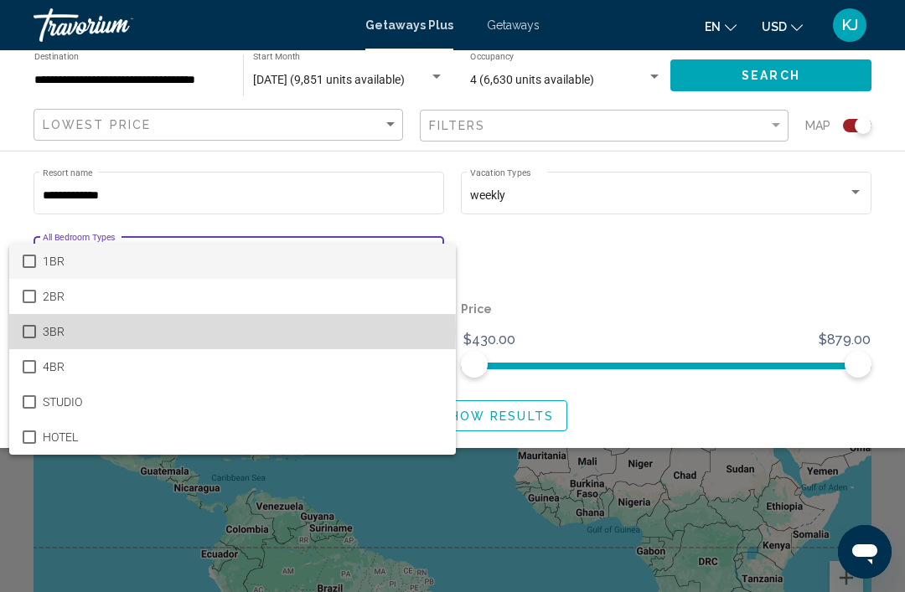
click at [25, 332] on mat-pseudo-checkbox at bounding box center [29, 331] width 13 height 13
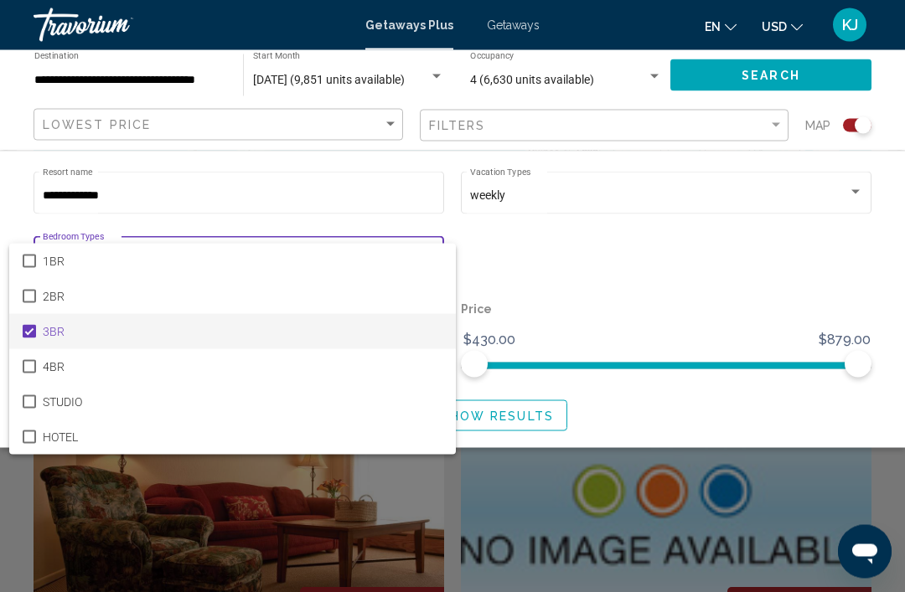
scroll to position [367, 0]
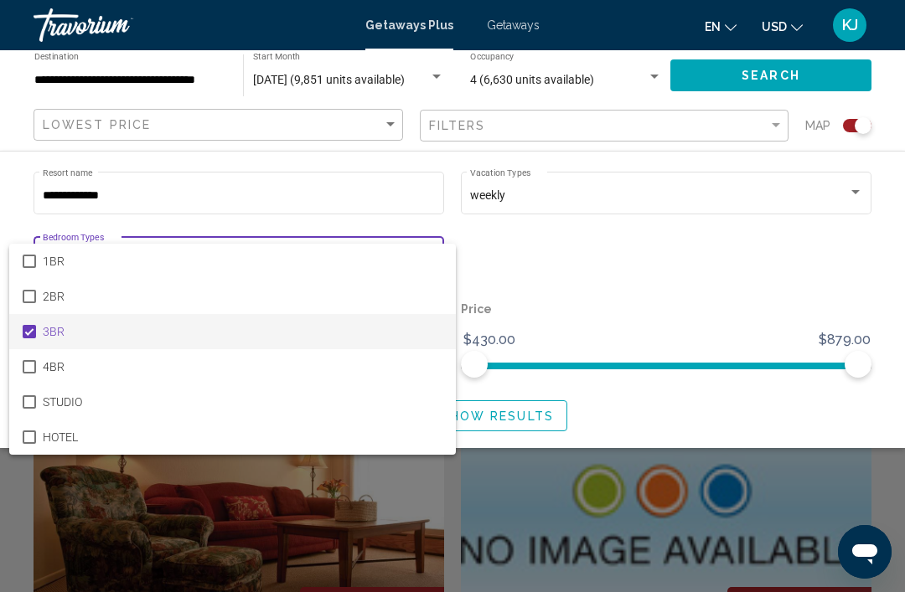
click at [712, 240] on div at bounding box center [452, 296] width 905 height 592
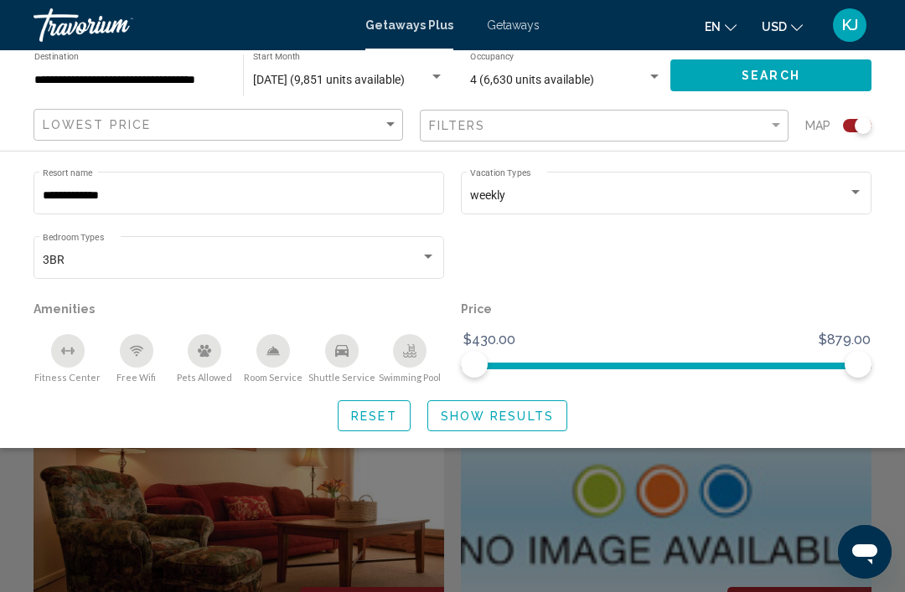
click at [148, 362] on div "Free Wifi" at bounding box center [137, 351] width 34 height 34
click at [416, 353] on icon "Swimming Pool" at bounding box center [409, 350] width 13 height 13
click at [86, 353] on button "Fitness Center" at bounding box center [68, 358] width 69 height 50
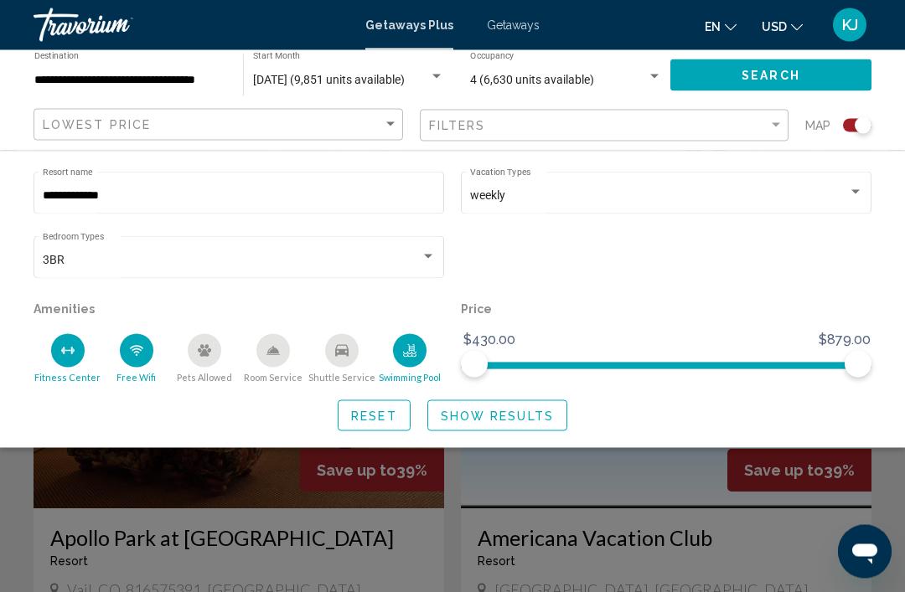
scroll to position [427, 0]
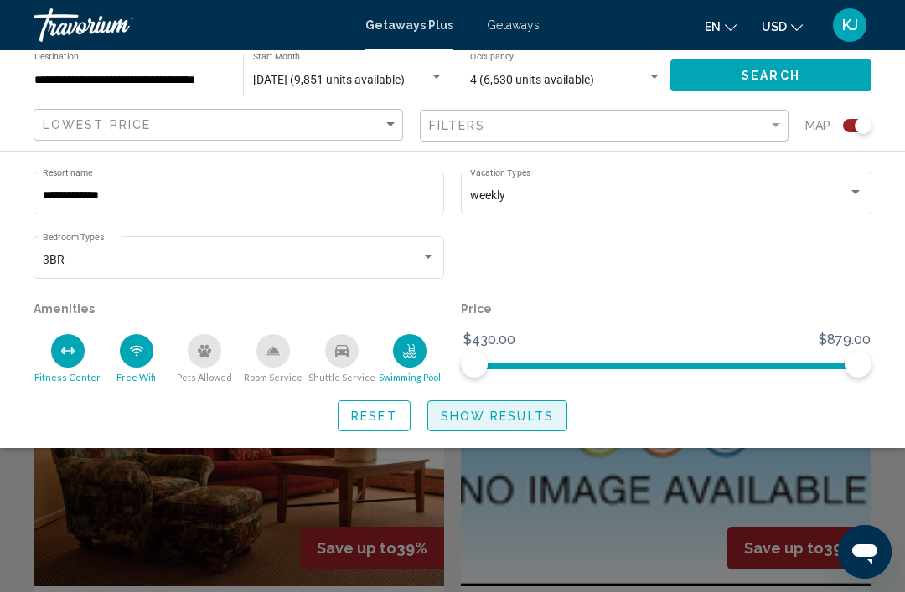
click at [501, 423] on span "Show Results" at bounding box center [497, 416] width 113 height 13
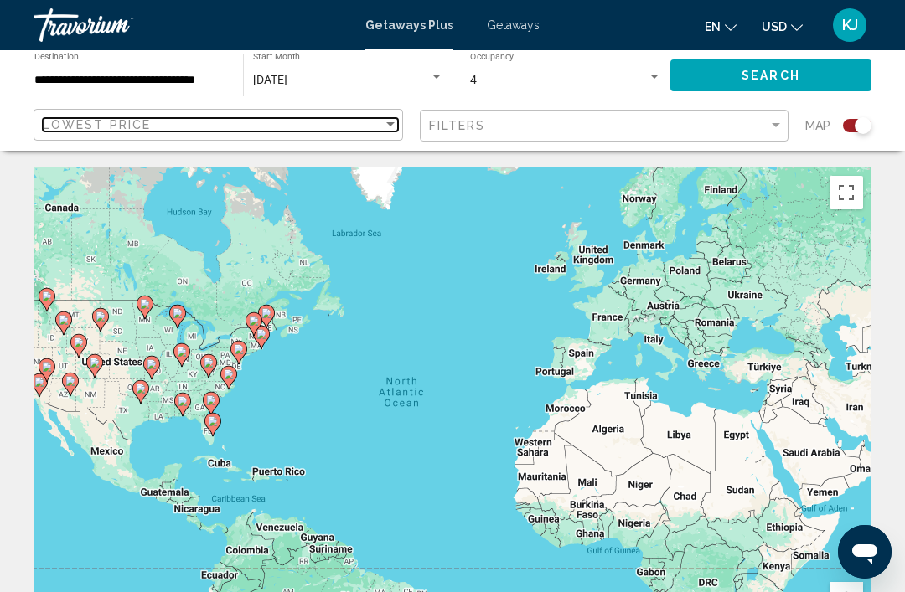
click at [130, 122] on span "Lowest Price" at bounding box center [97, 124] width 108 height 13
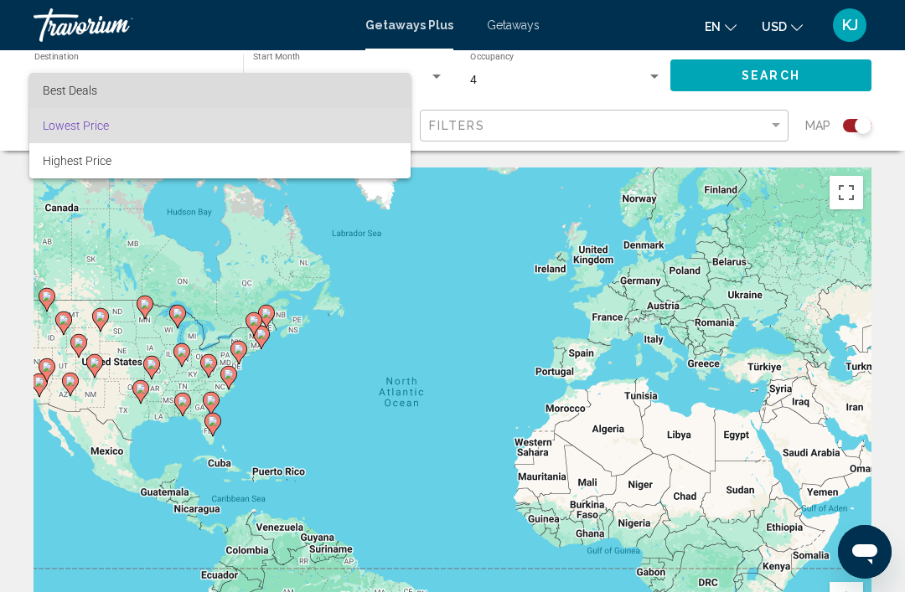
click at [111, 83] on span "Best Deals" at bounding box center [220, 90] width 354 height 35
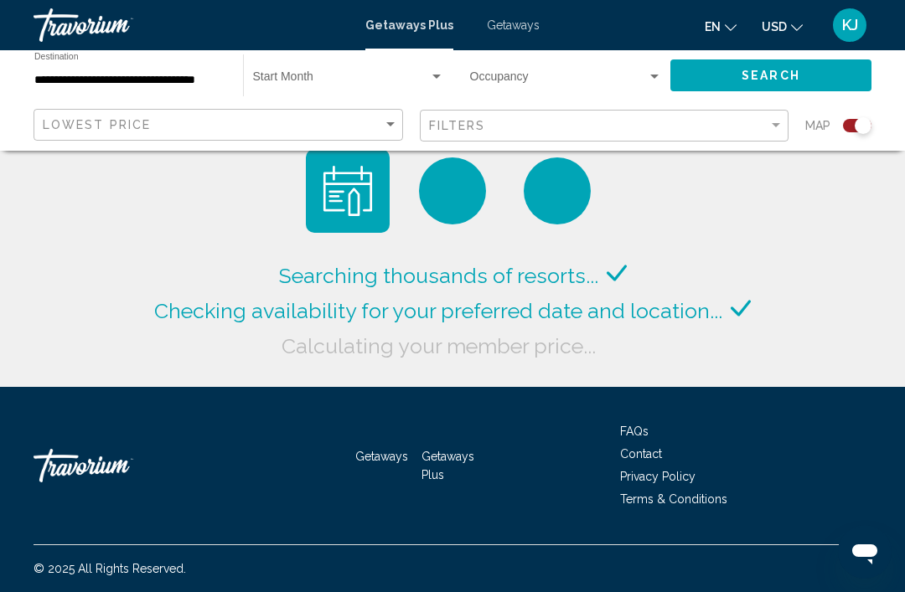
click at [791, 82] on span "Search" at bounding box center [771, 76] width 59 height 13
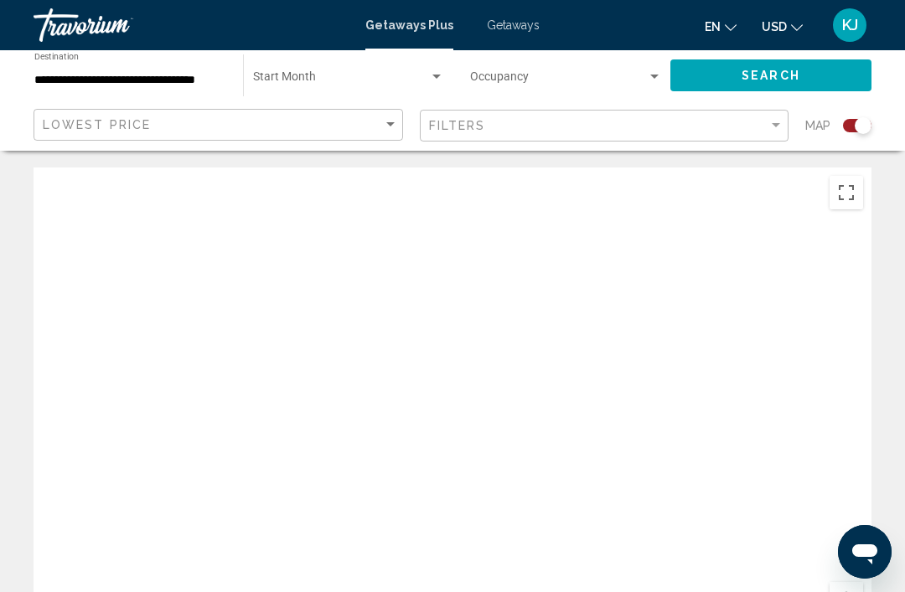
click at [184, 75] on input "**********" at bounding box center [130, 80] width 192 height 13
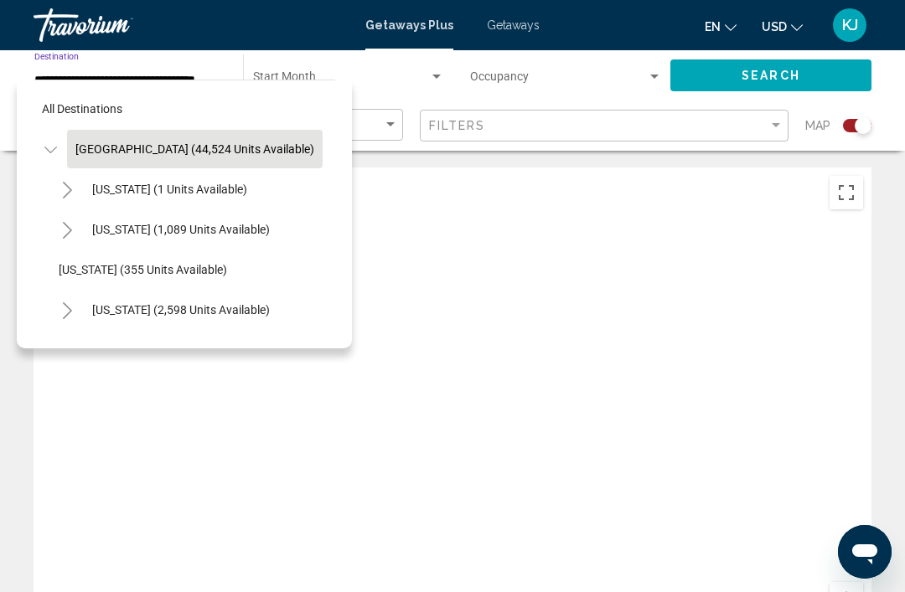
click at [210, 152] on span "[GEOGRAPHIC_DATA] (44,524 units available)" at bounding box center [194, 148] width 239 height 13
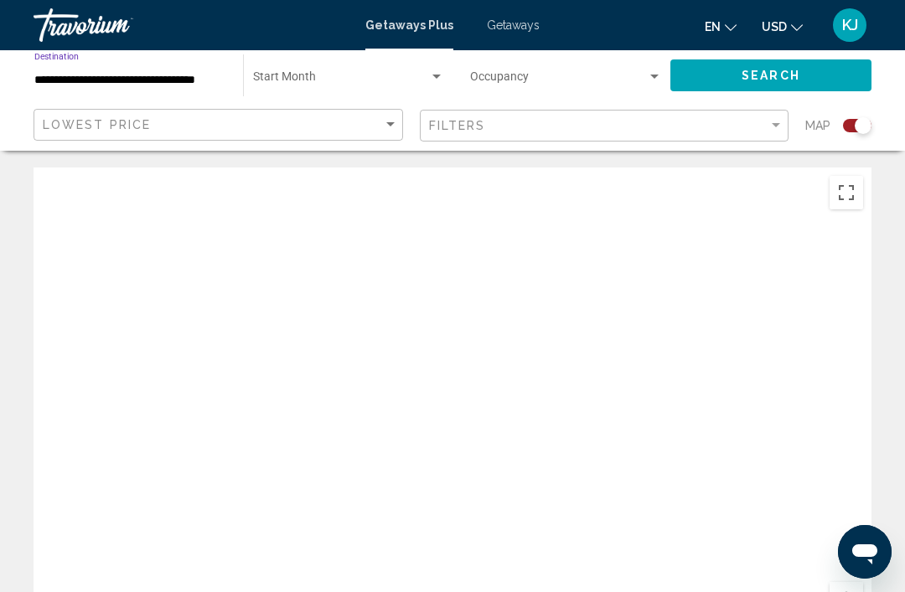
click at [396, 117] on div "Lowest Price" at bounding box center [220, 125] width 355 height 31
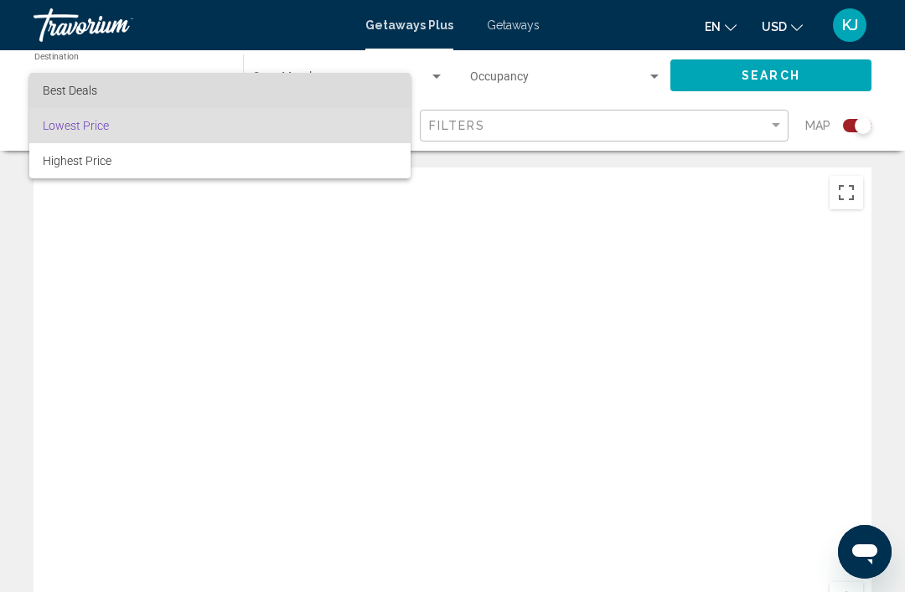
click at [99, 78] on span "Best Deals" at bounding box center [220, 90] width 354 height 35
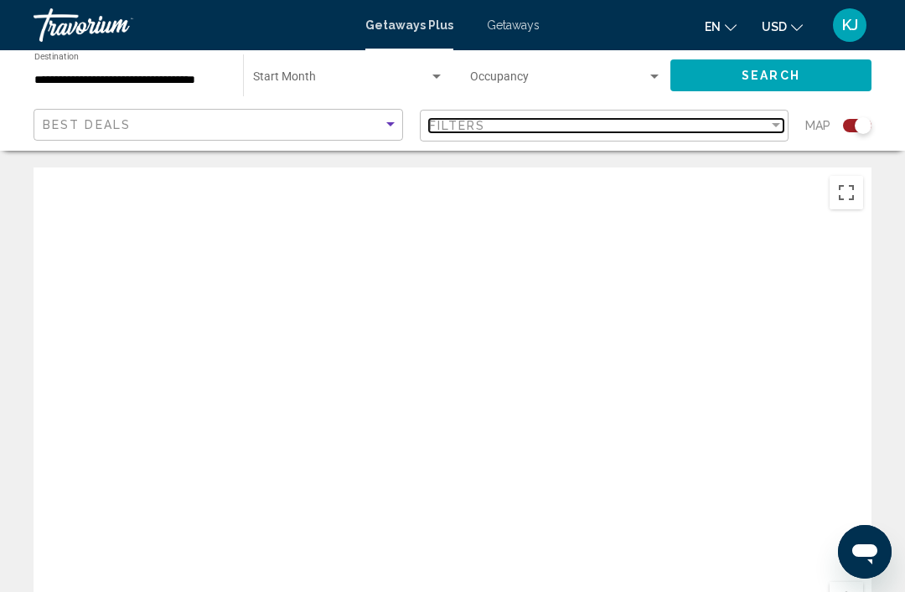
click at [783, 125] on div "Filter" at bounding box center [775, 125] width 15 height 13
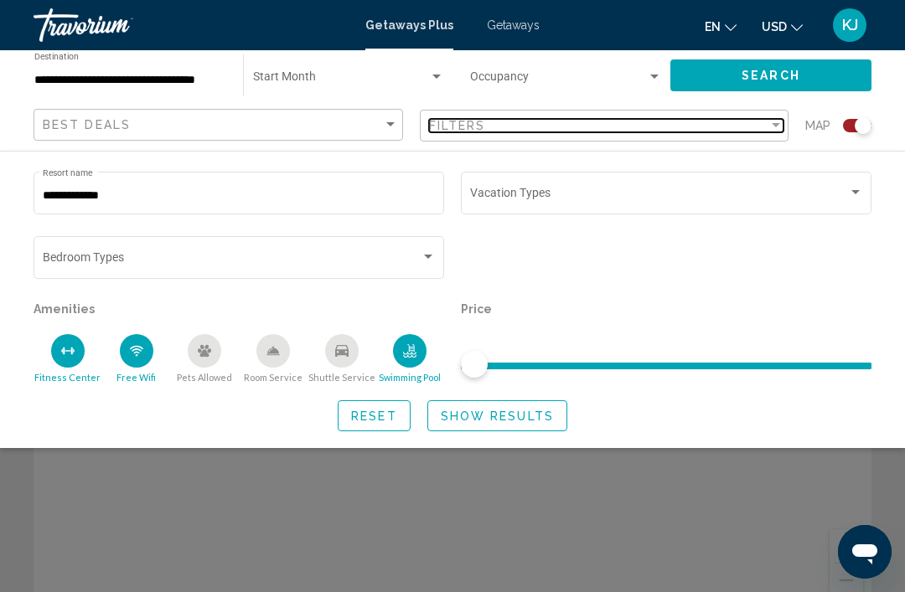
scroll to position [54, 0]
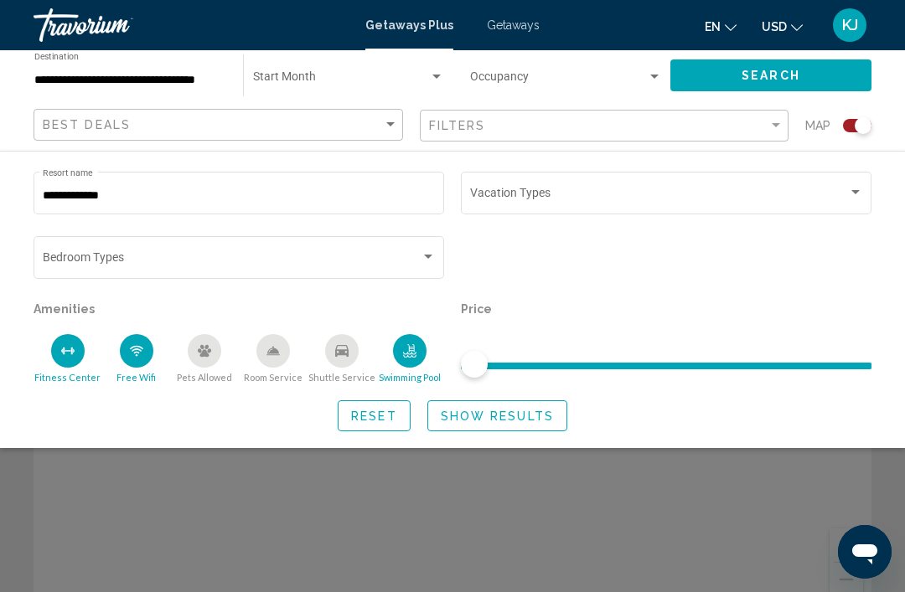
click at [852, 195] on div "Search widget" at bounding box center [855, 192] width 15 height 13
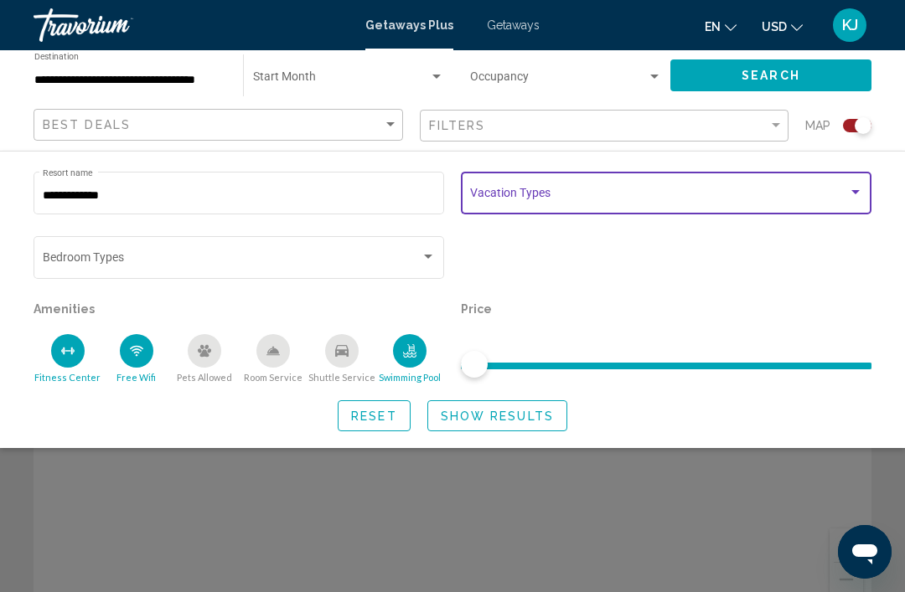
click at [848, 191] on div "Search widget" at bounding box center [855, 192] width 15 height 13
click at [860, 181] on div "Vacation Types All Vacation Types" at bounding box center [666, 191] width 393 height 46
click at [490, 427] on button "Show Results" at bounding box center [497, 416] width 140 height 31
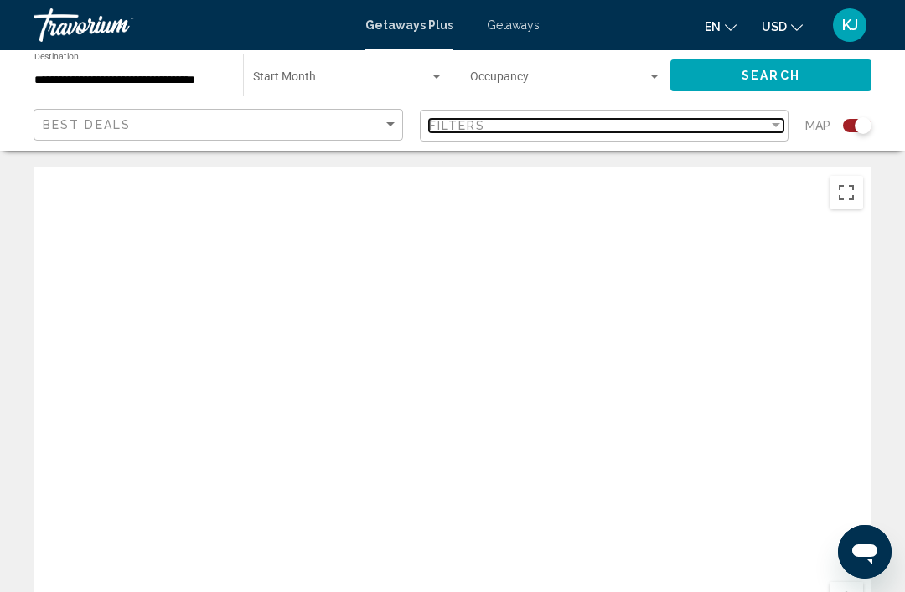
click at [779, 129] on div "Filter" at bounding box center [775, 125] width 15 height 13
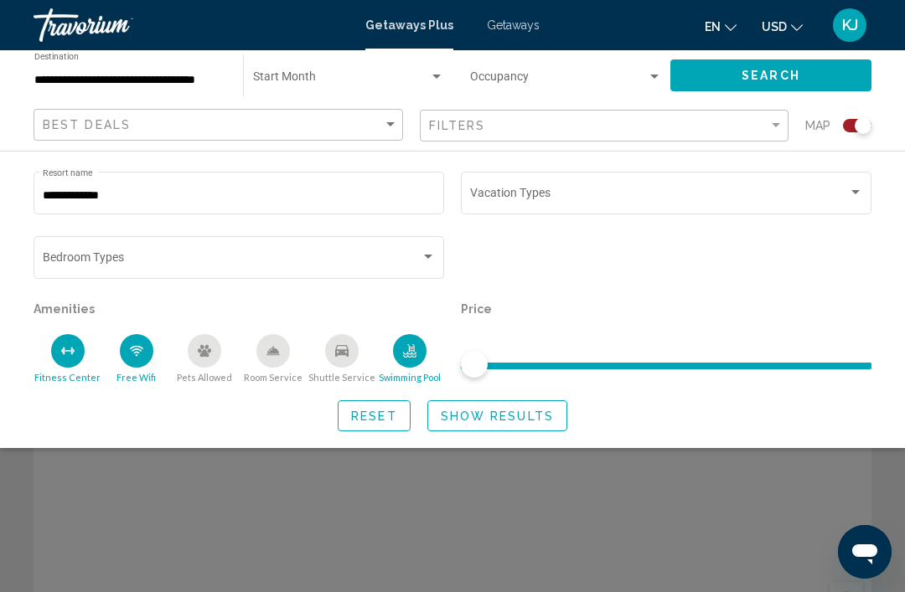
click at [430, 255] on div "Search widget" at bounding box center [428, 257] width 15 height 13
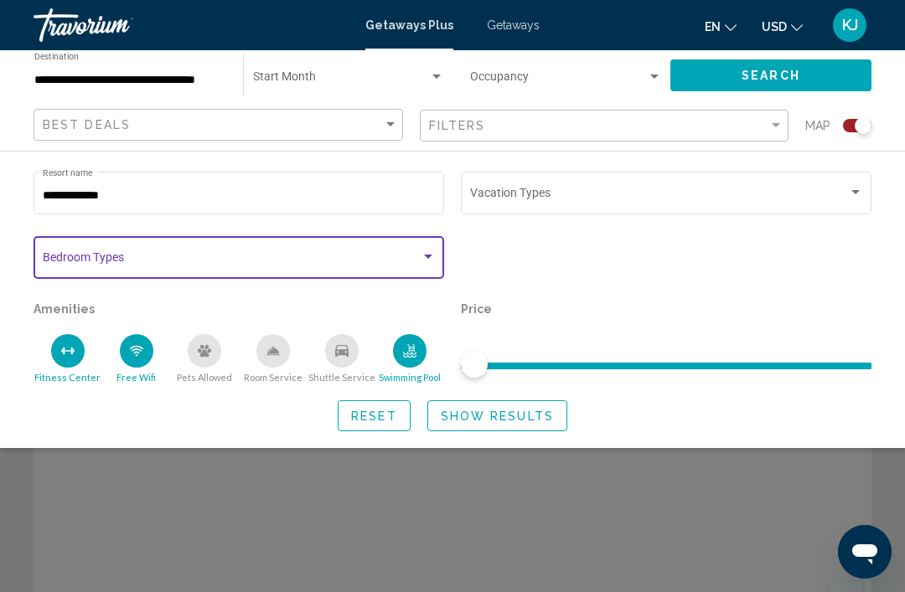
click at [127, 197] on input "**********" at bounding box center [239, 195] width 393 height 13
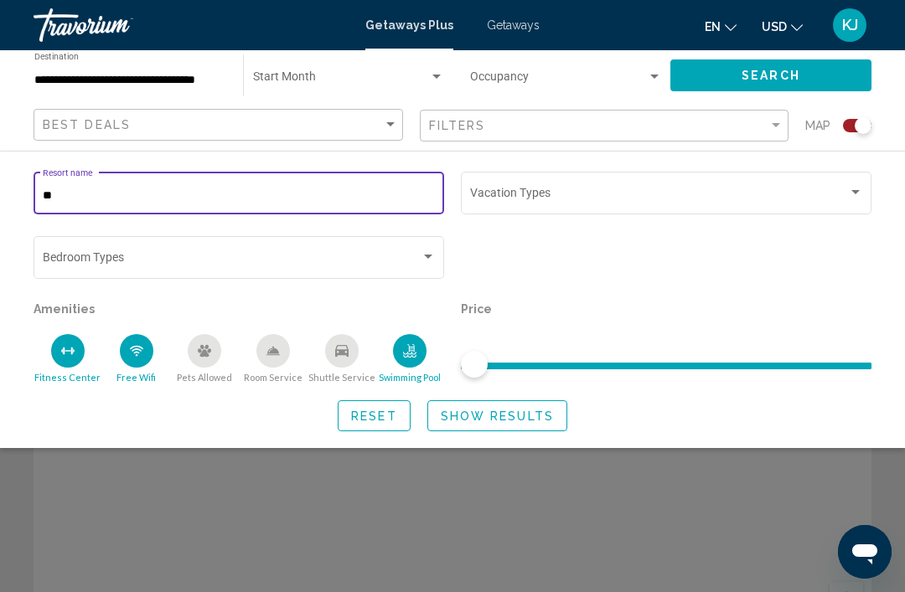
type input "*"
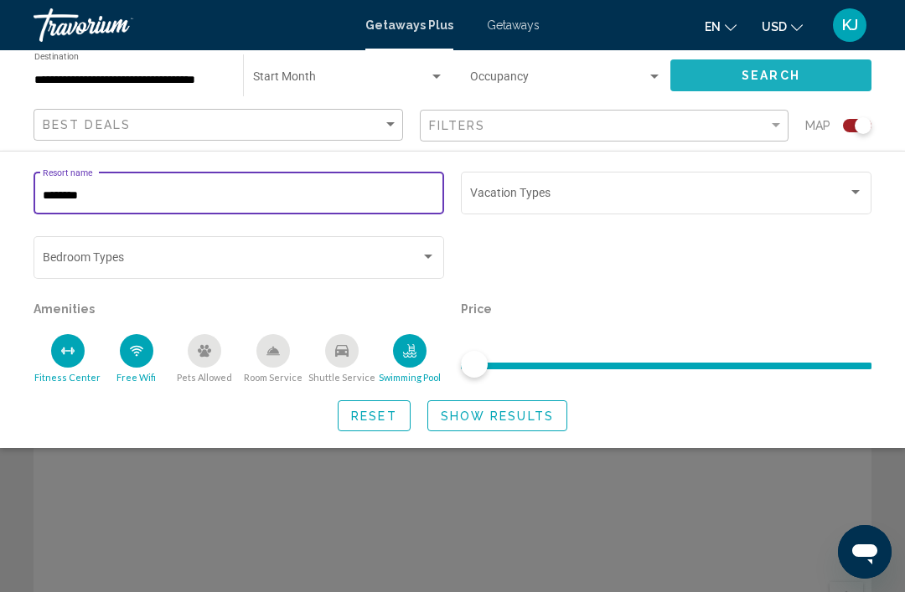
type input "********"
click at [790, 77] on span "Search" at bounding box center [771, 76] width 59 height 13
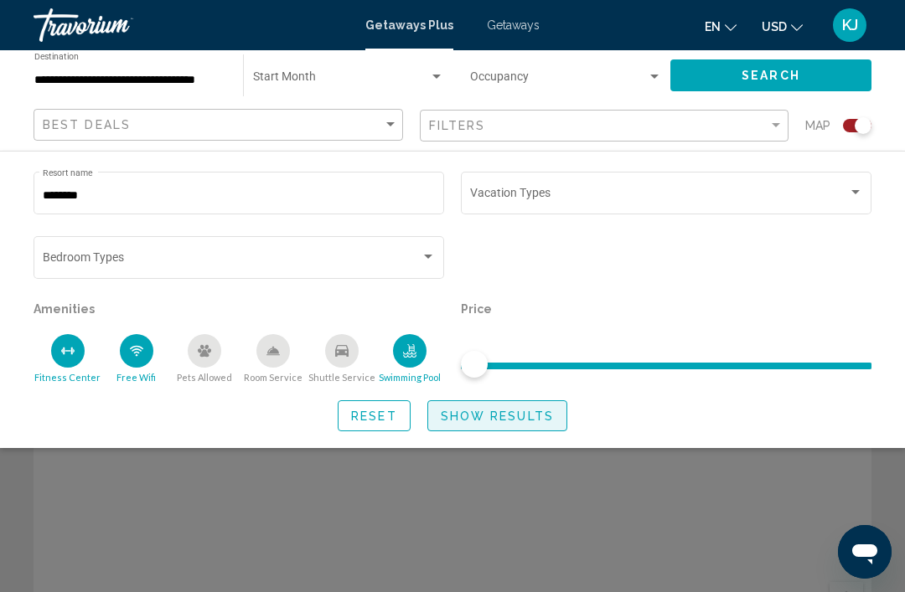
click at [509, 422] on span "Show Results" at bounding box center [497, 416] width 113 height 13
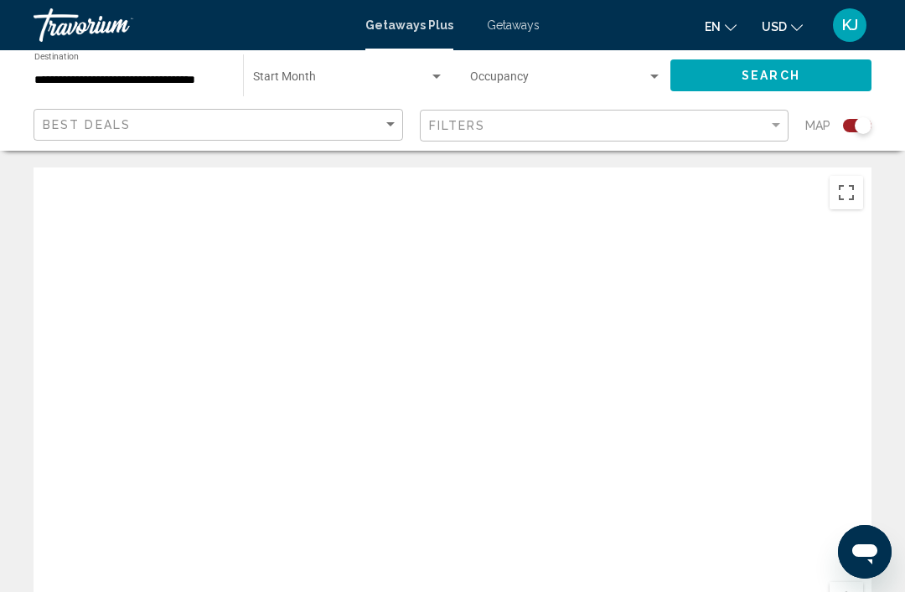
click at [783, 80] on span "Search" at bounding box center [771, 76] width 59 height 13
click at [396, 116] on div "Best Deals" at bounding box center [220, 125] width 355 height 31
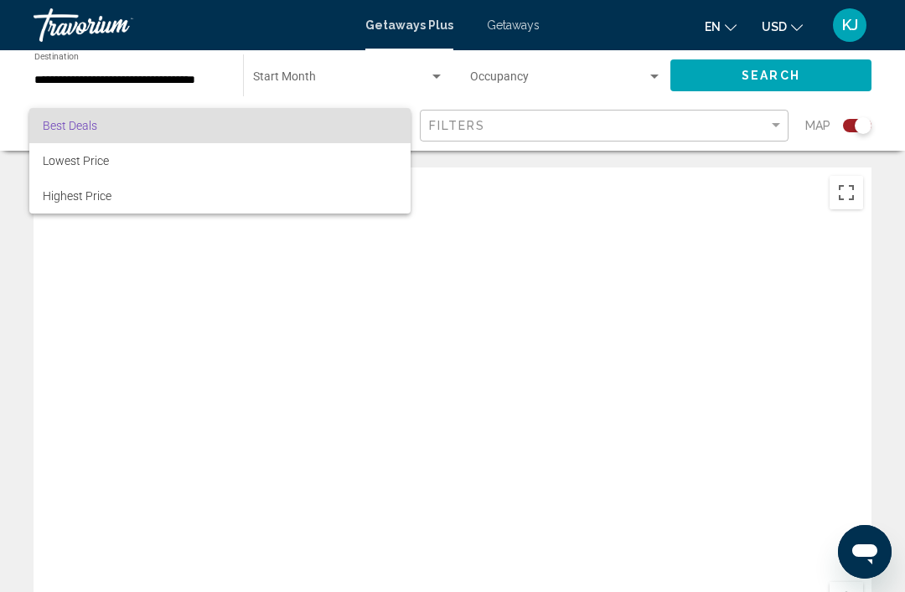
click at [436, 77] on div at bounding box center [452, 296] width 905 height 592
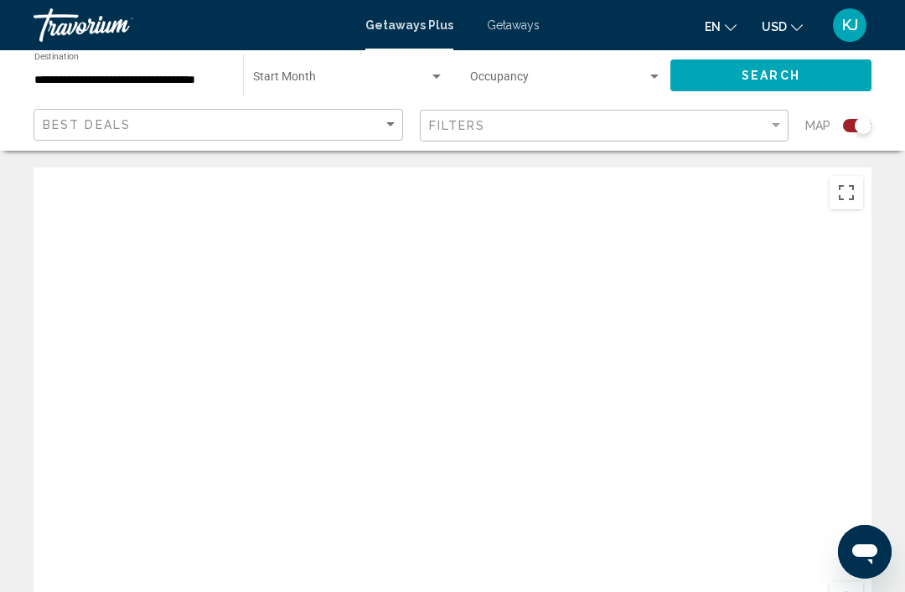
click at [660, 66] on div "Occupancy Any Occupancy" at bounding box center [566, 76] width 192 height 46
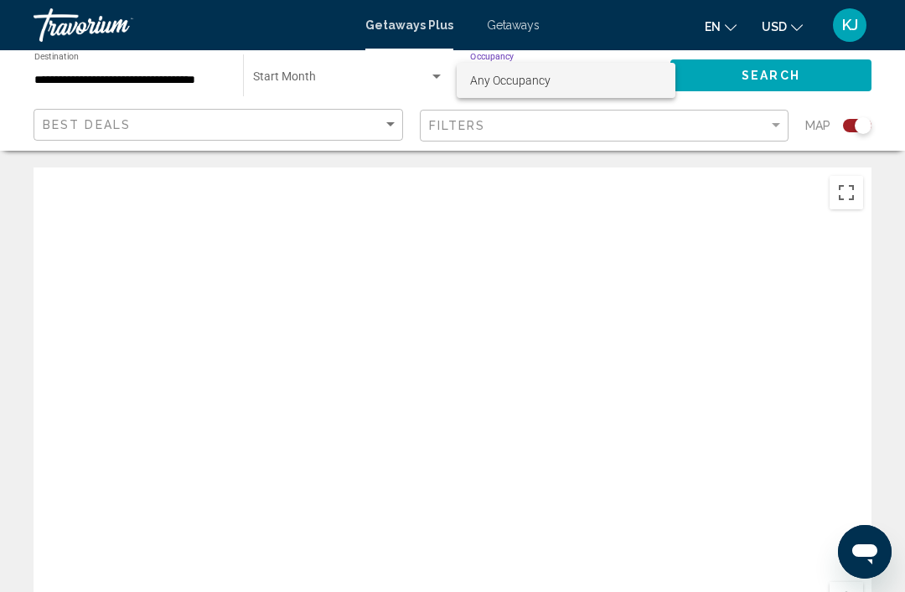
click at [399, 129] on div at bounding box center [452, 296] width 905 height 592
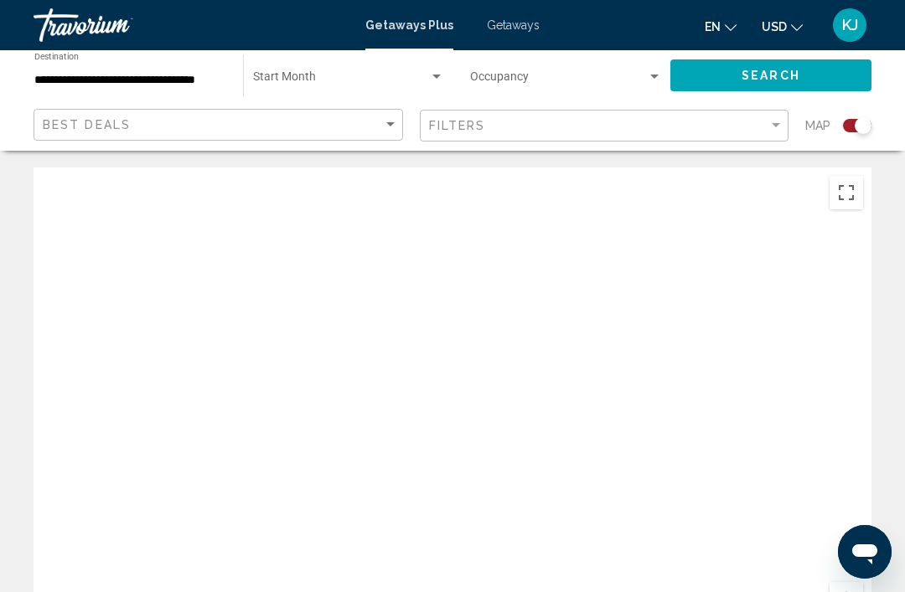
click at [157, 77] on input "**********" at bounding box center [130, 80] width 192 height 13
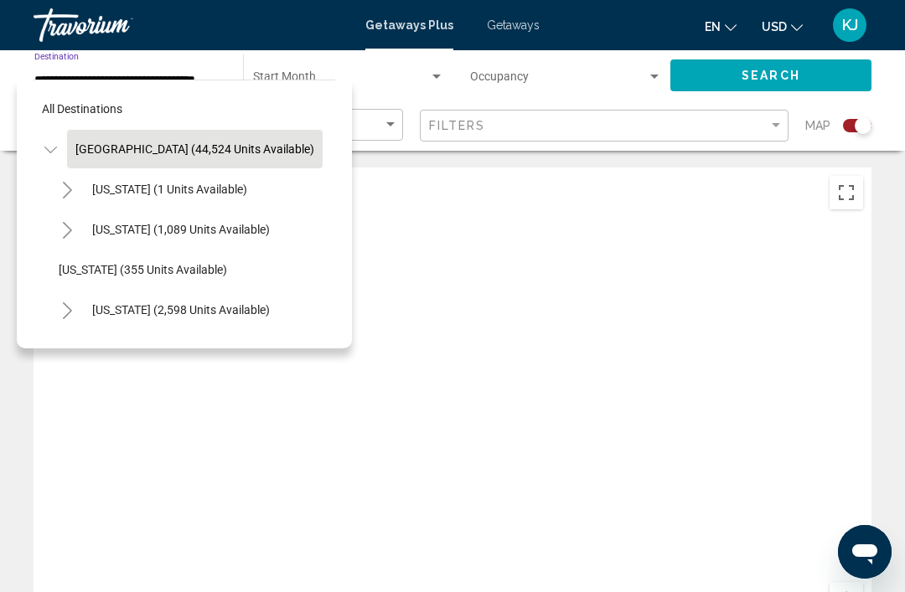
click at [248, 146] on span "[GEOGRAPHIC_DATA] (44,524 units available)" at bounding box center [194, 148] width 239 height 13
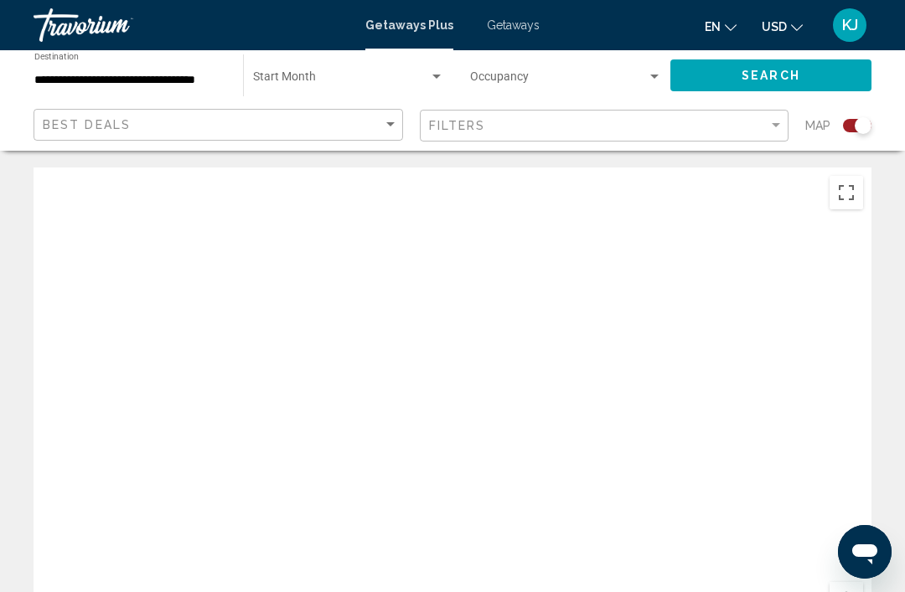
click at [815, 75] on button "Search" at bounding box center [770, 74] width 201 height 31
click at [174, 83] on input "**********" at bounding box center [130, 80] width 192 height 13
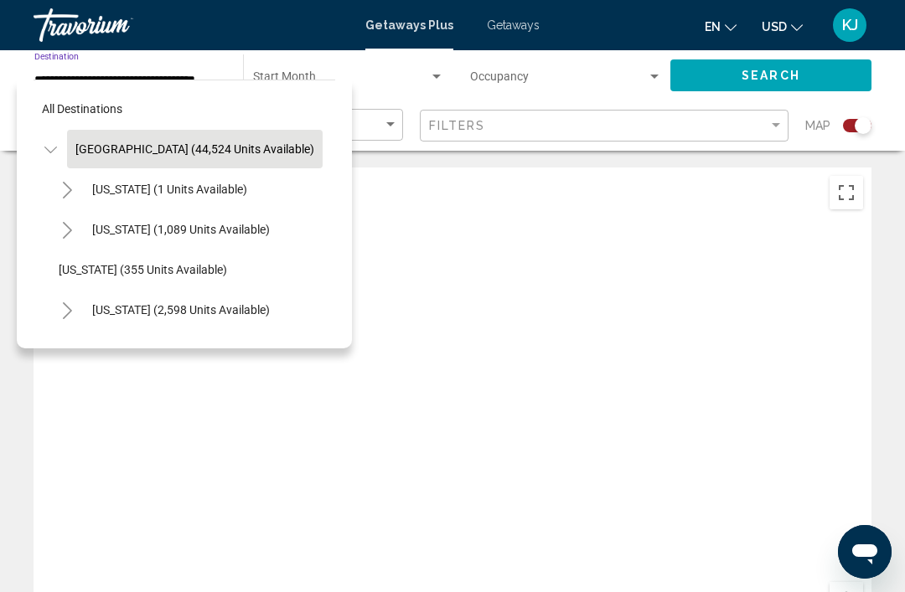
click at [262, 146] on span "[GEOGRAPHIC_DATA] (44,524 units available)" at bounding box center [194, 148] width 239 height 13
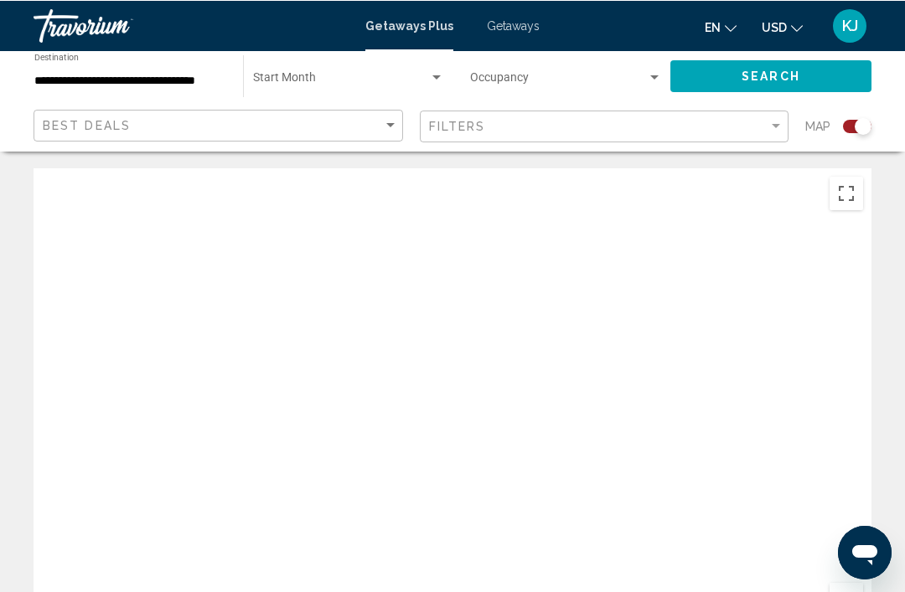
click at [553, 587] on div "Main content" at bounding box center [453, 419] width 838 height 503
